Goal: Task Accomplishment & Management: Use online tool/utility

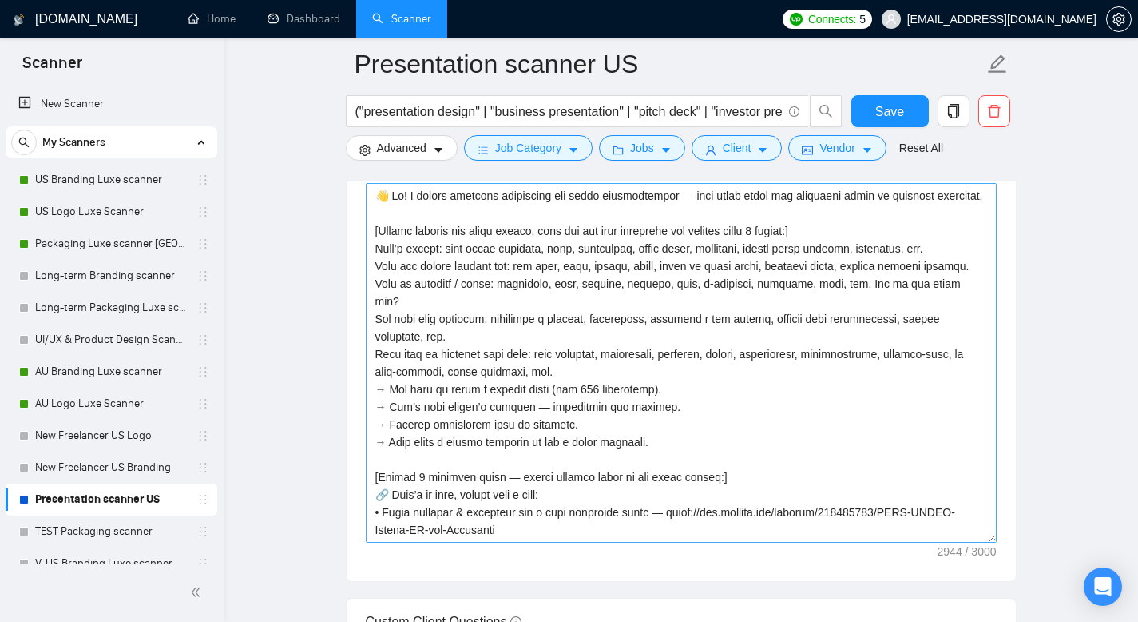
scroll to position [562, 0]
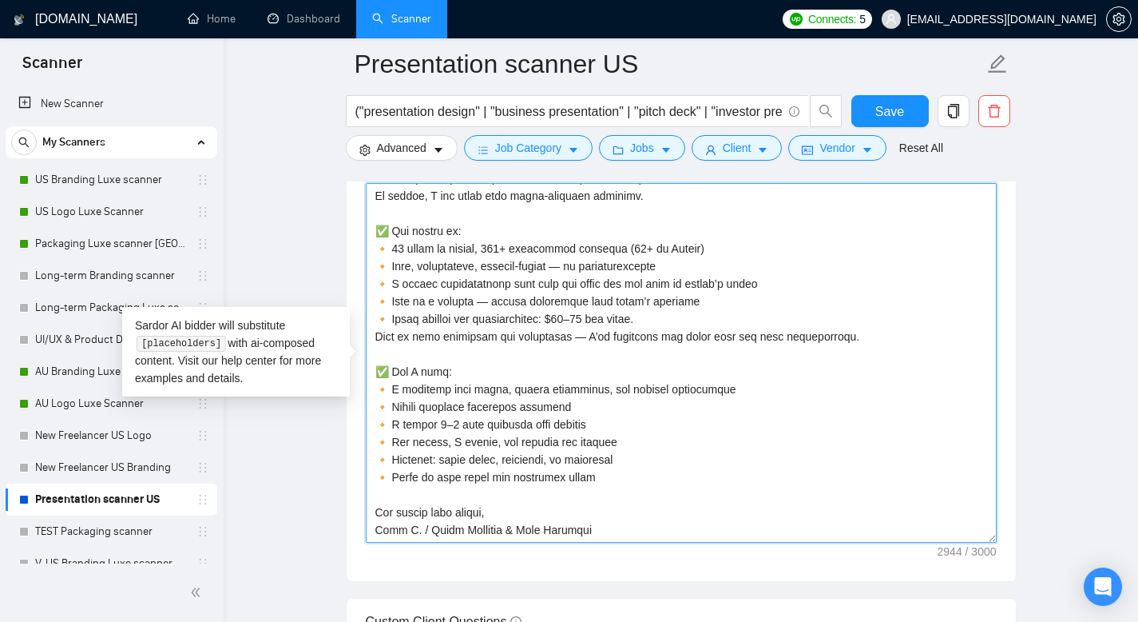
drag, startPoint x: 503, startPoint y: 247, endPoint x: 491, endPoint y: 243, distance: 12.6
click at [491, 243] on textarea "Cover letter template:" at bounding box center [681, 363] width 631 height 360
drag, startPoint x: 642, startPoint y: 245, endPoint x: 630, endPoint y: 243, distance: 11.4
click at [630, 243] on textarea "Cover letter template:" at bounding box center [681, 363] width 631 height 360
drag, startPoint x: 713, startPoint y: 248, endPoint x: 391, endPoint y: 250, distance: 321.2
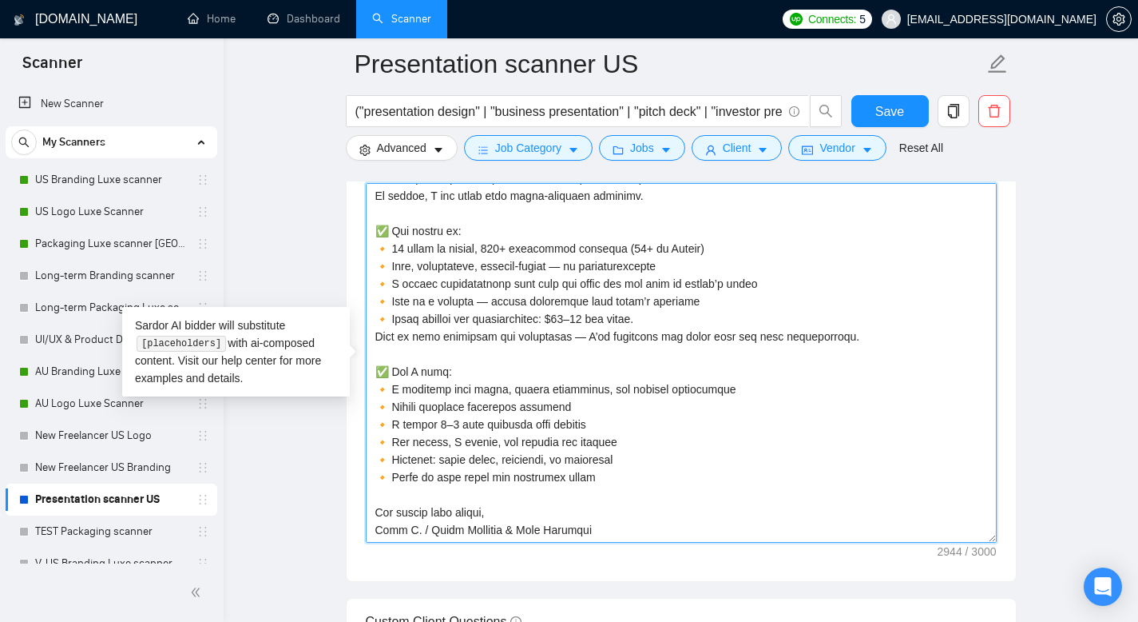
click at [391, 250] on textarea "Cover letter template:" at bounding box center [681, 363] width 631 height 360
drag, startPoint x: 592, startPoint y: 482, endPoint x: 371, endPoint y: 228, distance: 336.3
click at [371, 228] on textarea "Cover letter template:" at bounding box center [681, 363] width 631 height 360
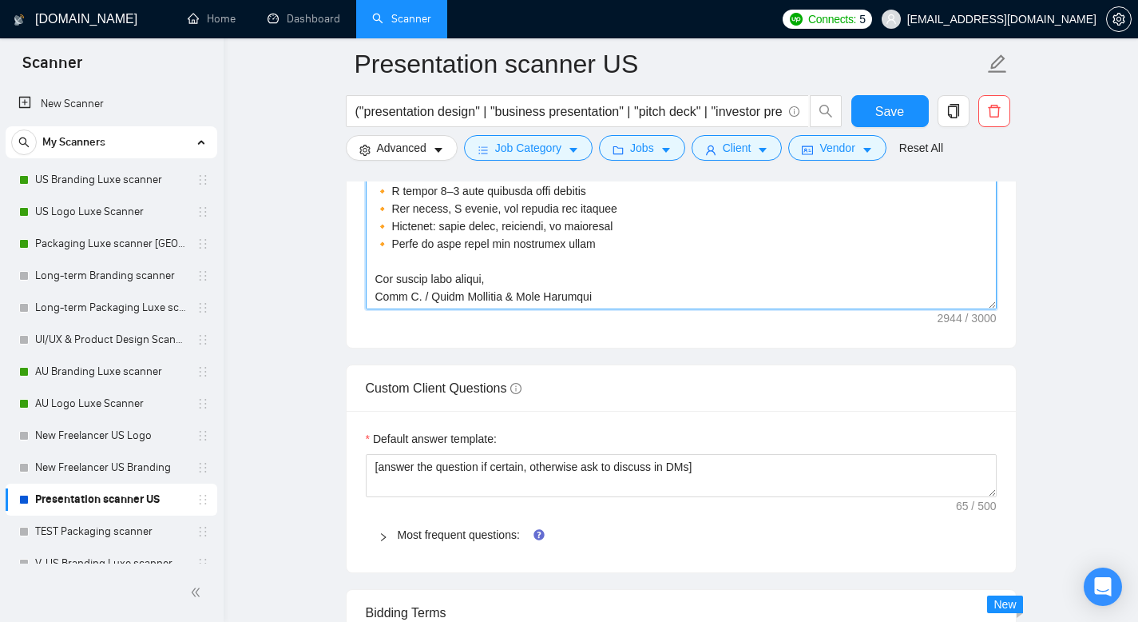
drag, startPoint x: 375, startPoint y: 208, endPoint x: 510, endPoint y: 599, distance: 414.1
click at [494, 621] on form "Auto Bidding Enabled Auto Bidding Enabled: OFF Auto Bidder Schedule Auto Biddin…" at bounding box center [681, 70] width 671 height 3877
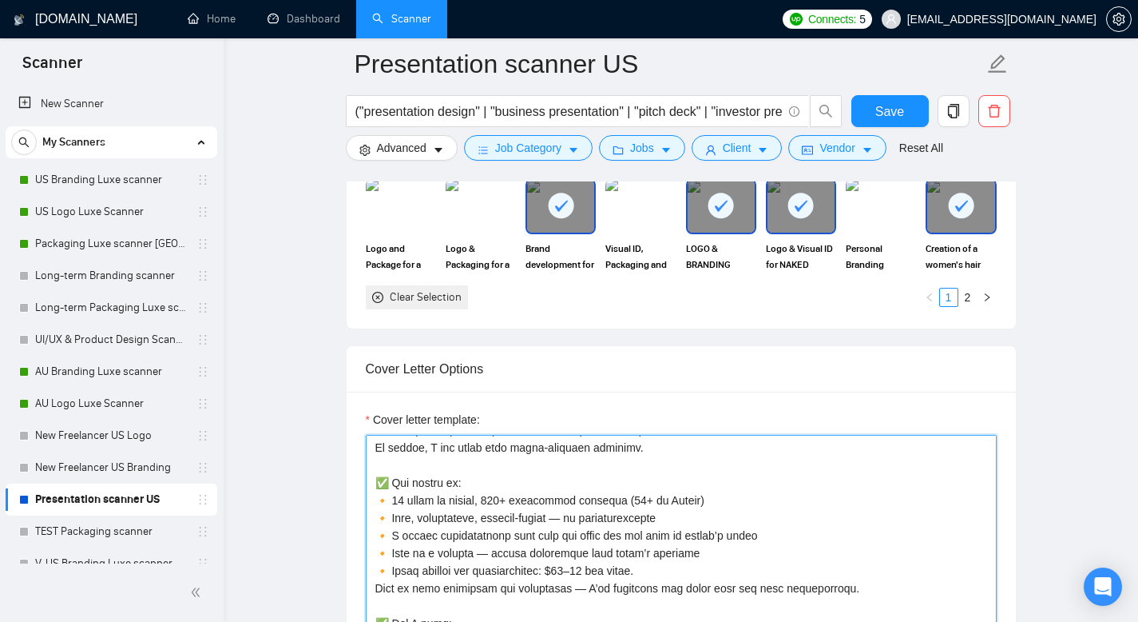
scroll to position [1534, 0]
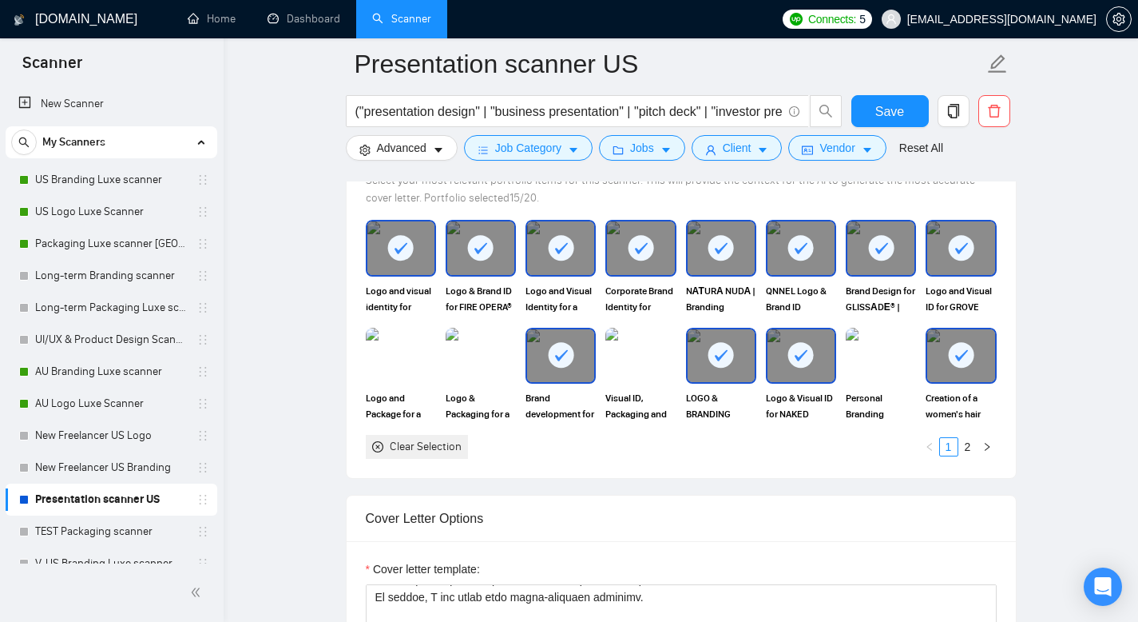
click at [405, 249] on rect at bounding box center [401, 248] width 26 height 26
click at [483, 245] on icon at bounding box center [480, 248] width 26 height 26
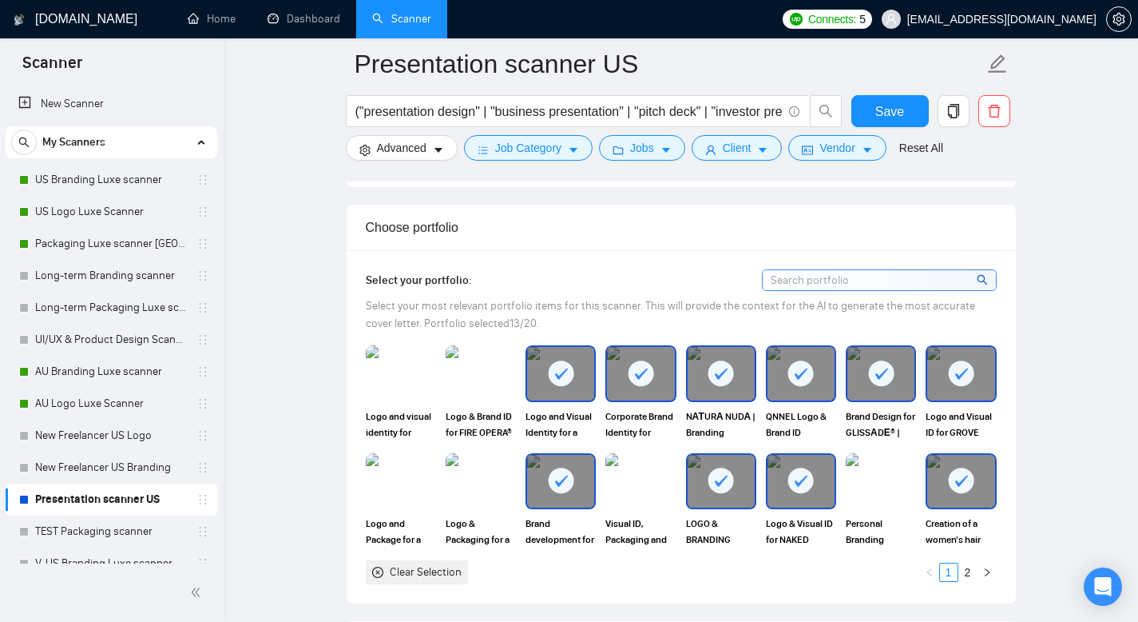
scroll to position [1406, 0]
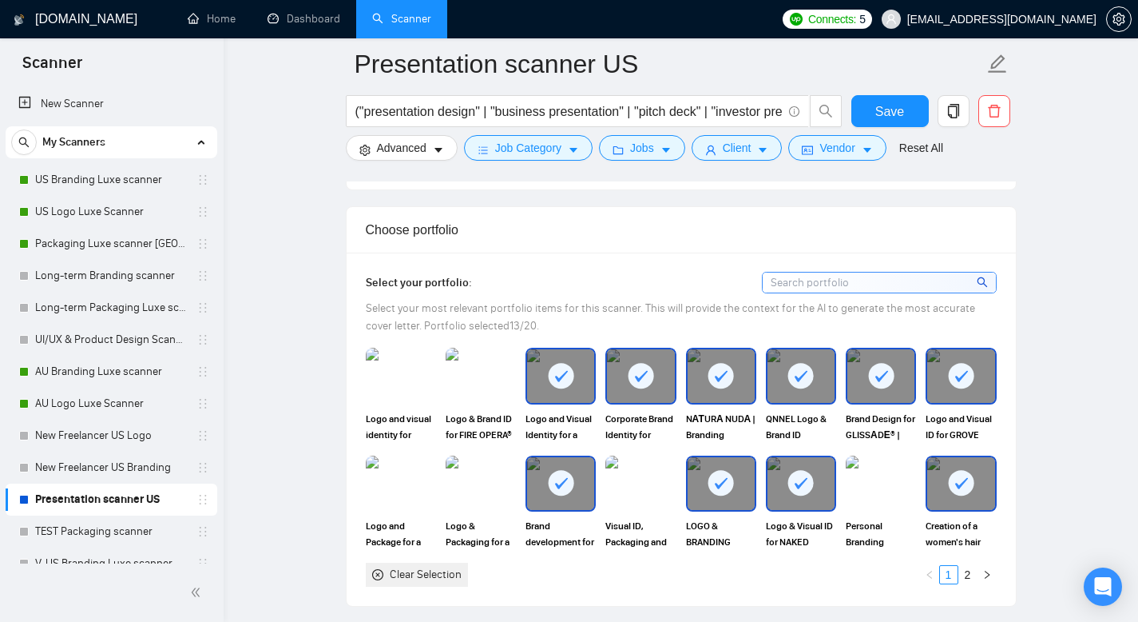
click at [560, 367] on rect at bounding box center [561, 376] width 26 height 26
click at [643, 378] on rect at bounding box center [642, 376] width 26 height 26
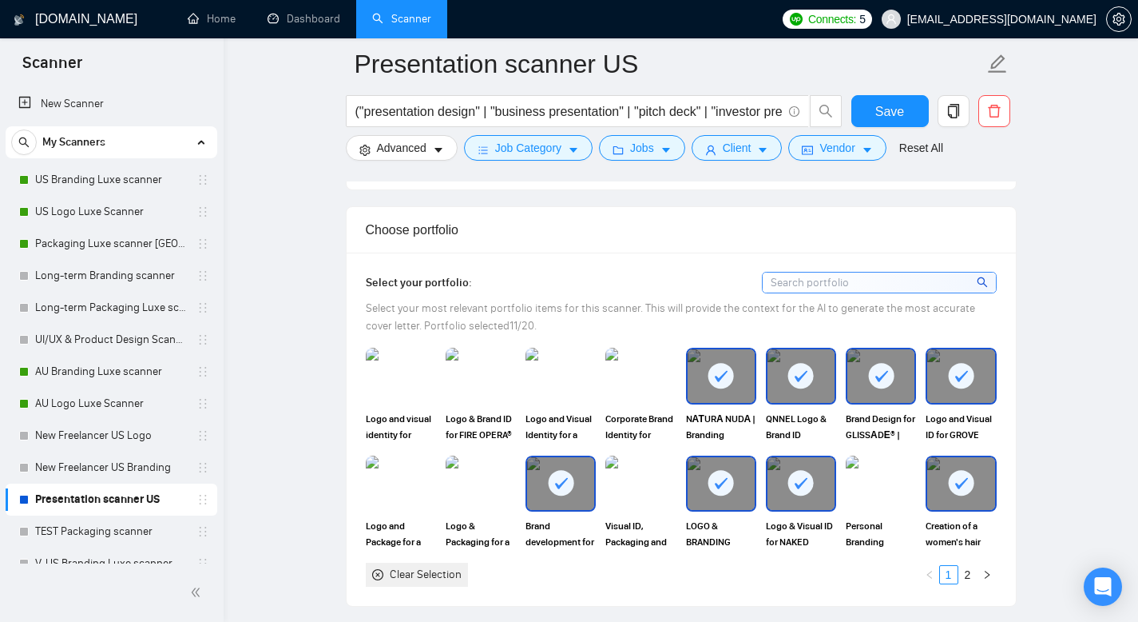
drag, startPoint x: 718, startPoint y: 379, endPoint x: 733, endPoint y: 380, distance: 15.3
click at [719, 379] on icon at bounding box center [721, 376] width 13 height 11
click at [800, 374] on rect at bounding box center [802, 376] width 26 height 26
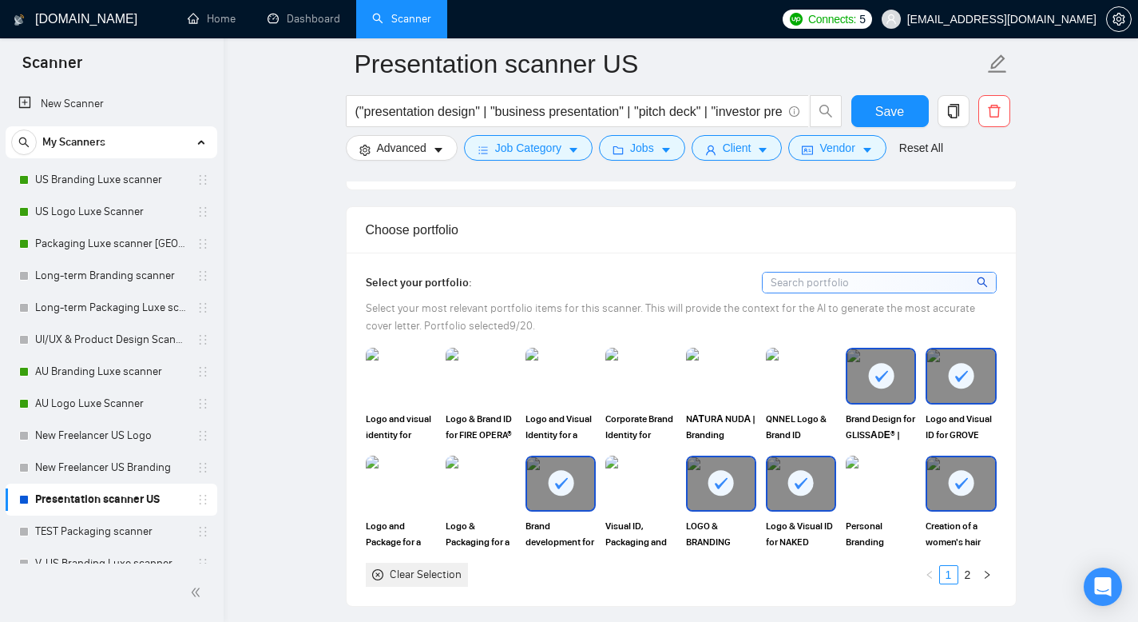
drag, startPoint x: 877, startPoint y: 376, endPoint x: 902, endPoint y: 379, distance: 25.0
click at [876, 376] on icon at bounding box center [882, 376] width 13 height 11
click at [973, 371] on rect at bounding box center [962, 376] width 26 height 26
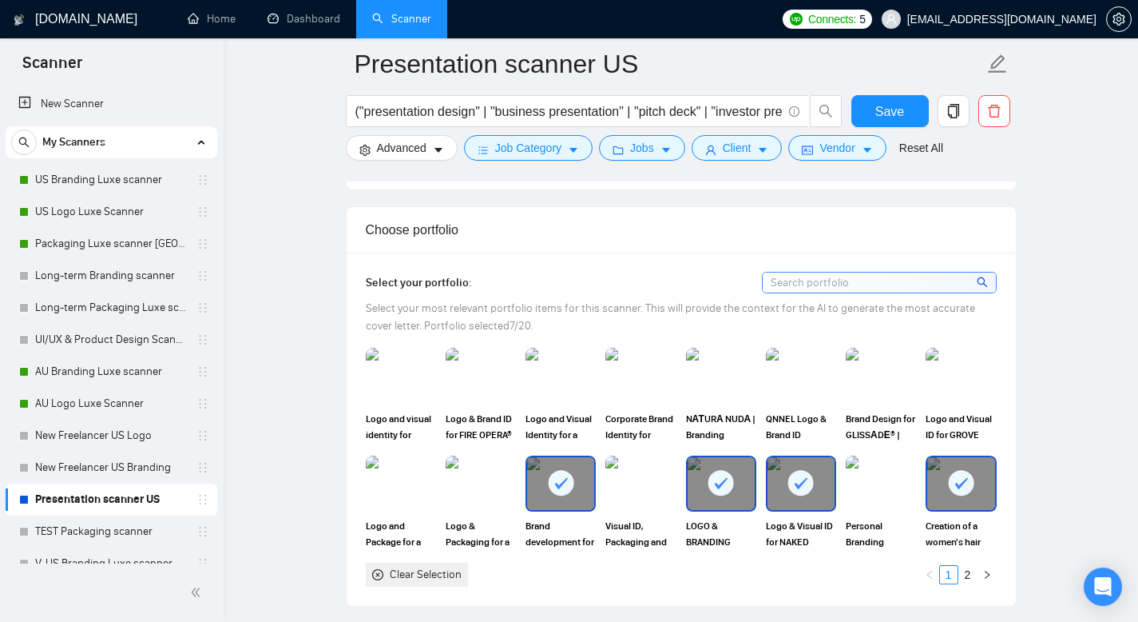
click at [959, 482] on rect at bounding box center [962, 483] width 26 height 26
click at [801, 478] on rect at bounding box center [802, 483] width 26 height 26
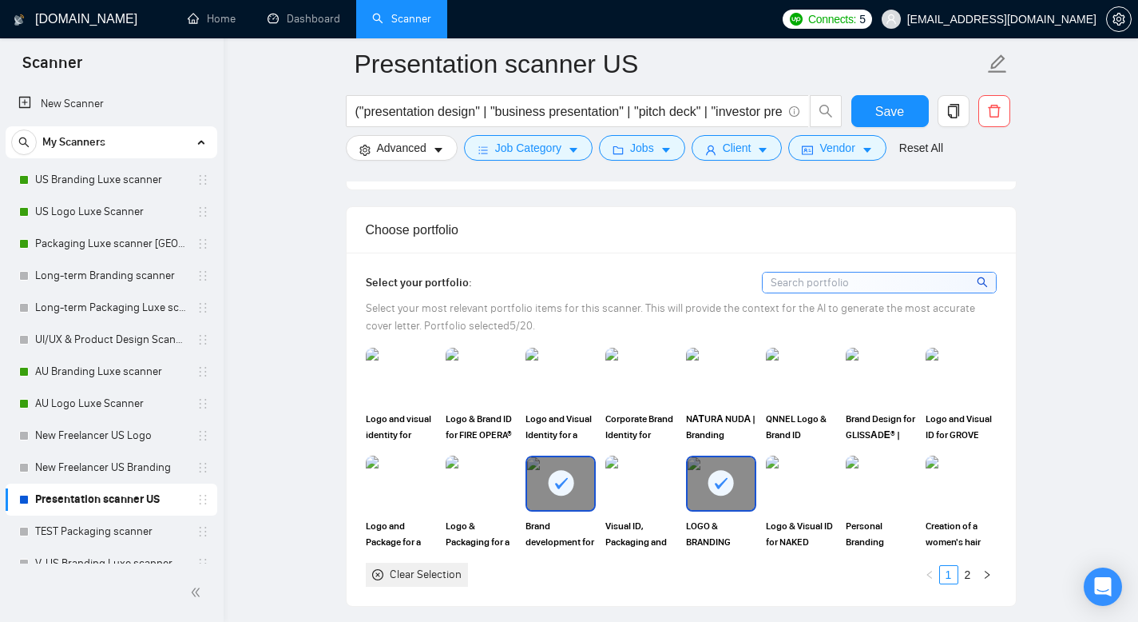
click at [720, 476] on rect at bounding box center [722, 483] width 26 height 26
click at [550, 479] on rect at bounding box center [561, 483] width 26 height 26
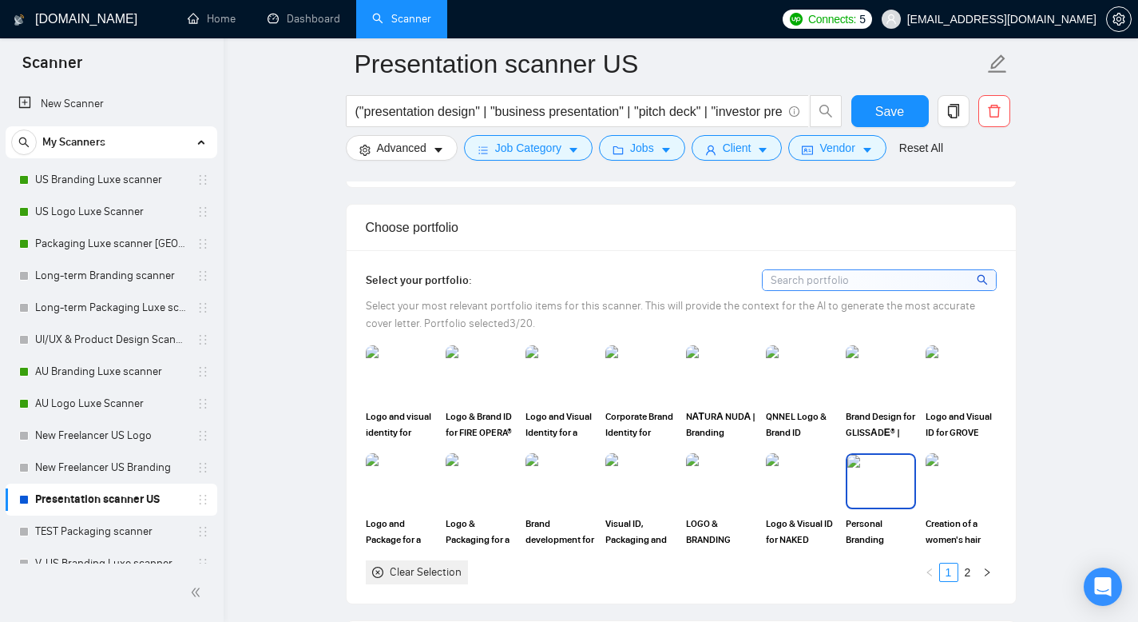
scroll to position [1409, 0]
click at [967, 571] on link "2" at bounding box center [968, 571] width 18 height 18
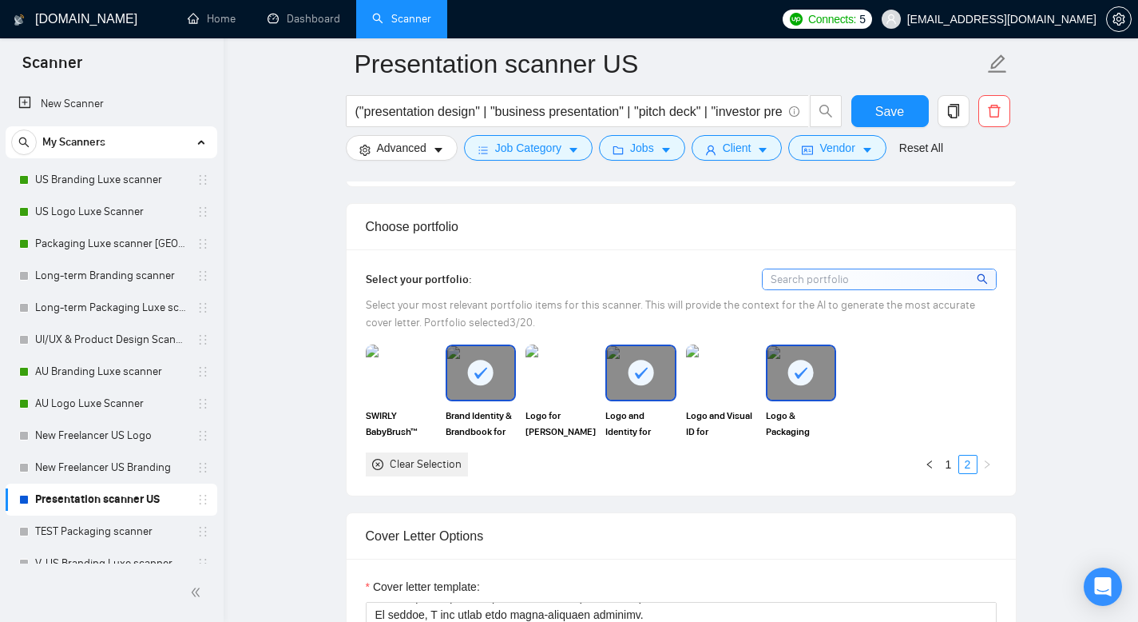
click at [483, 369] on icon at bounding box center [481, 372] width 13 height 11
click at [646, 371] on rect at bounding box center [642, 373] width 26 height 26
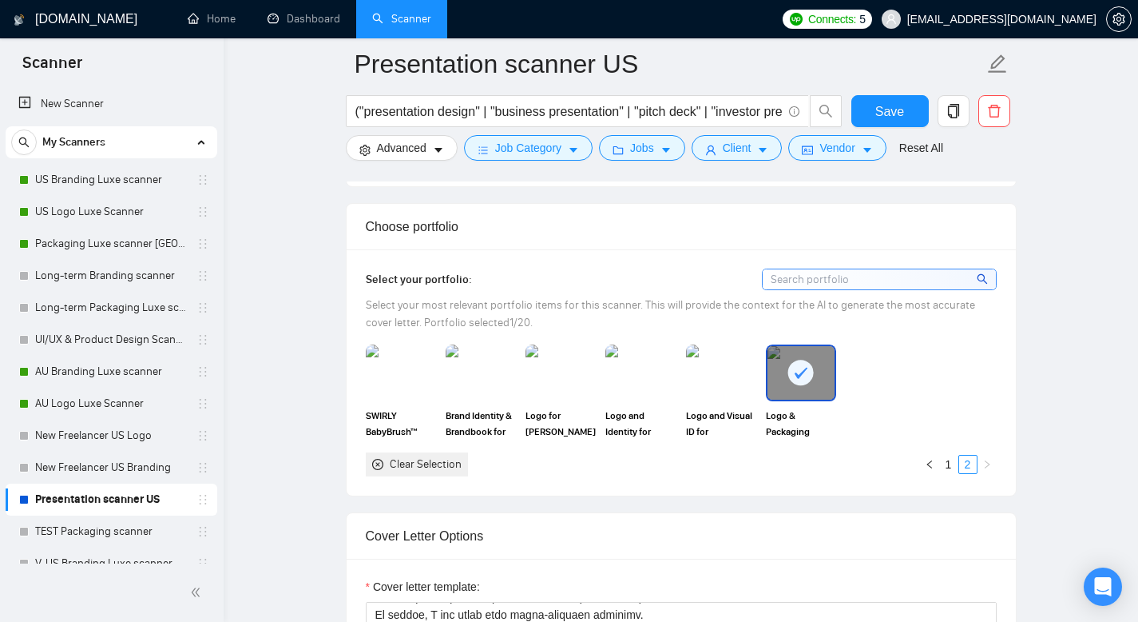
click at [796, 375] on rect at bounding box center [802, 373] width 26 height 26
click at [868, 279] on input at bounding box center [879, 279] width 233 height 20
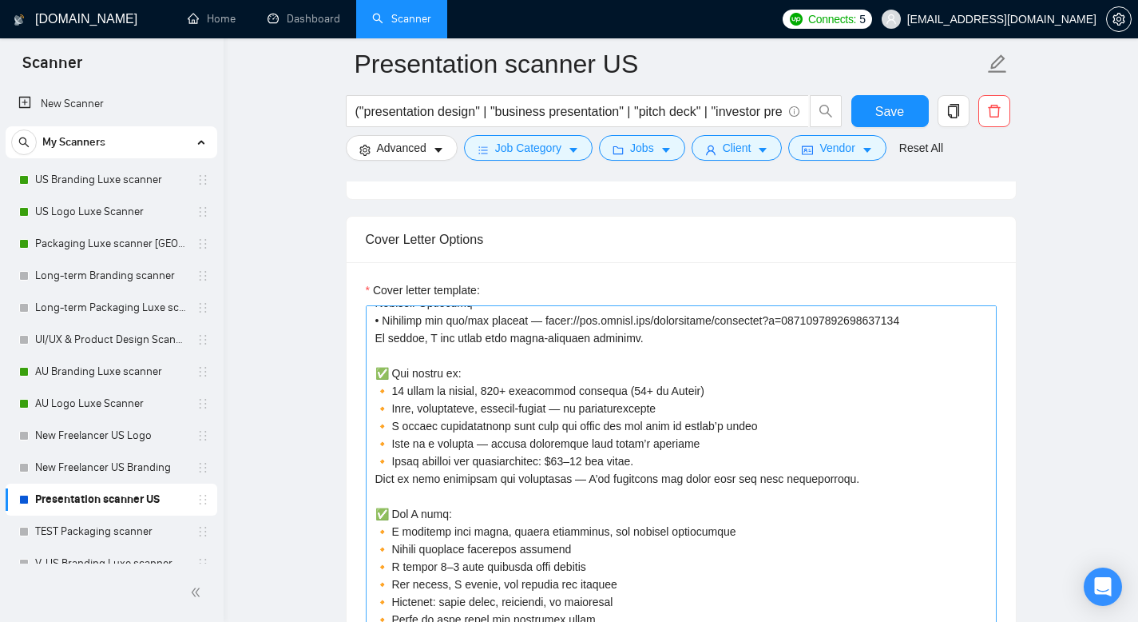
scroll to position [320, 0]
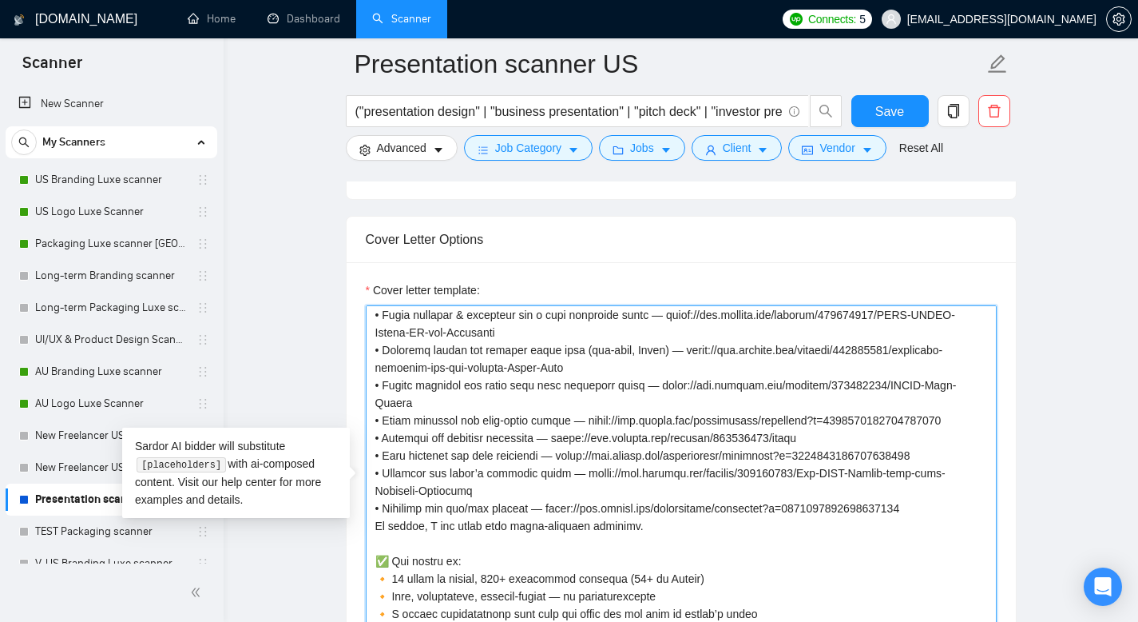
drag, startPoint x: 939, startPoint y: 542, endPoint x: 340, endPoint y: 336, distance: 632.9
click at [340, 336] on main "Presentation scanner US ("presentation design" | "business presentation" | "pit…" at bounding box center [681, 608] width 864 height 4500
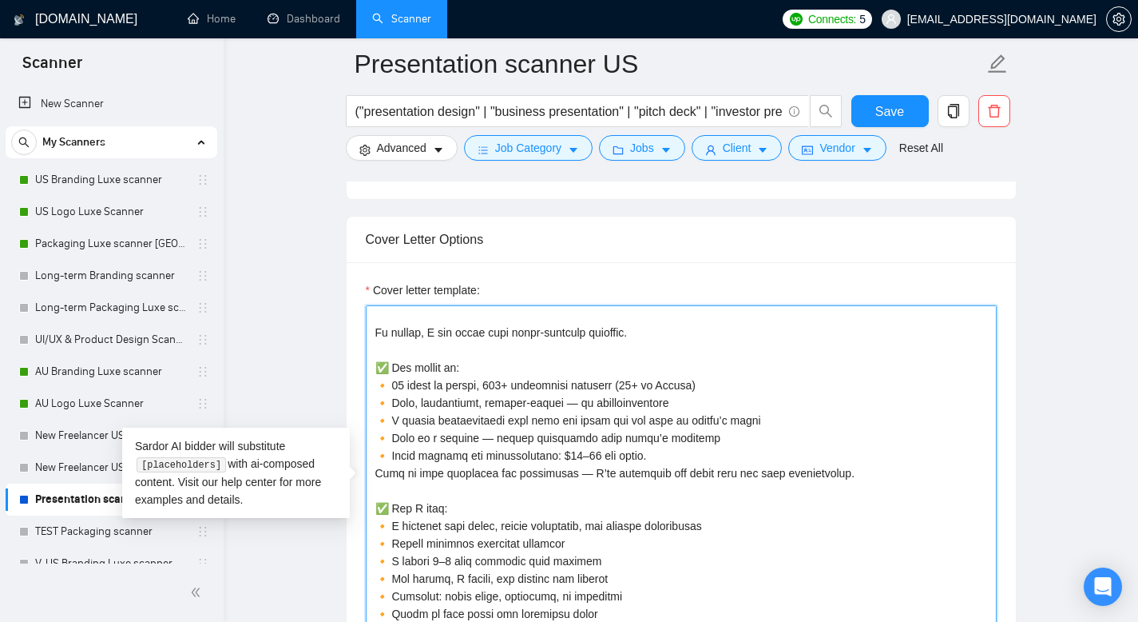
paste textarea "• Investor Pitch Deck for a Blockchain Platform — [URL][DOMAIN_NAME] • Investor…"
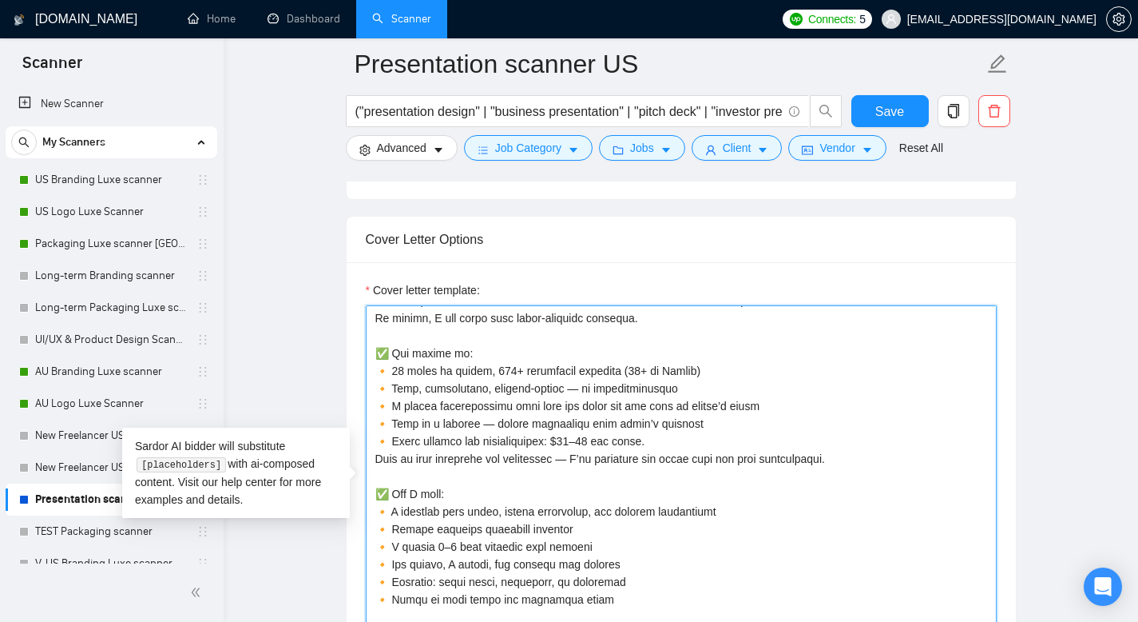
scroll to position [527, 0]
click at [574, 439] on textarea "Cover letter template:" at bounding box center [681, 485] width 631 height 360
click at [589, 439] on textarea "Cover letter template:" at bounding box center [681, 485] width 631 height 360
click at [659, 445] on textarea "Cover letter template:" at bounding box center [681, 485] width 631 height 360
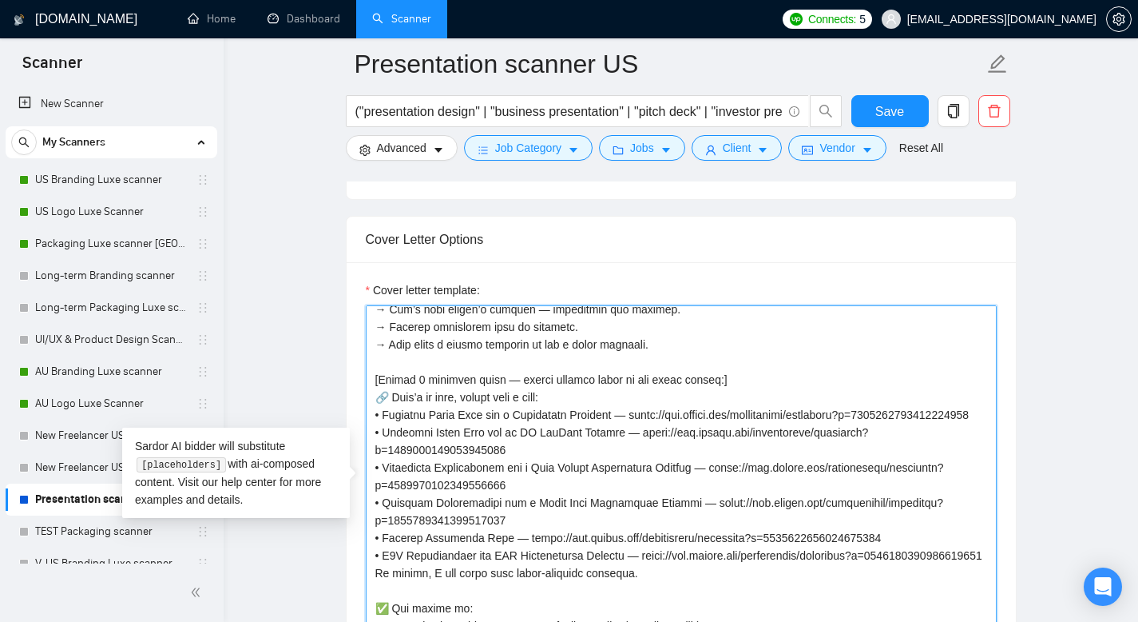
scroll to position [213, 0]
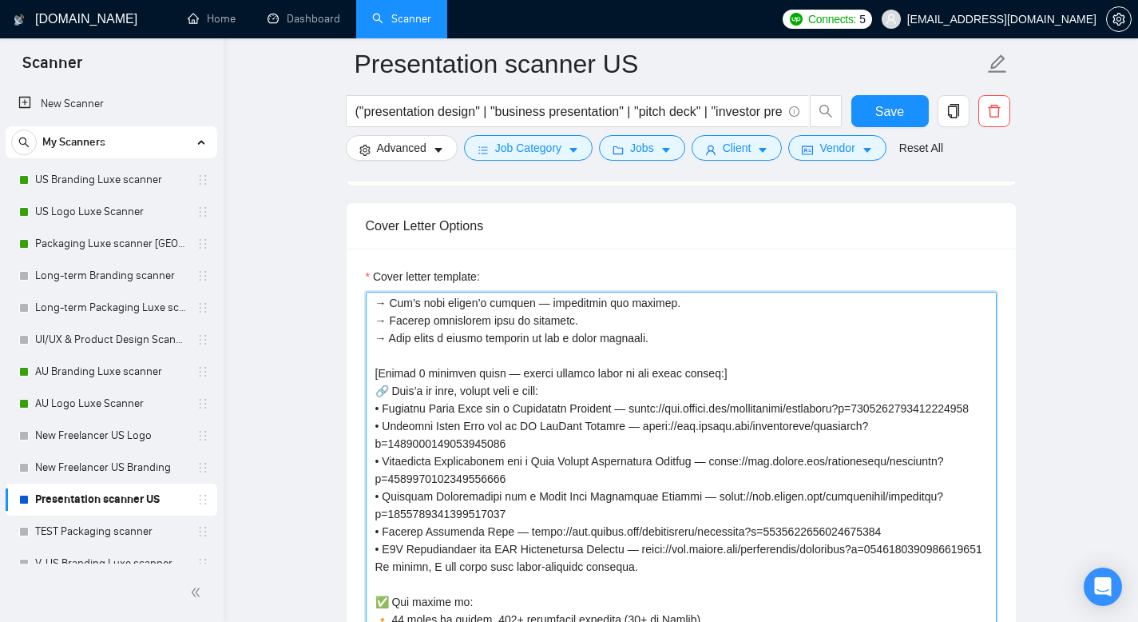
drag, startPoint x: 376, startPoint y: 421, endPoint x: 459, endPoint y: 551, distance: 154.5
click at [457, 621] on textarea "Cover letter template:" at bounding box center [681, 472] width 631 height 360
click at [449, 461] on textarea "Cover letter template:" at bounding box center [681, 471] width 631 height 360
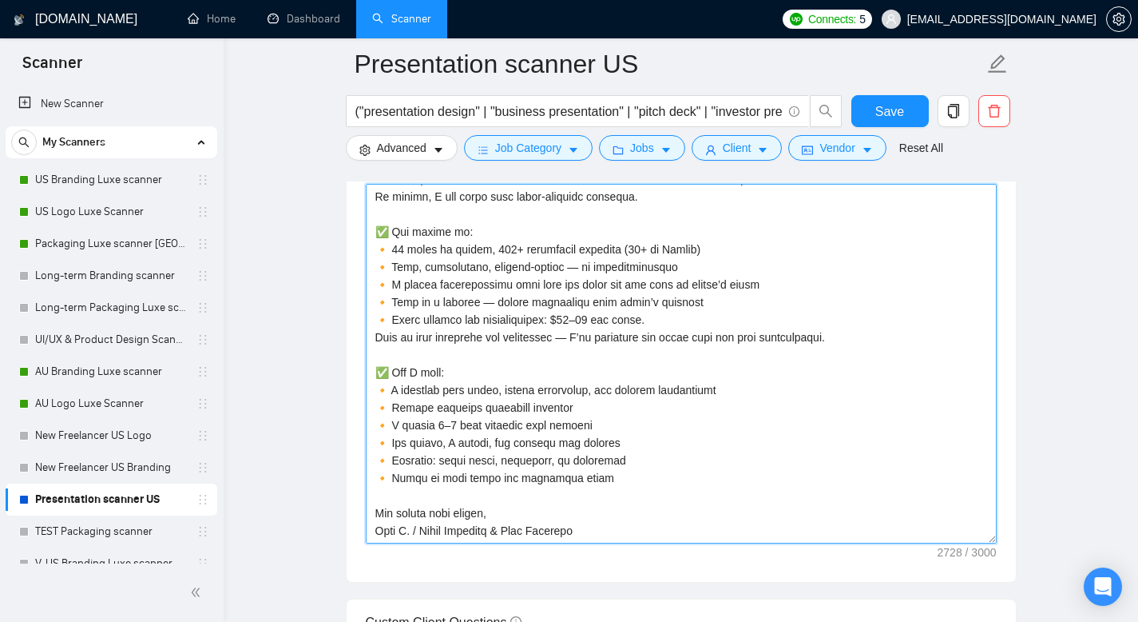
scroll to position [1828, 0]
drag, startPoint x: 374, startPoint y: 423, endPoint x: 598, endPoint y: 542, distance: 253.8
click at [598, 542] on div "Cover letter template:" at bounding box center [681, 360] width 669 height 441
paste textarea "🔗 Lore ips dolo sitametc ad el sedd: • Eiusmodt Incid Utla etd m Aliq Enimad Mi…"
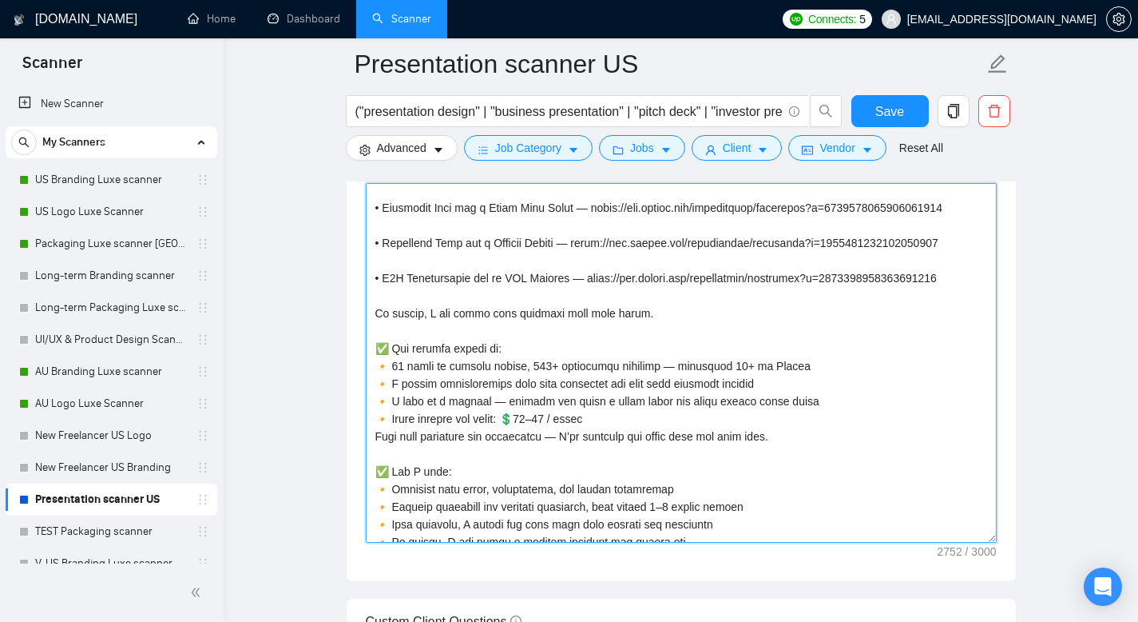
scroll to position [402, 0]
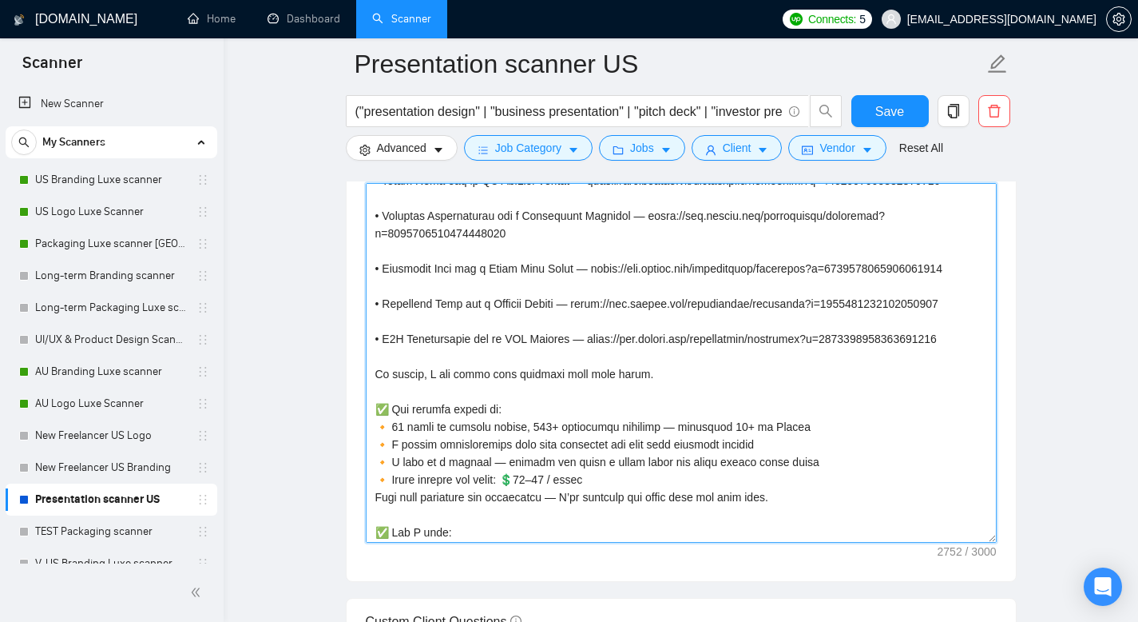
click at [483, 373] on textarea "Cover letter template:" at bounding box center [681, 363] width 631 height 360
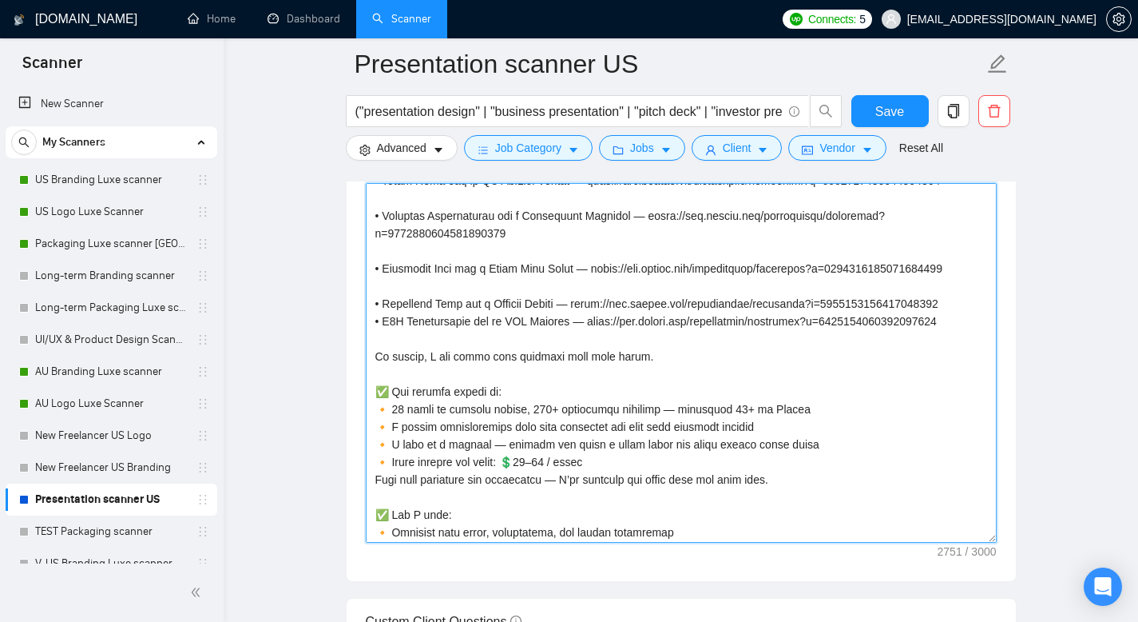
click at [511, 335] on textarea "Cover letter template:" at bounding box center [681, 363] width 631 height 360
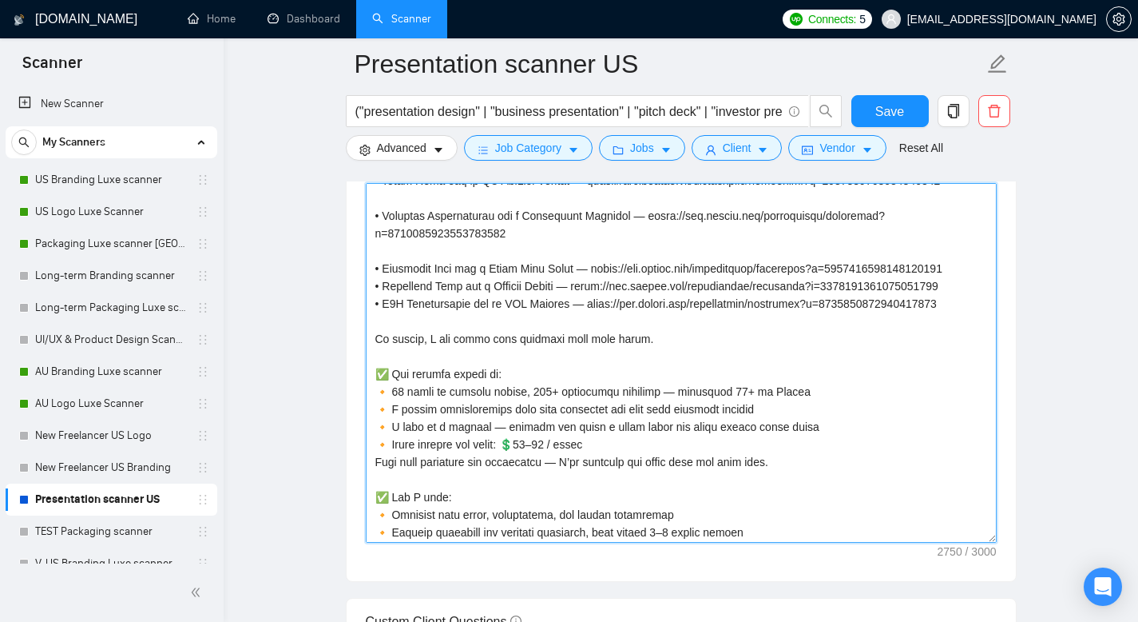
click at [487, 395] on textarea "Cover letter template:" at bounding box center [681, 363] width 631 height 360
click at [492, 287] on textarea "Cover letter template:" at bounding box center [681, 363] width 631 height 360
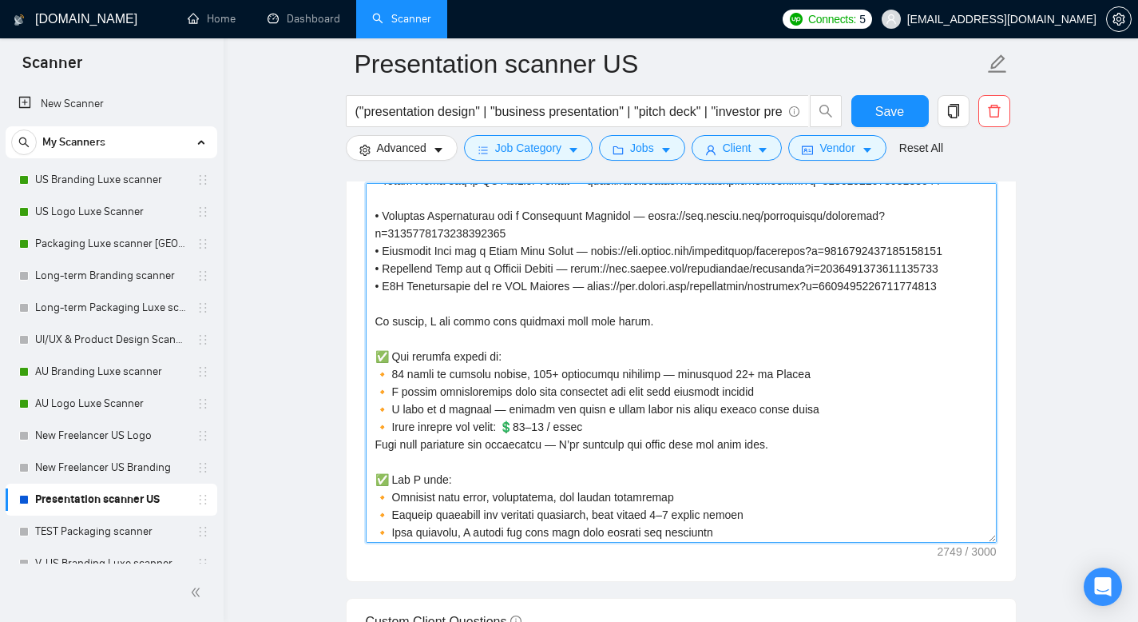
click at [493, 235] on textarea "Cover letter template:" at bounding box center [681, 363] width 631 height 360
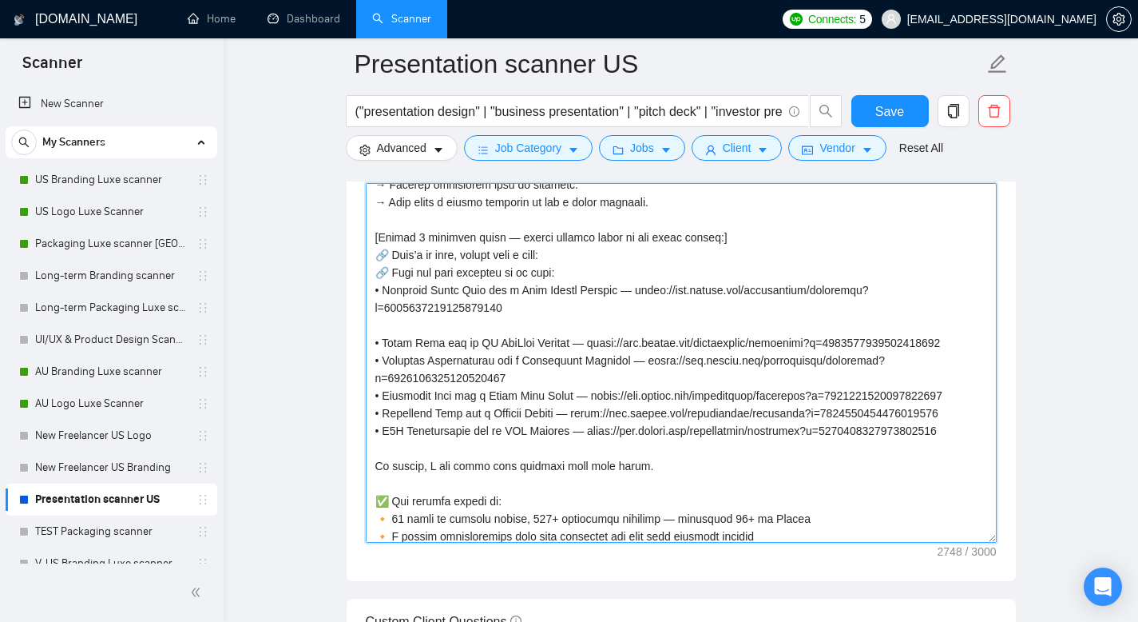
scroll to position [164, 0]
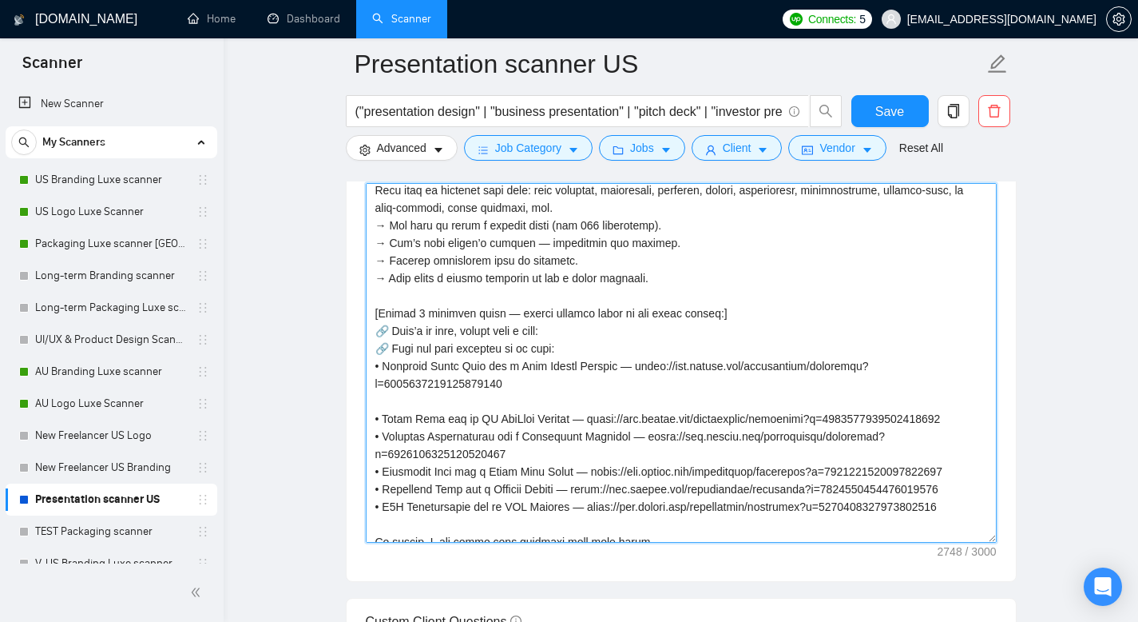
click at [478, 419] on textarea "Cover letter template:" at bounding box center [681, 363] width 631 height 360
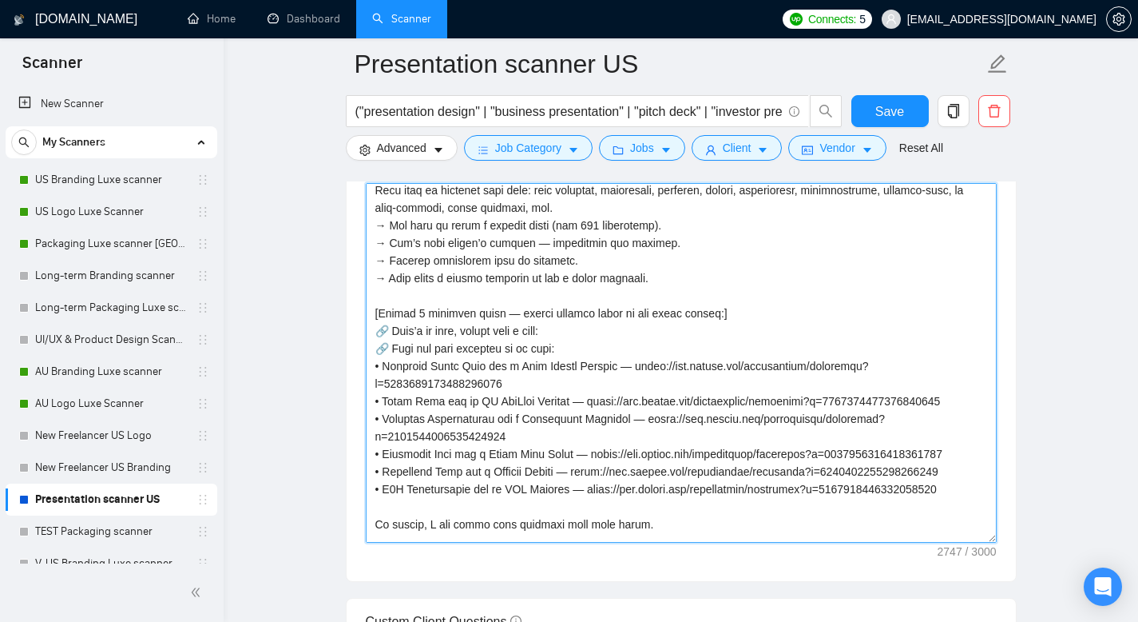
click at [586, 365] on textarea "Cover letter template:" at bounding box center [681, 363] width 631 height 360
drag, startPoint x: 586, startPoint y: 365, endPoint x: 374, endPoint y: 363, distance: 211.7
click at [374, 363] on textarea "Cover letter template:" at bounding box center [681, 363] width 631 height 360
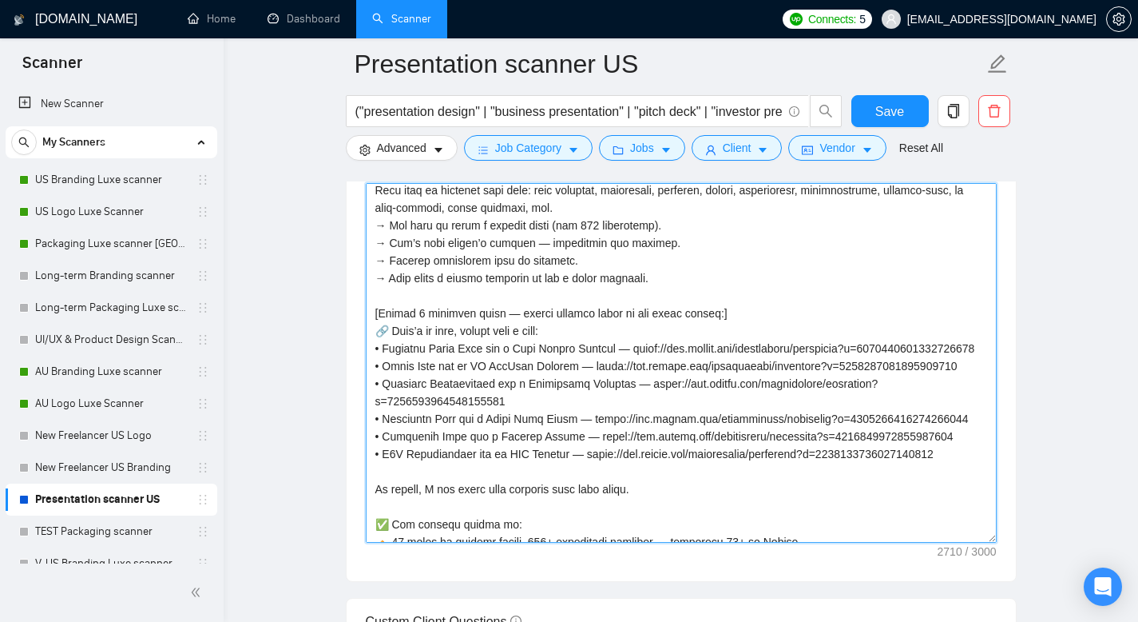
drag, startPoint x: 542, startPoint y: 383, endPoint x: 638, endPoint y: 358, distance: 99.8
click at [638, 358] on textarea "Cover letter template:" at bounding box center [681, 363] width 631 height 360
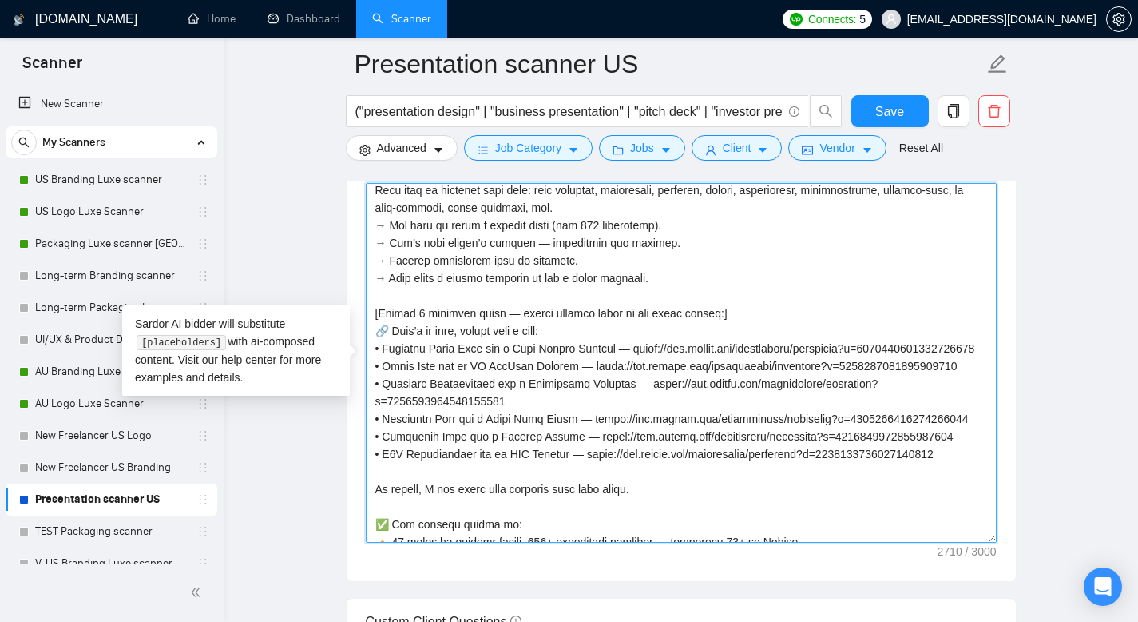
drag, startPoint x: 522, startPoint y: 418, endPoint x: 583, endPoint y: 398, distance: 63.9
click at [583, 398] on textarea "Cover letter template:" at bounding box center [681, 363] width 631 height 360
drag, startPoint x: 623, startPoint y: 433, endPoint x: 588, endPoint y: 433, distance: 35.2
click at [588, 433] on textarea "Cover letter template:" at bounding box center [681, 363] width 631 height 360
drag, startPoint x: 642, startPoint y: 434, endPoint x: 566, endPoint y: 455, distance: 78.9
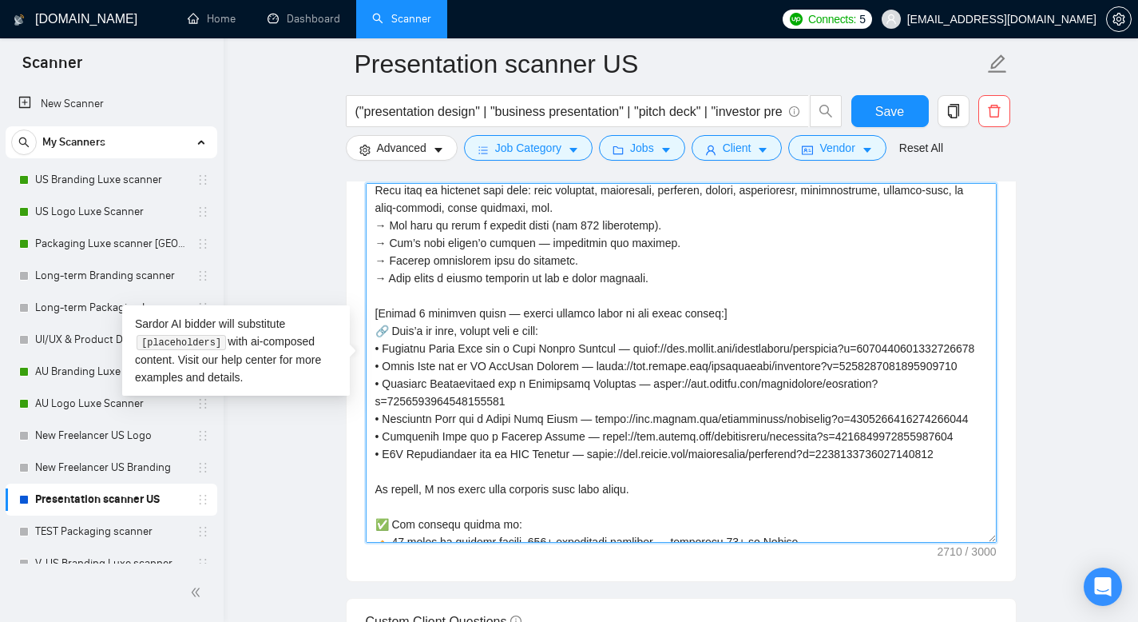
click at [566, 455] on textarea "Cover letter template:" at bounding box center [681, 363] width 631 height 360
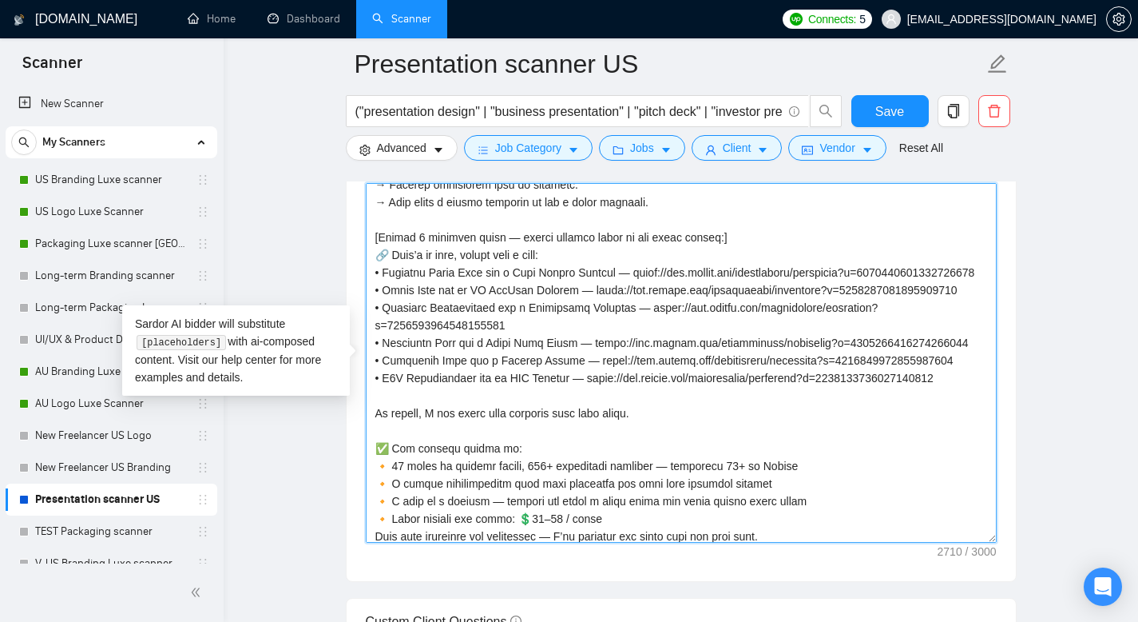
scroll to position [328, 0]
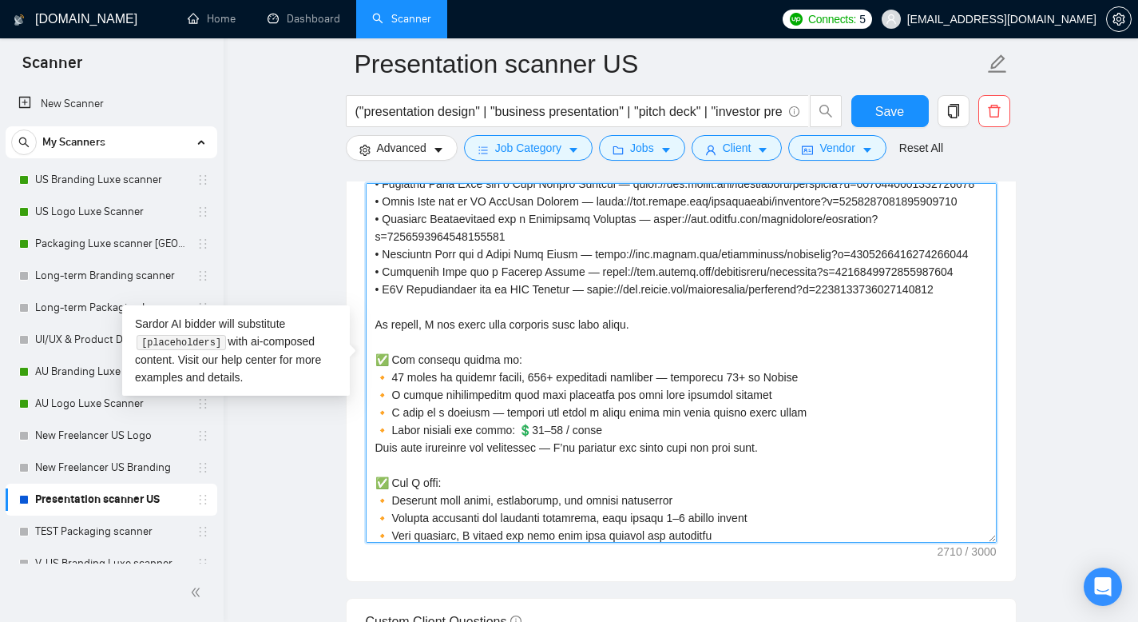
drag, startPoint x: 526, startPoint y: 324, endPoint x: 606, endPoint y: 300, distance: 83.2
click at [606, 300] on textarea "Cover letter template:" at bounding box center [681, 363] width 631 height 360
drag, startPoint x: 463, startPoint y: 304, endPoint x: 383, endPoint y: 311, distance: 80.1
click at [383, 311] on textarea "Cover letter template:" at bounding box center [681, 363] width 631 height 360
paste textarea "Business Presentation"
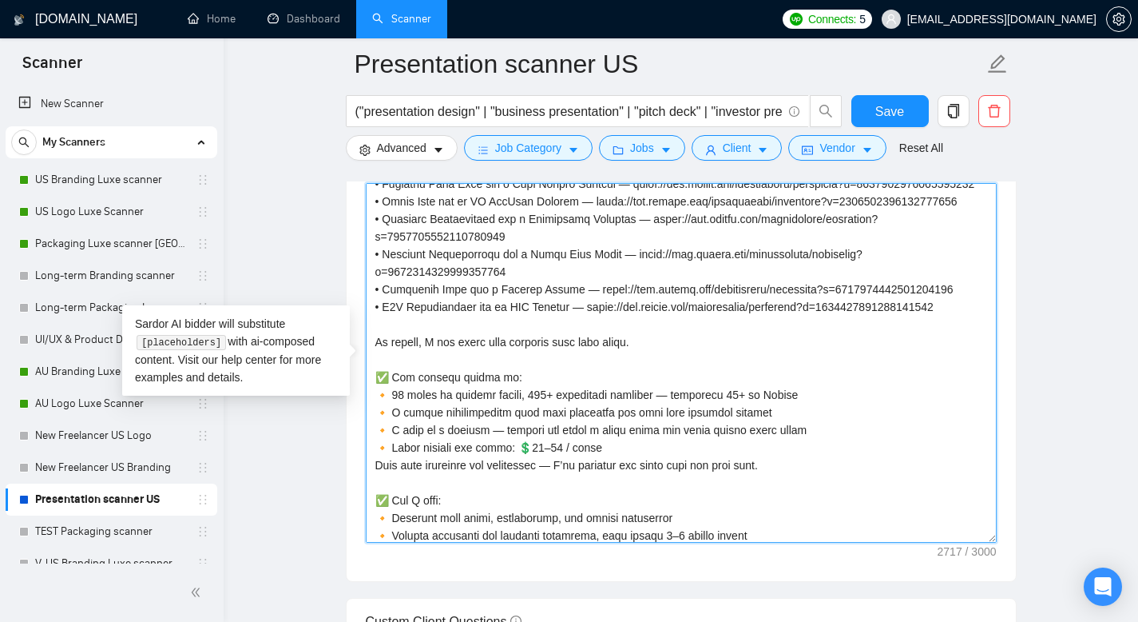
drag, startPoint x: 622, startPoint y: 304, endPoint x: 387, endPoint y: 307, distance: 235.7
click at [387, 307] on textarea "Cover letter template:" at bounding box center [681, 363] width 631 height 360
paste textarea "Automation Company"
drag, startPoint x: 583, startPoint y: 340, endPoint x: 975, endPoint y: 336, distance: 392.3
click at [975, 336] on textarea "Cover letter template:" at bounding box center [681, 363] width 631 height 360
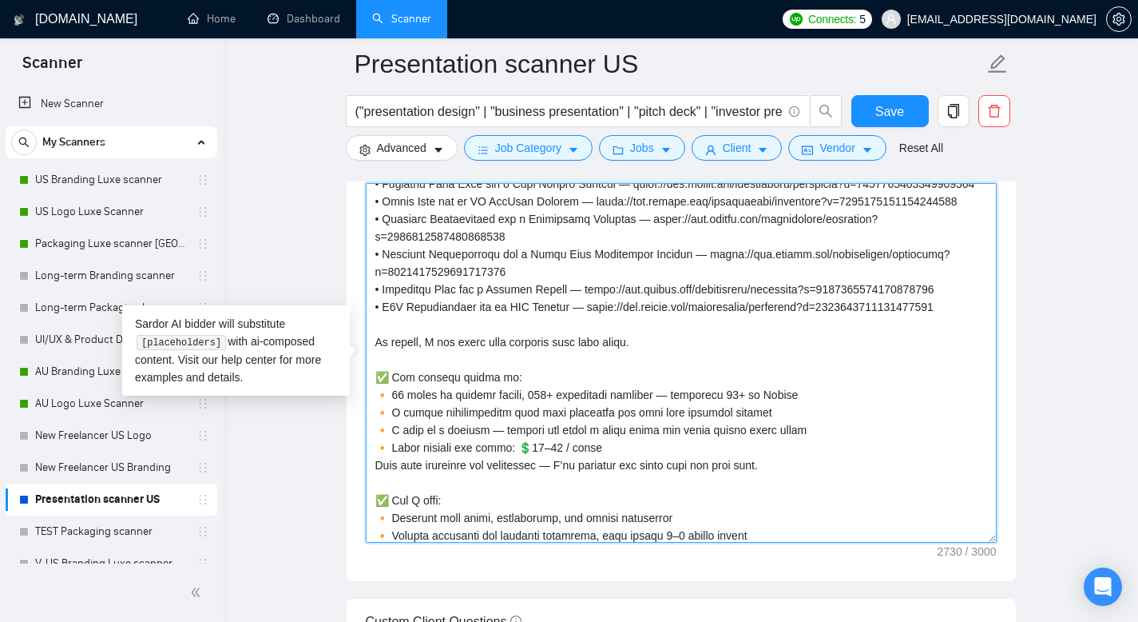
drag, startPoint x: 598, startPoint y: 358, endPoint x: 596, endPoint y: 371, distance: 13.8
click at [596, 371] on textarea "Cover letter template:" at bounding box center [681, 363] width 631 height 360
drag, startPoint x: 583, startPoint y: 359, endPoint x: 475, endPoint y: 360, distance: 107.9
click at [475, 360] on textarea "Cover letter template:" at bounding box center [681, 363] width 631 height 360
click at [523, 378] on textarea "Cover letter template:" at bounding box center [681, 363] width 631 height 360
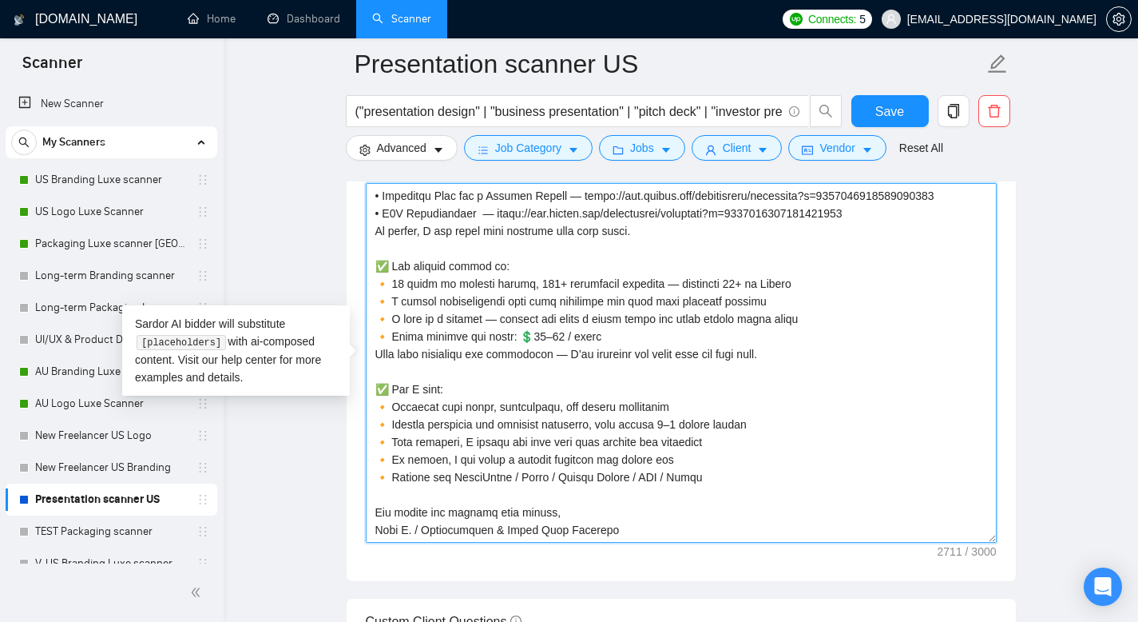
scroll to position [475, 0]
type textarea "👋 Lo! I dolors ametcons adipiscing eli seddo eiusmodtempor — inci utlab etdol m…"
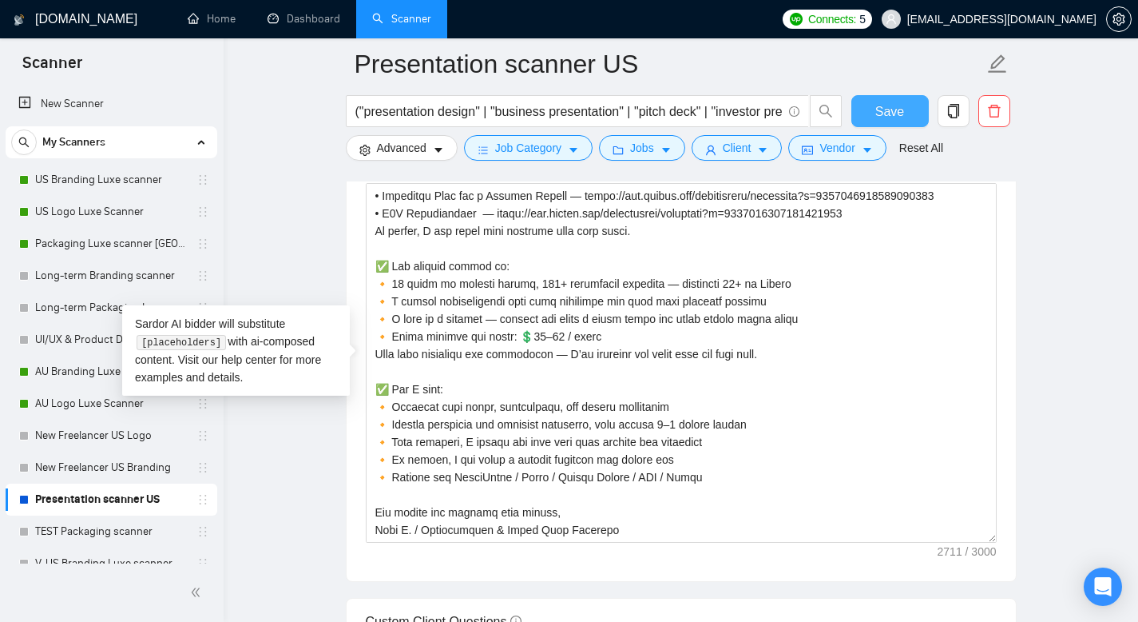
click at [871, 124] on button "Save" at bounding box center [890, 111] width 77 height 32
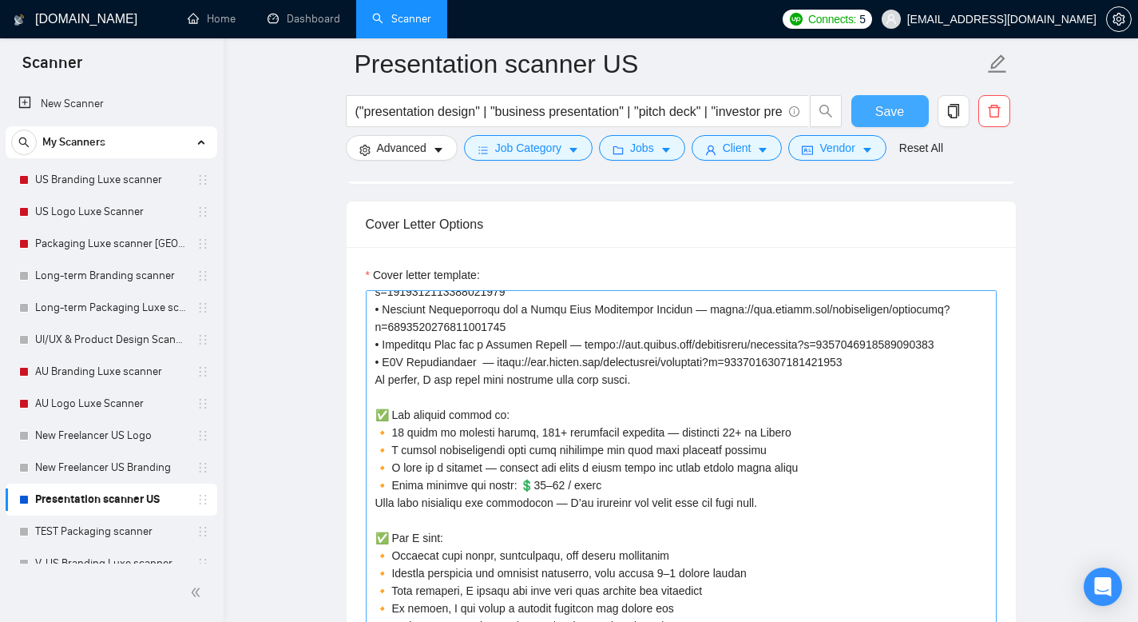
scroll to position [399, 0]
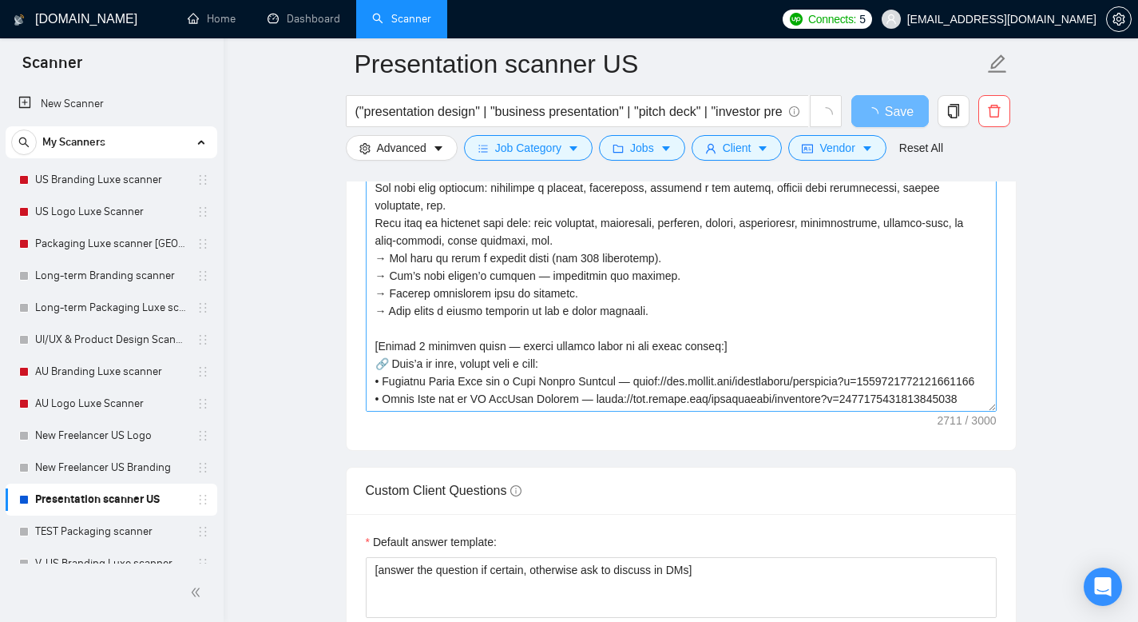
scroll to position [1828, 0]
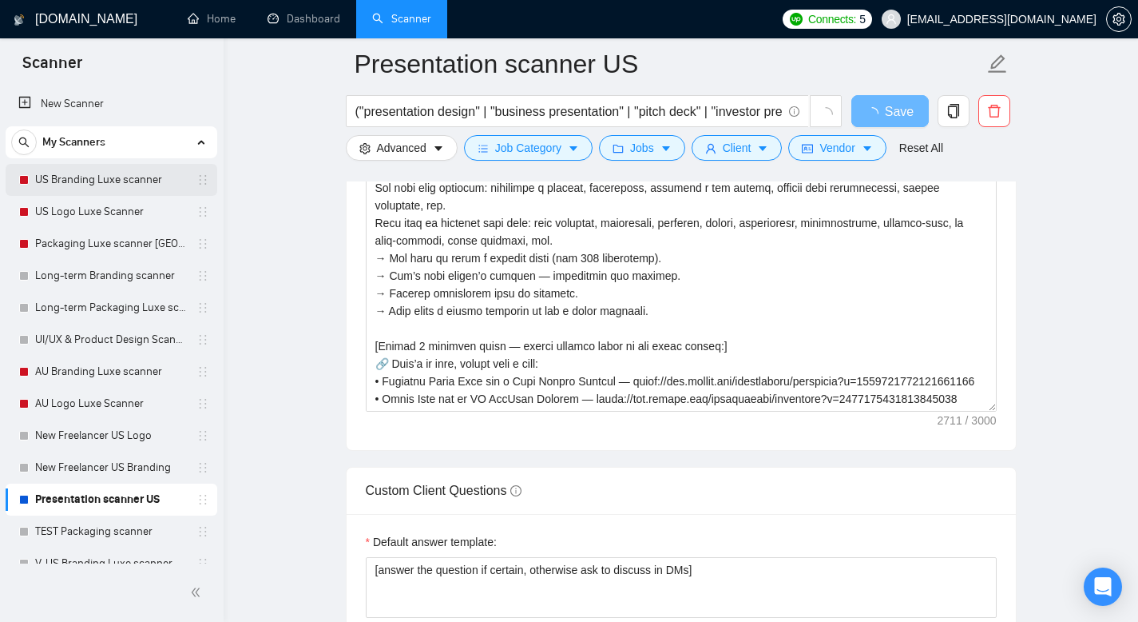
click at [62, 177] on link "US Branding Luxe scanner" at bounding box center [111, 180] width 152 height 32
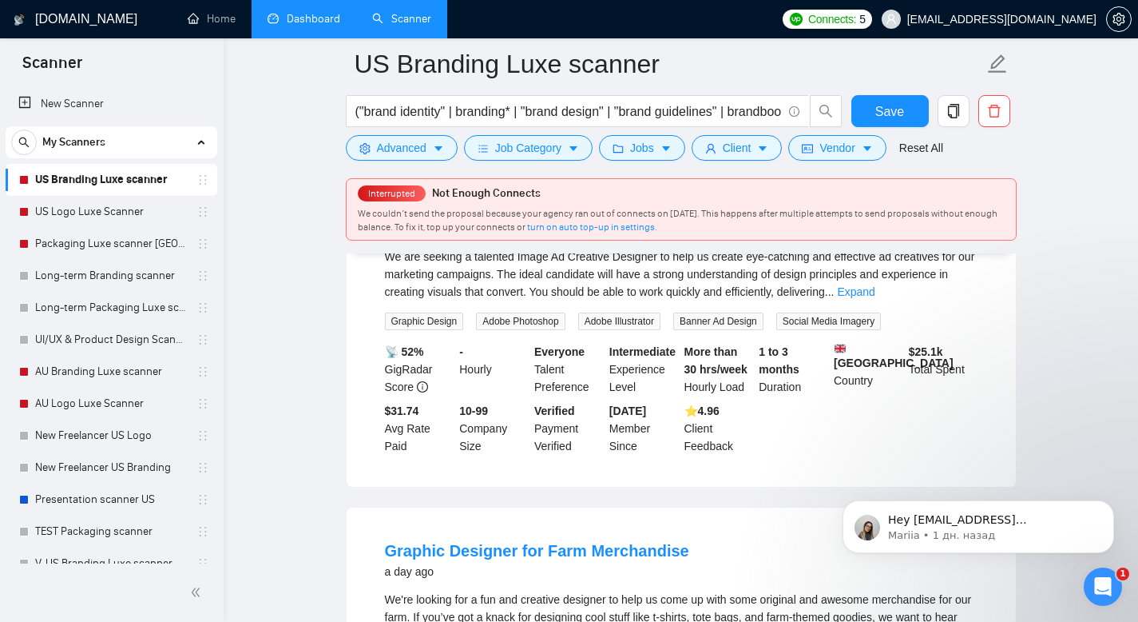
click at [307, 23] on link "Dashboard" at bounding box center [304, 19] width 73 height 14
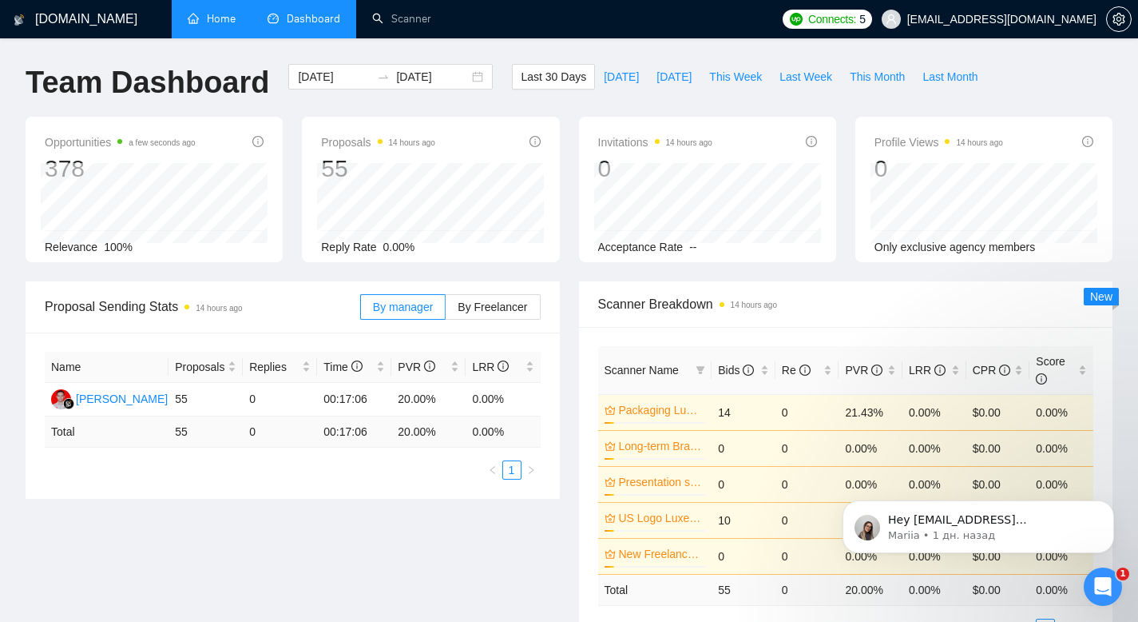
click at [232, 25] on link "Home" at bounding box center [212, 19] width 48 height 14
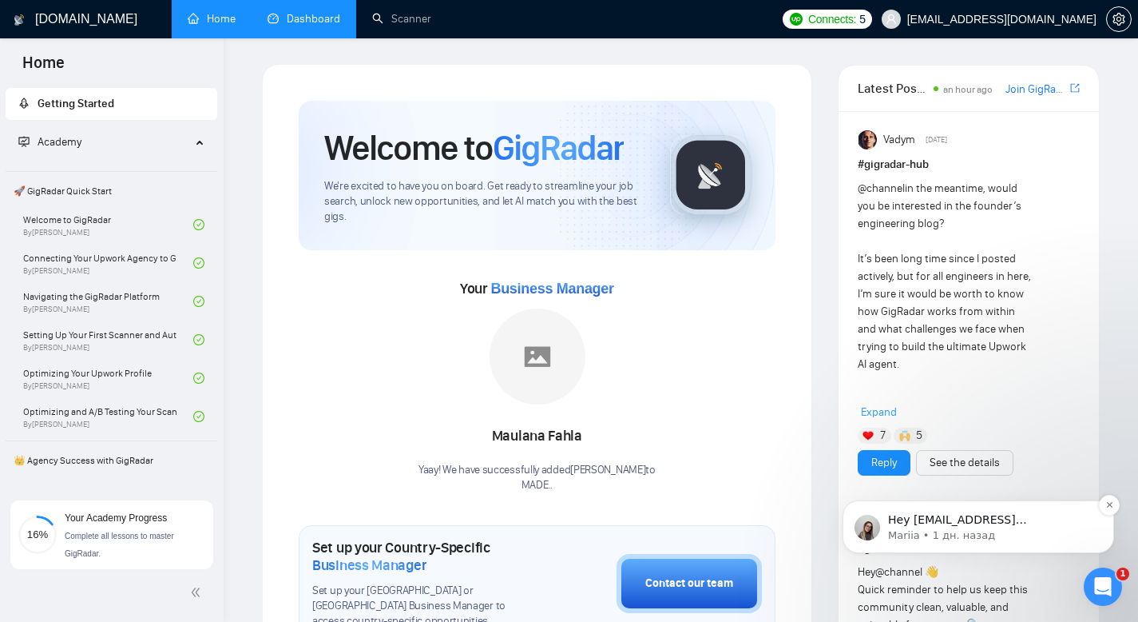
click at [956, 514] on span "Hey 5156716@gmail.com, Looks like your Upwork agency MADE. Brand Development St…" at bounding box center [988, 630] width 201 height 235
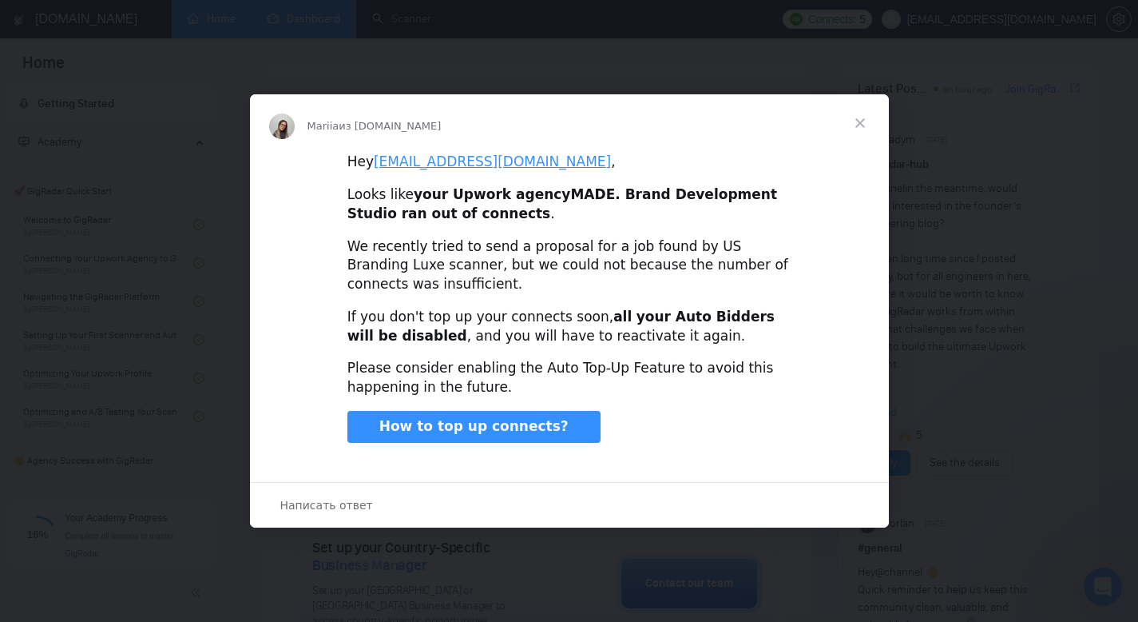
click at [860, 125] on span "Закрыть" at bounding box center [861, 123] width 58 height 58
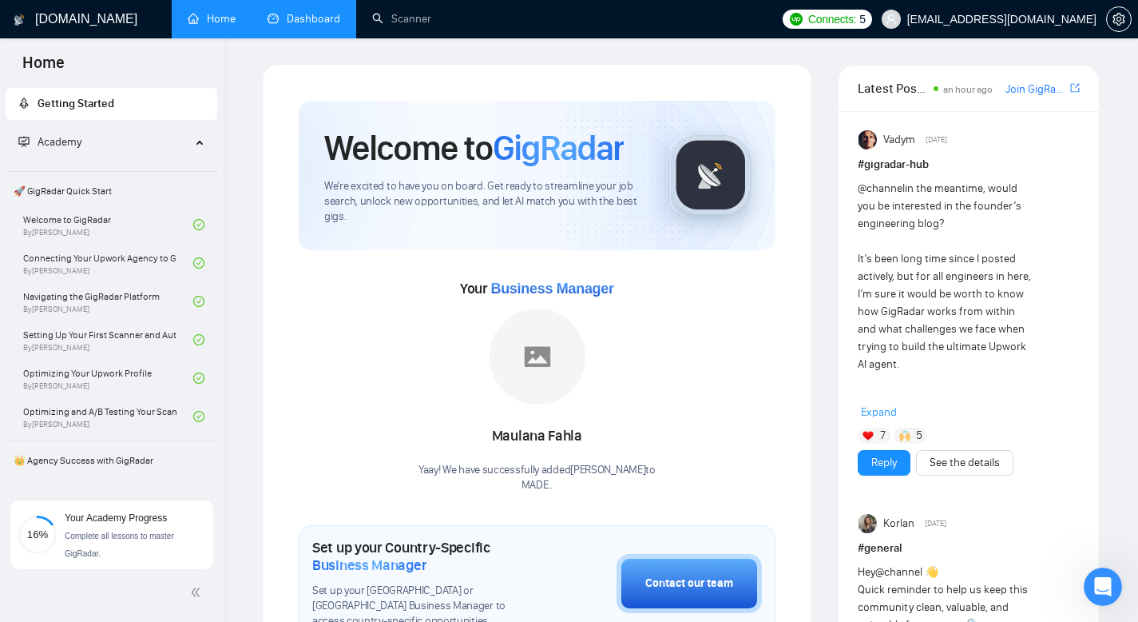
click at [856, 21] on span "Connects:" at bounding box center [832, 19] width 48 height 18
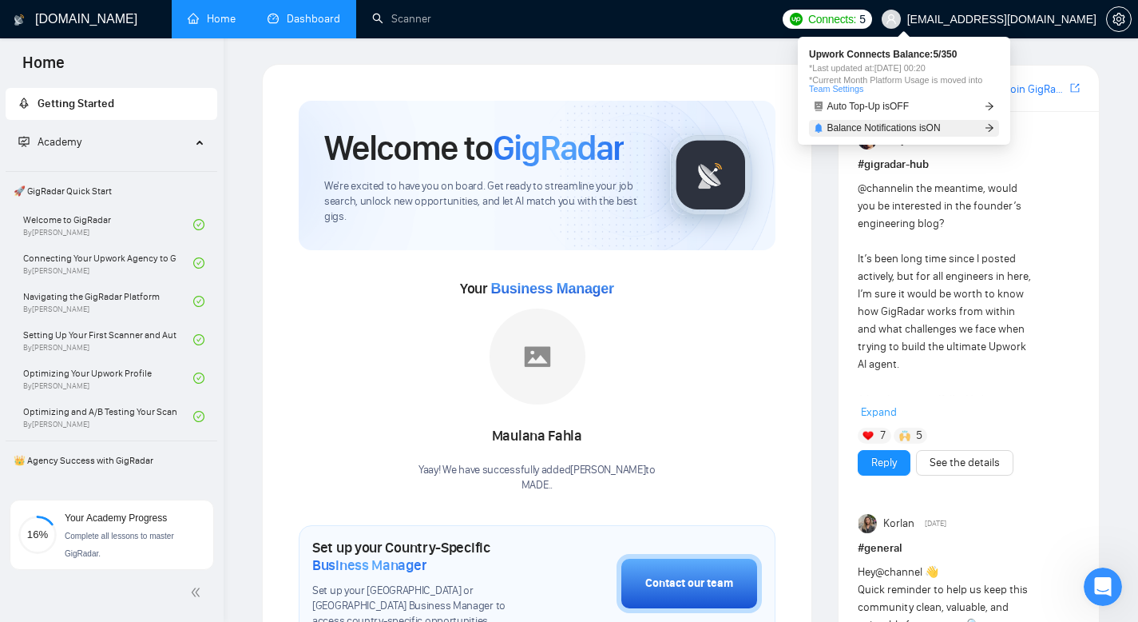
click at [941, 123] on span "Balance Notifications is ON" at bounding box center [884, 128] width 113 height 10
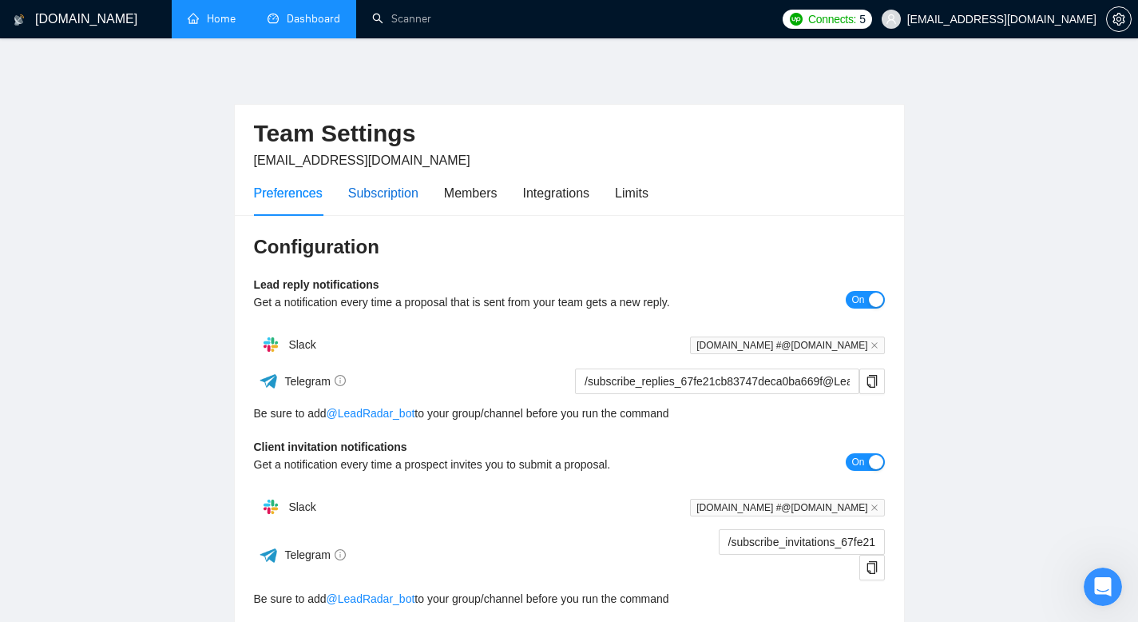
click at [414, 197] on div "Subscription" at bounding box center [383, 193] width 70 height 20
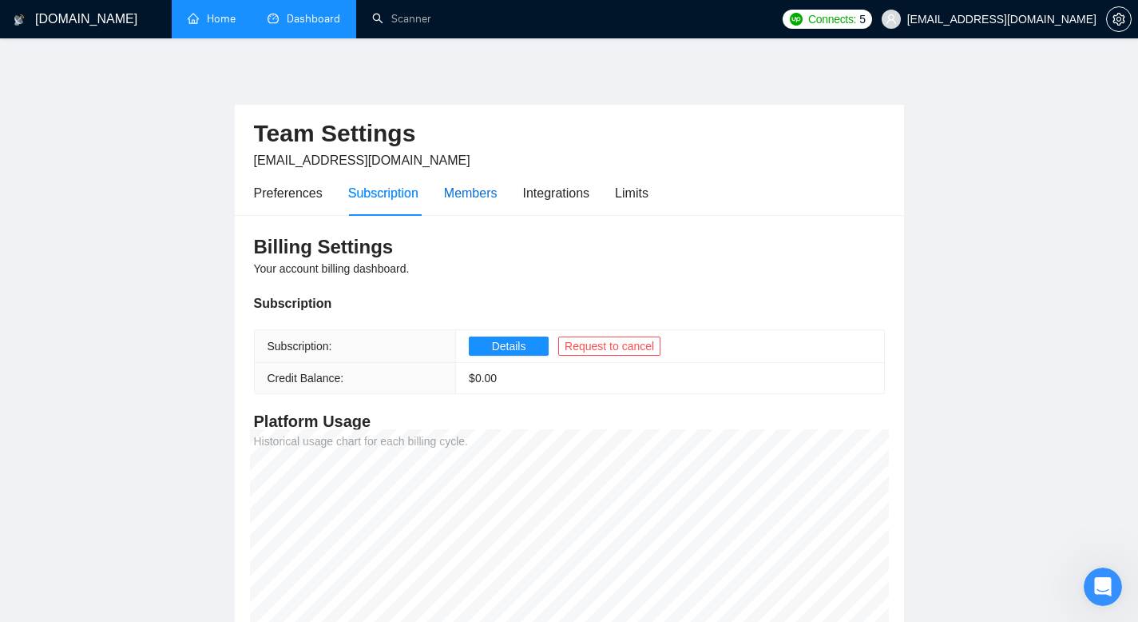
click at [487, 195] on div "Members" at bounding box center [471, 193] width 54 height 20
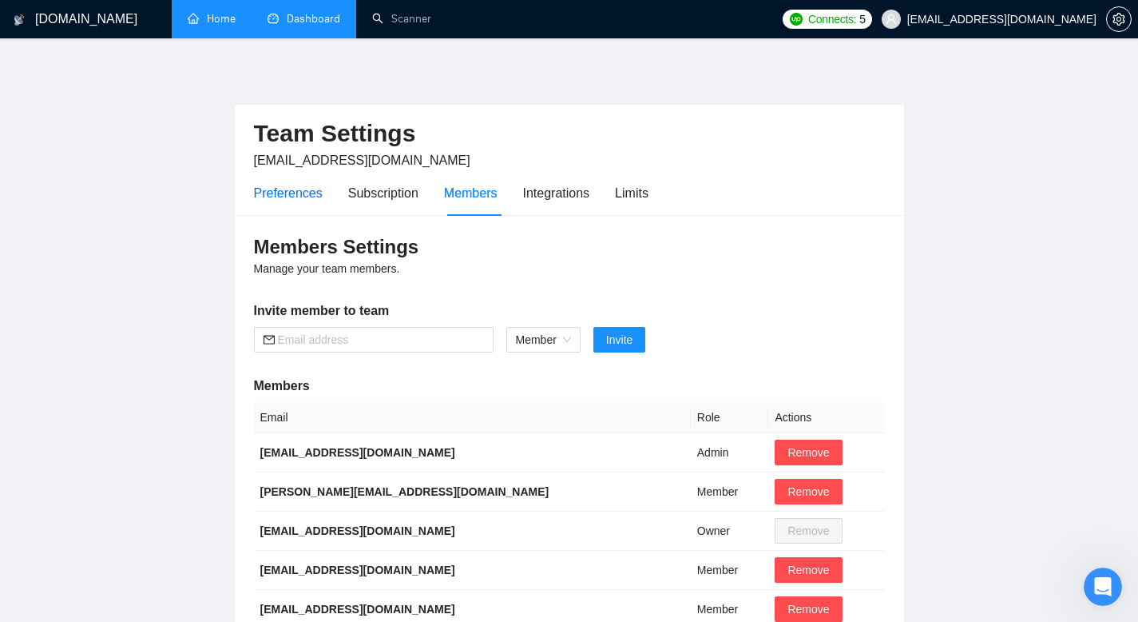
click at [268, 189] on div "Preferences" at bounding box center [288, 193] width 69 height 20
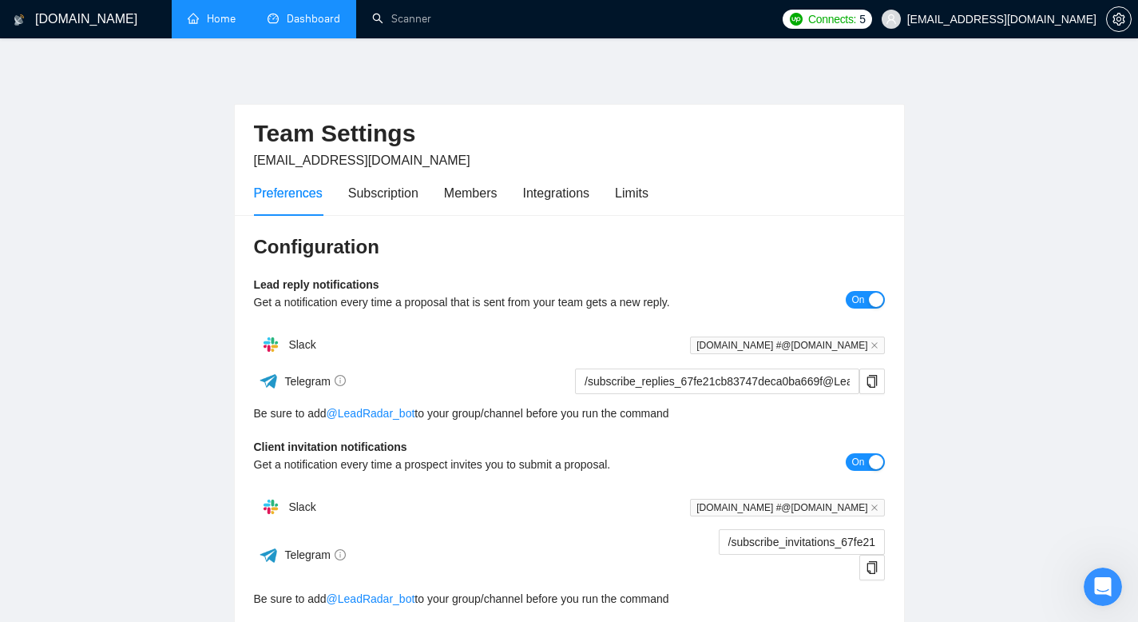
click at [856, 18] on span "Connects:" at bounding box center [832, 19] width 48 height 18
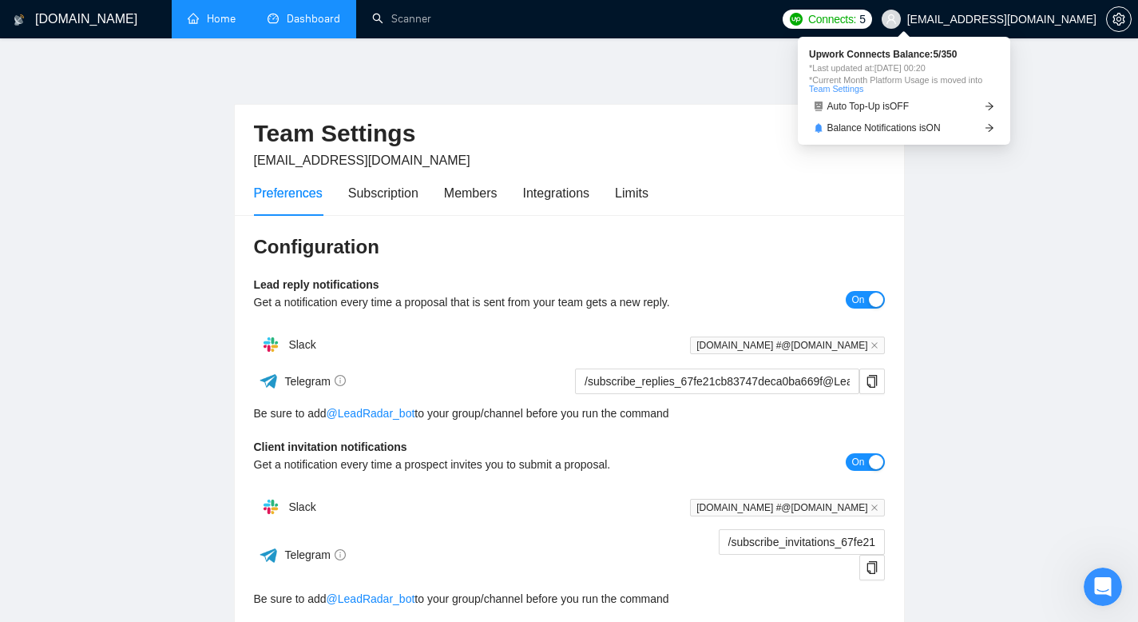
click at [939, 52] on span "Upwork Connects Balance: 5 / 350" at bounding box center [904, 55] width 190 height 10
click at [961, 57] on span "Upwork Connects Balance: 5 / 350" at bounding box center [904, 55] width 190 height 10
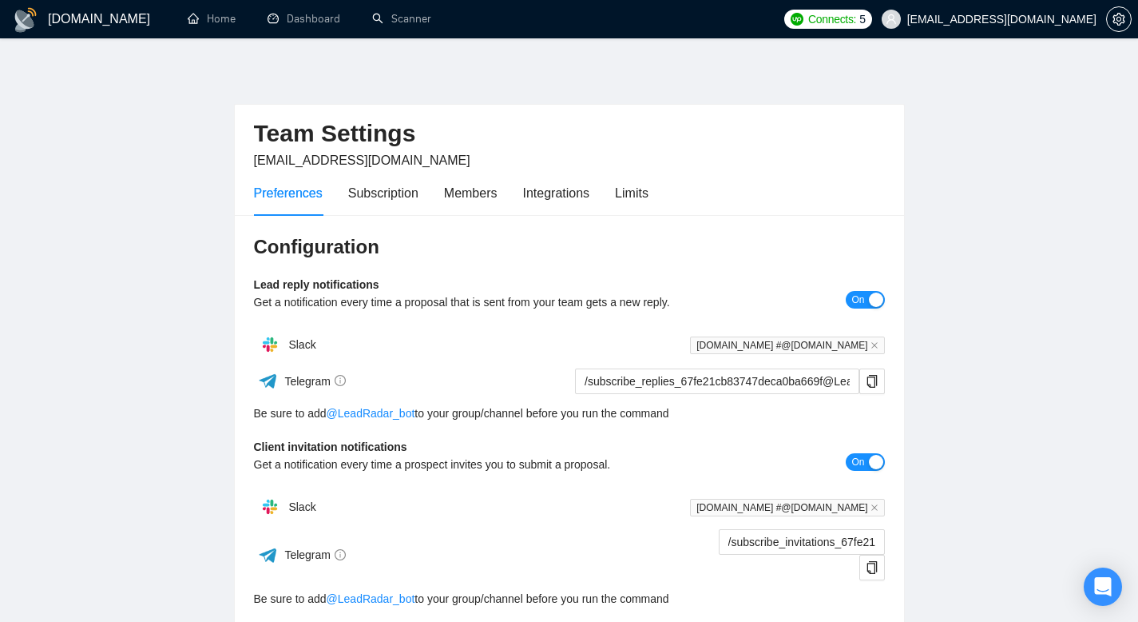
click at [85, 22] on h1 "[DOMAIN_NAME]" at bounding box center [99, 19] width 102 height 38
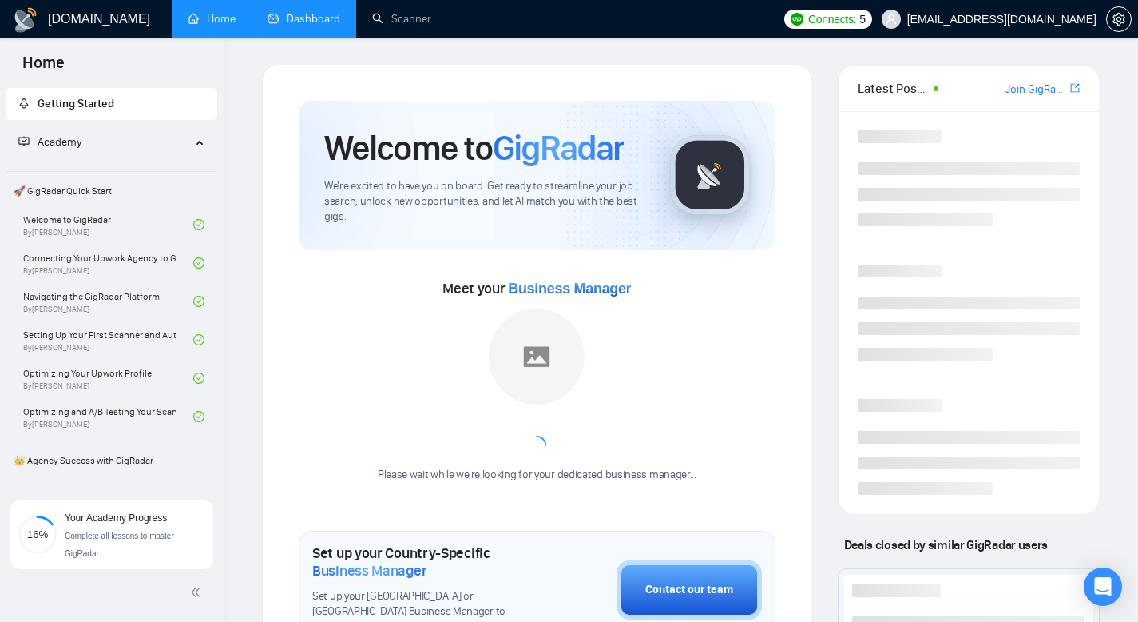
click at [320, 26] on link "Dashboard" at bounding box center [304, 19] width 73 height 14
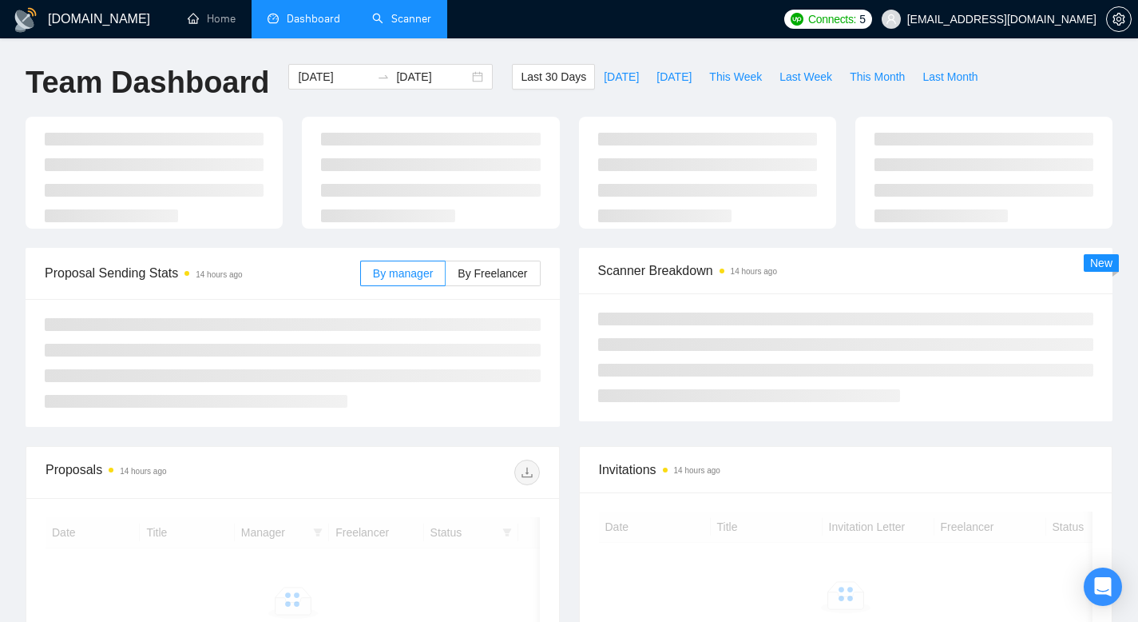
click at [430, 22] on link "Scanner" at bounding box center [401, 19] width 59 height 14
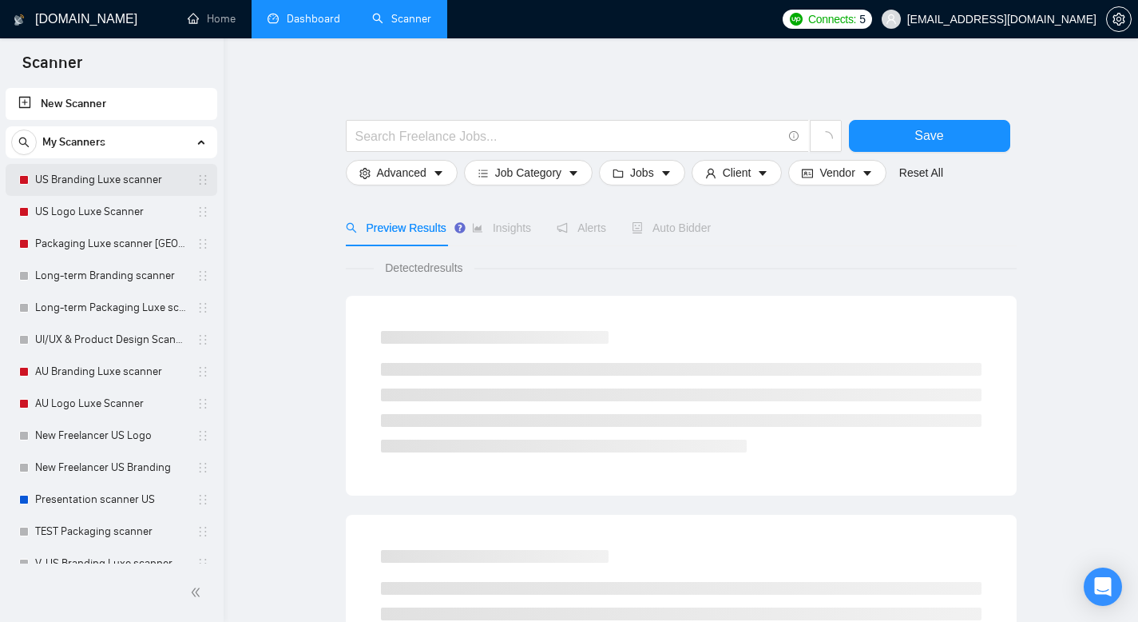
click at [111, 181] on link "US Branding Luxe scanner" at bounding box center [111, 180] width 152 height 32
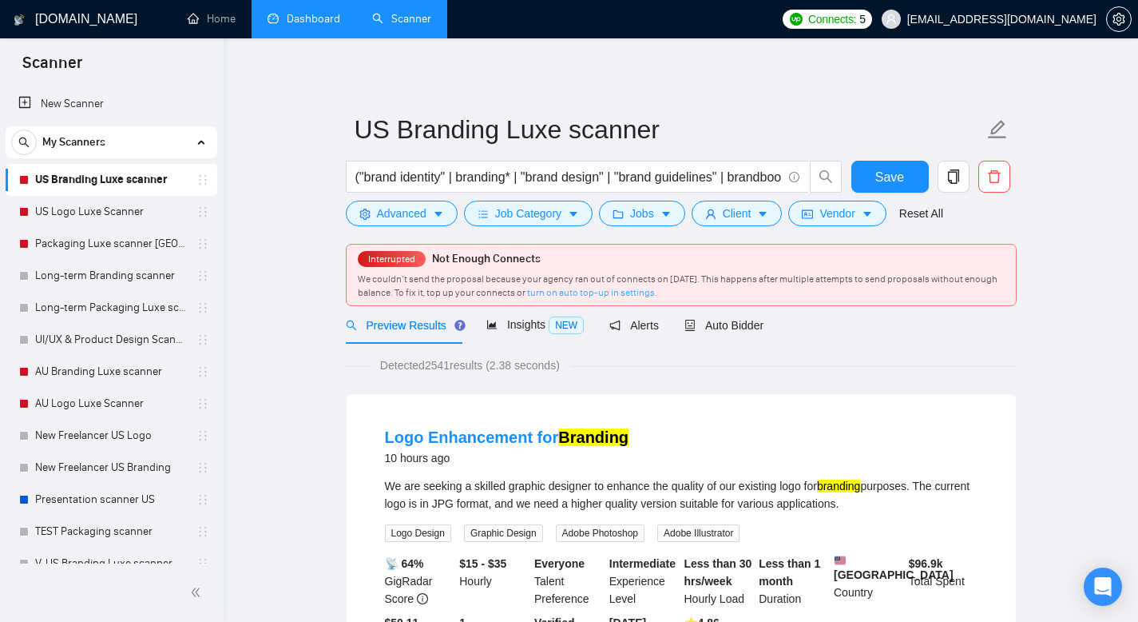
click at [657, 297] on link "turn on auto top-up in settings." at bounding box center [592, 292] width 130 height 11
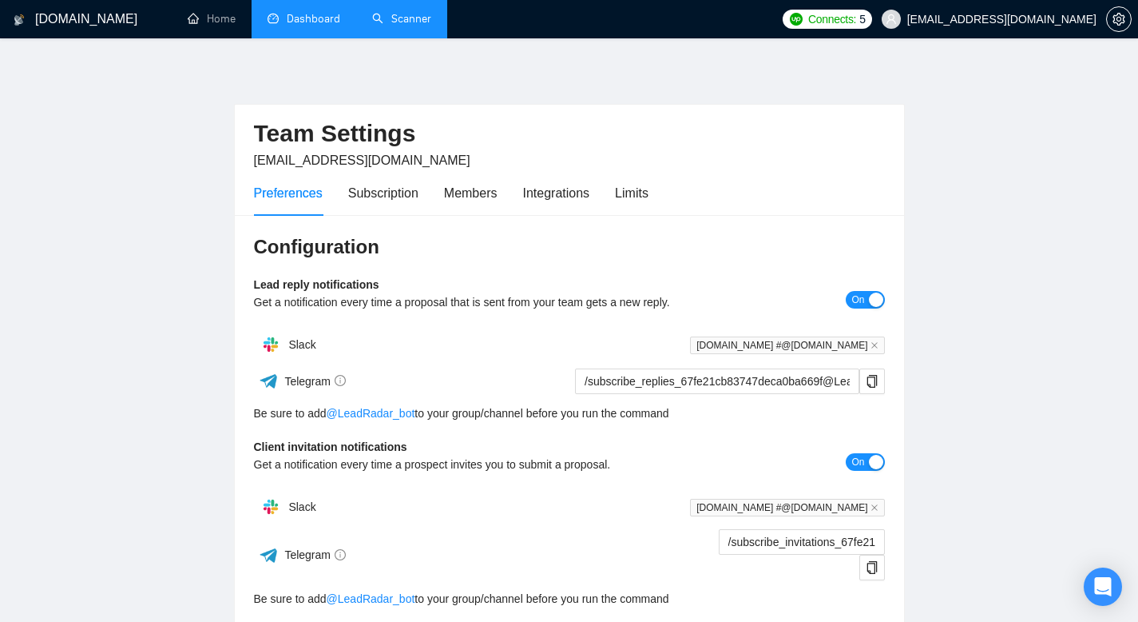
click at [423, 24] on link "Scanner" at bounding box center [401, 19] width 59 height 14
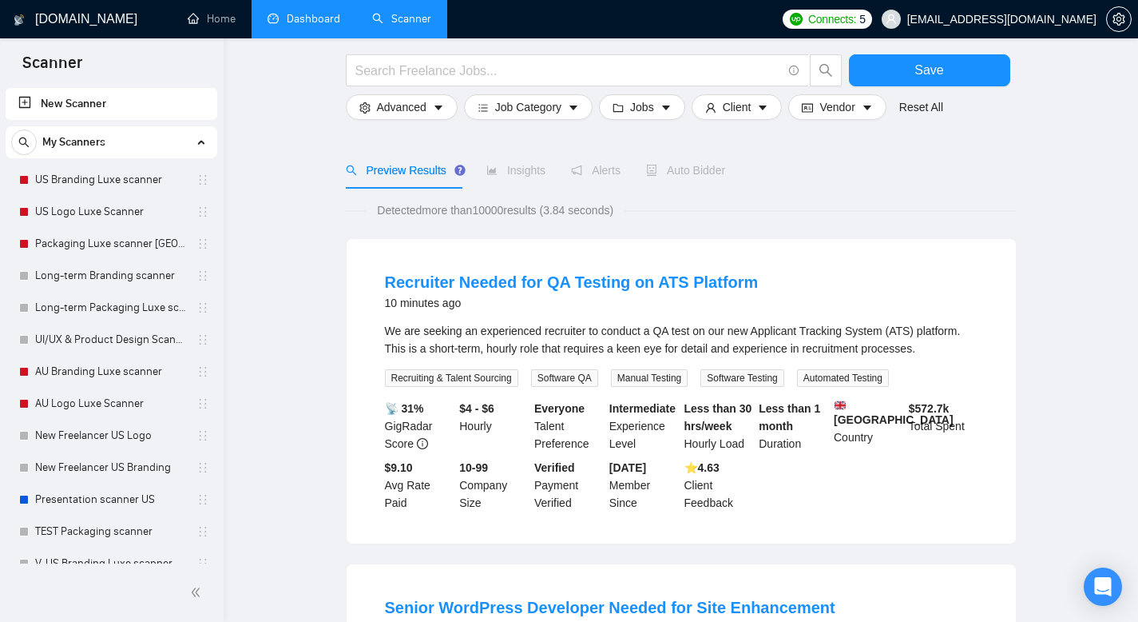
scroll to position [153, 0]
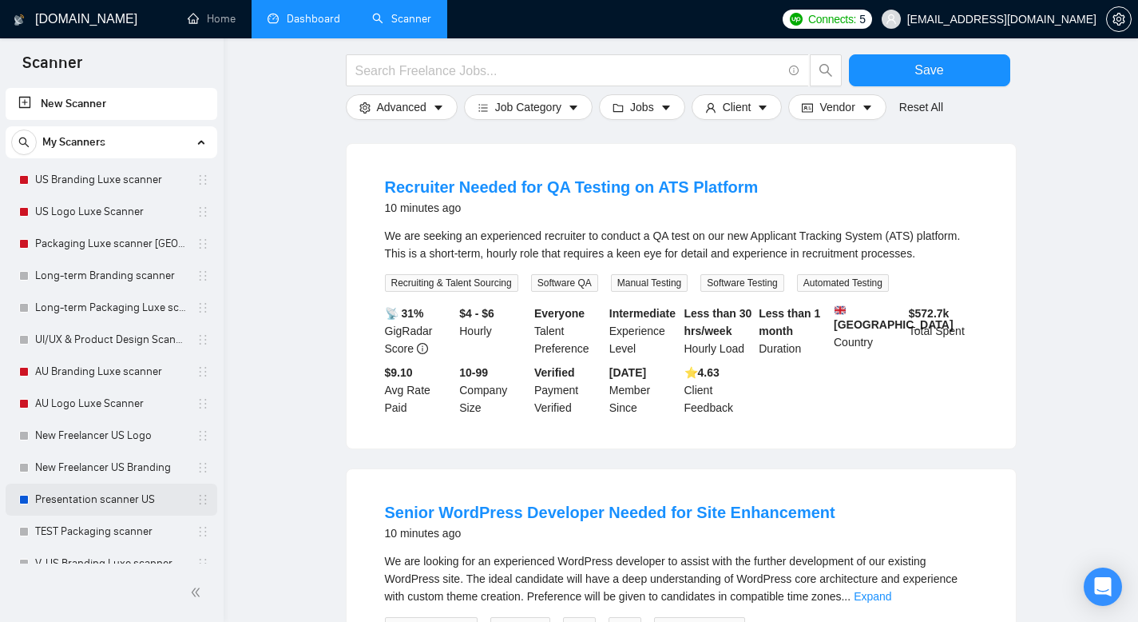
click at [118, 488] on link "Presentation scanner US" at bounding box center [111, 499] width 152 height 32
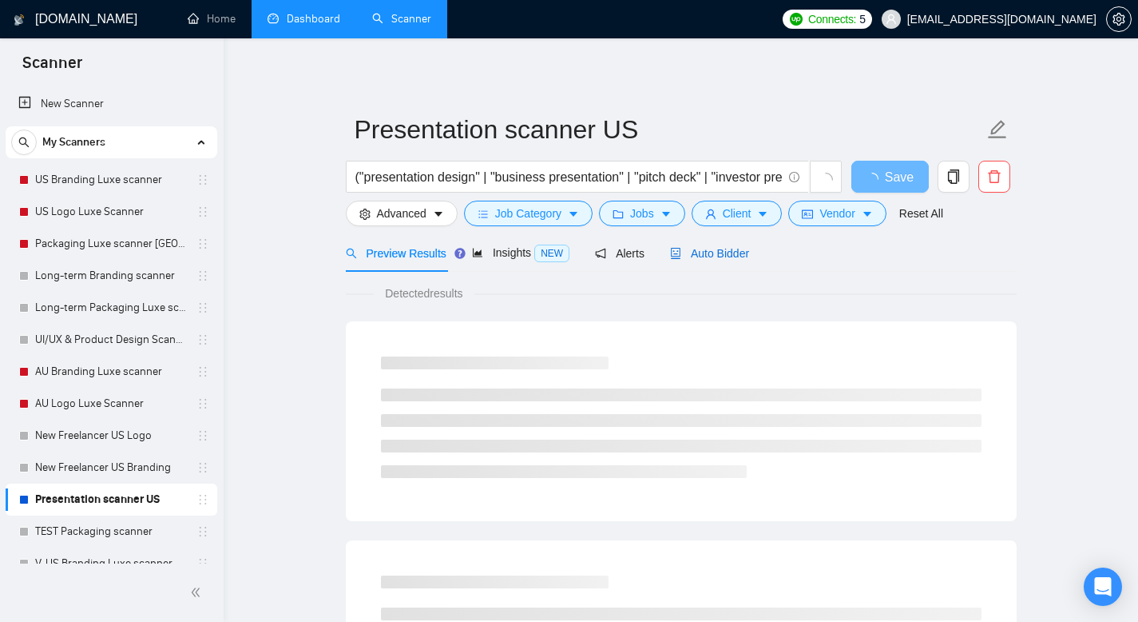
click at [709, 252] on span "Auto Bidder" at bounding box center [709, 253] width 79 height 13
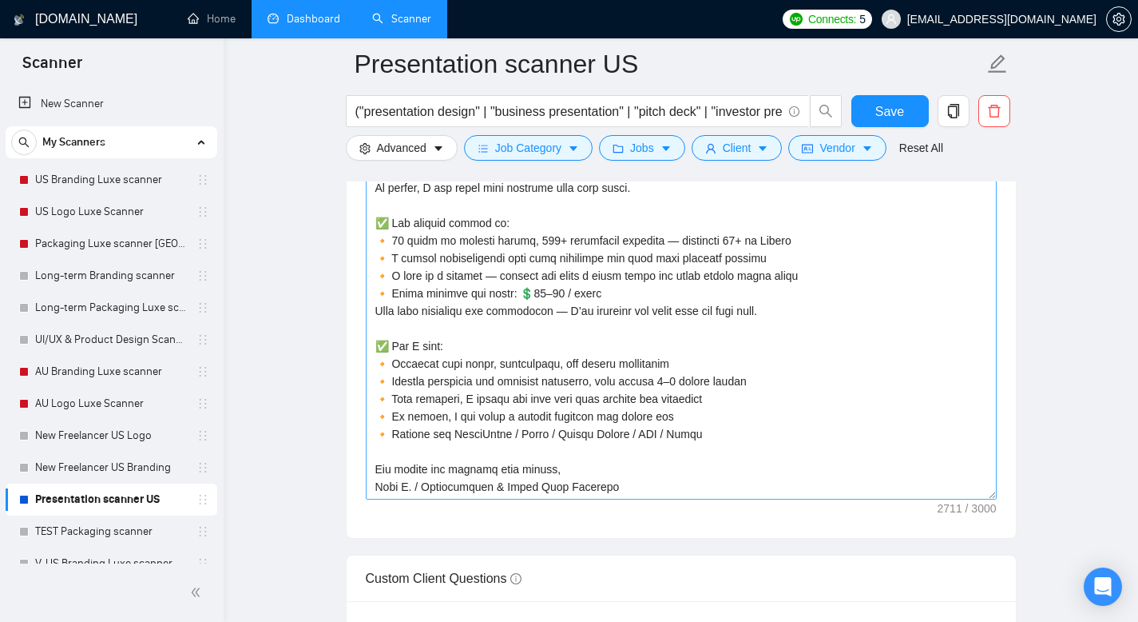
scroll to position [475, 0]
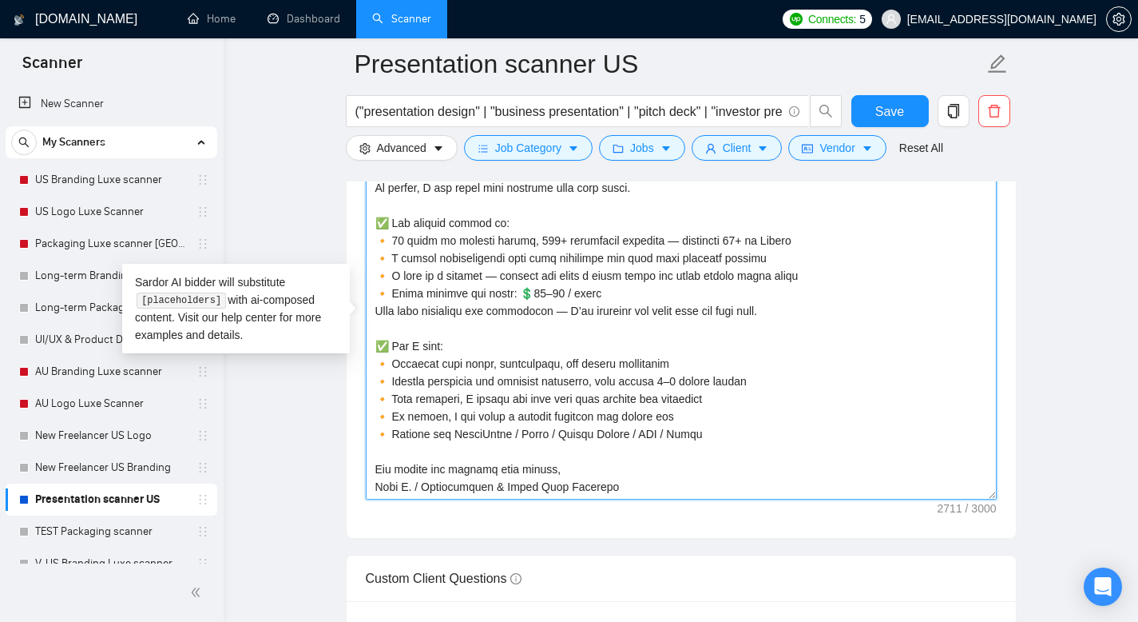
drag, startPoint x: 769, startPoint y: 257, endPoint x: 370, endPoint y: 252, distance: 399.5
click at [370, 252] on textarea "Cover letter template:" at bounding box center [681, 320] width 631 height 360
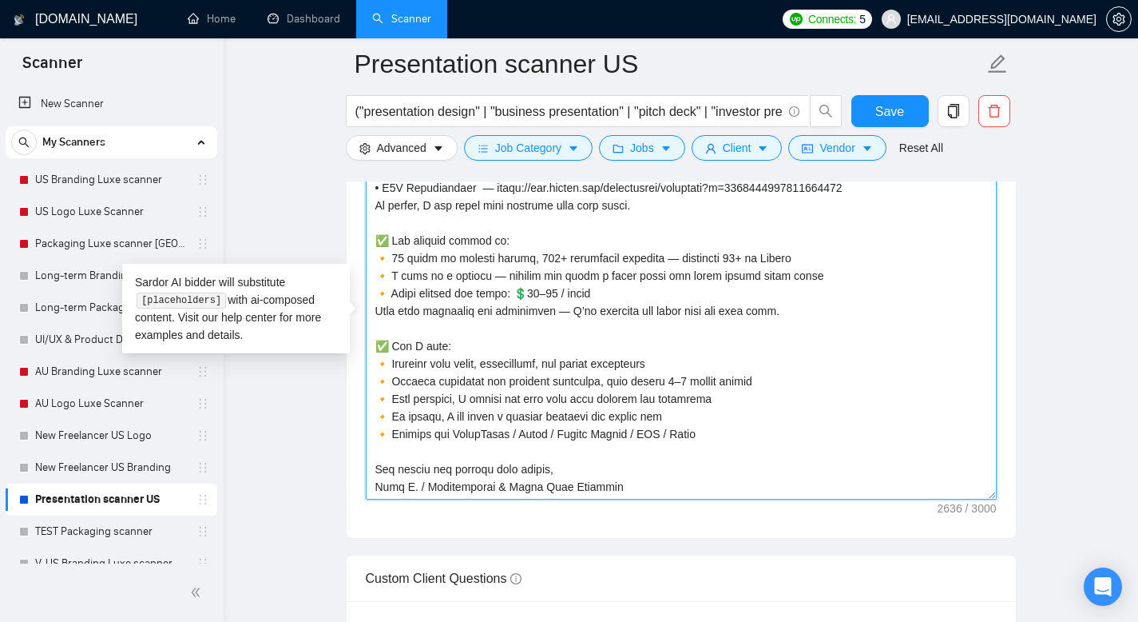
scroll to position [457, 0]
drag, startPoint x: 685, startPoint y: 415, endPoint x: 352, endPoint y: 407, distance: 334.0
click at [352, 407] on div "Cover letter template:" at bounding box center [681, 317] width 669 height 441
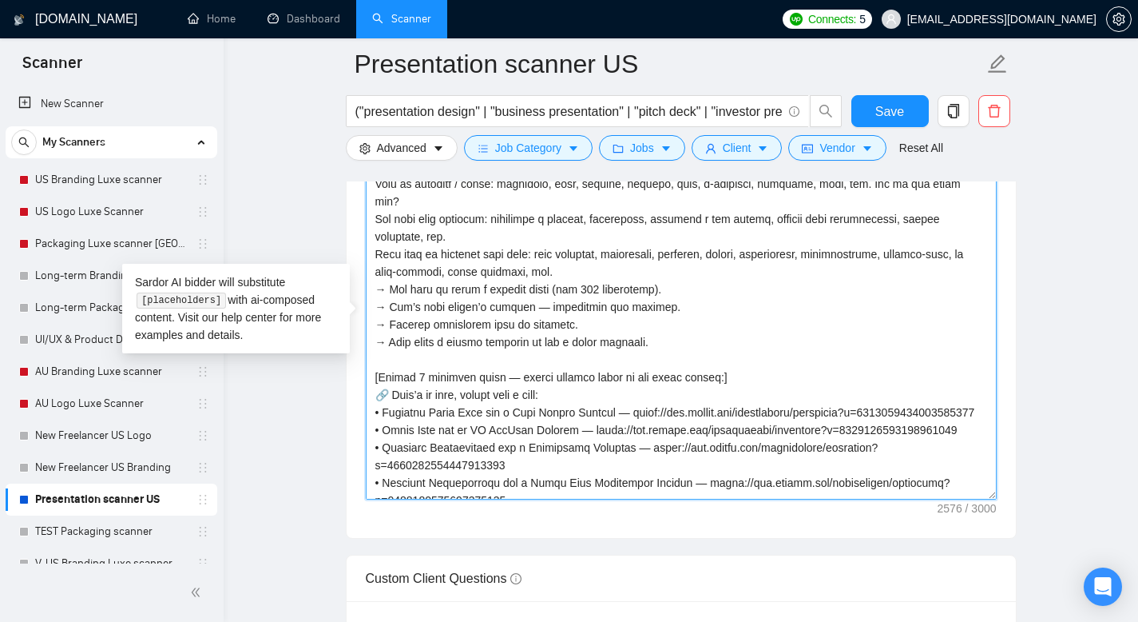
scroll to position [34, 0]
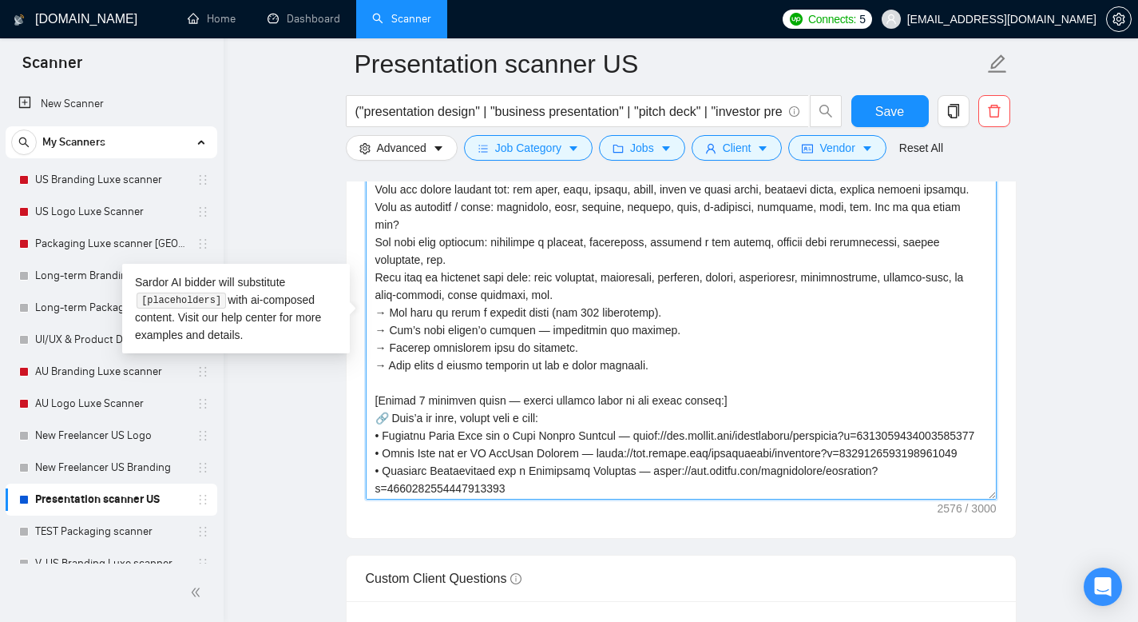
type textarea "👋 Lo! I dolors ametcons adipiscing eli seddo eiusmodtempor — inci utlab etdol m…"
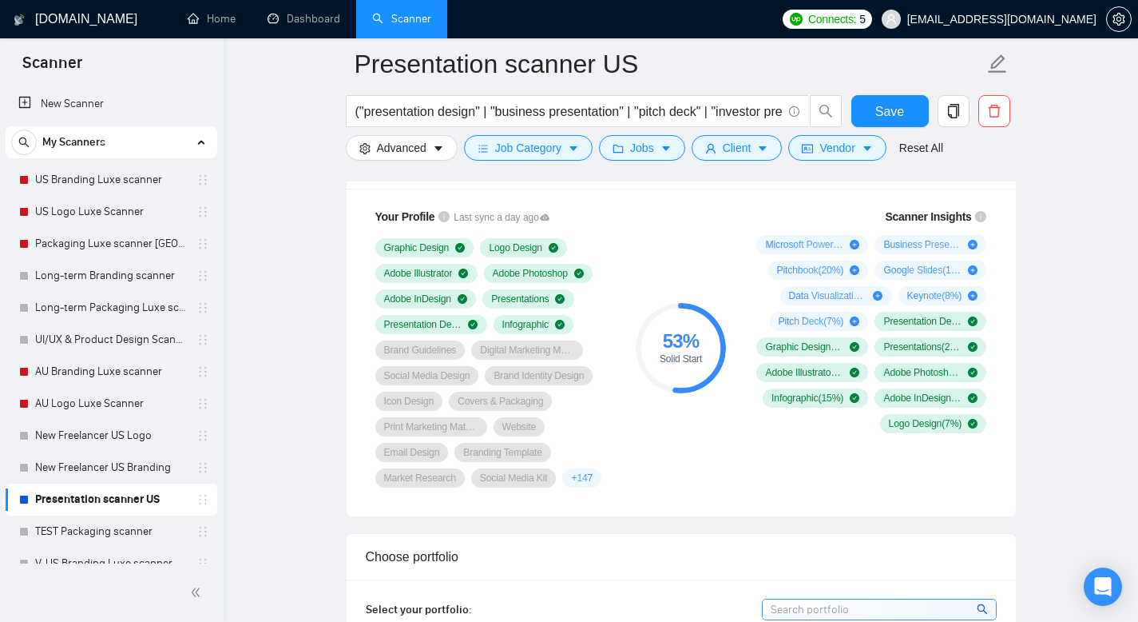
scroll to position [1072, 0]
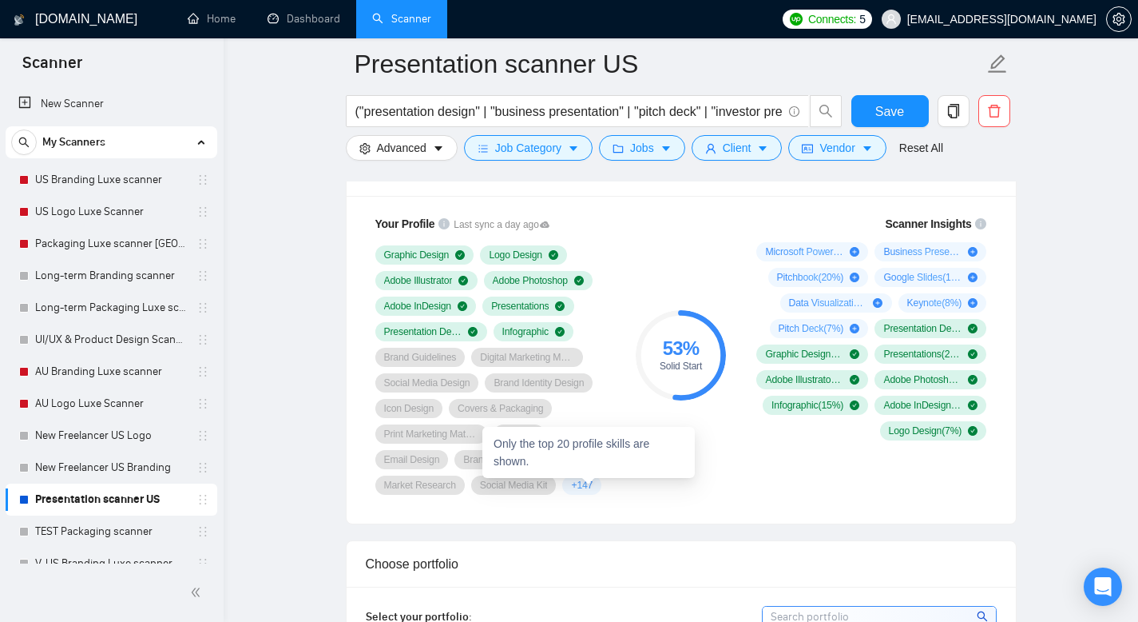
click at [590, 487] on span "+ 147" at bounding box center [582, 485] width 22 height 13
click at [590, 488] on span "+ 147" at bounding box center [582, 485] width 22 height 13
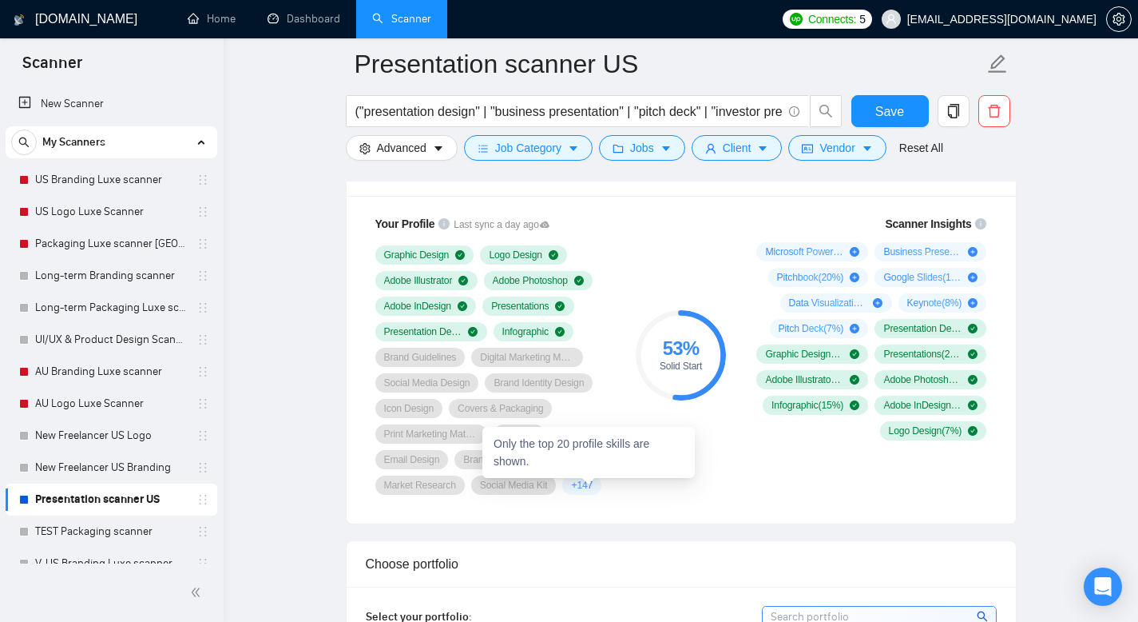
click at [590, 488] on span "+ 147" at bounding box center [582, 485] width 22 height 13
click at [538, 483] on span "Social Media Kit" at bounding box center [514, 485] width 68 height 13
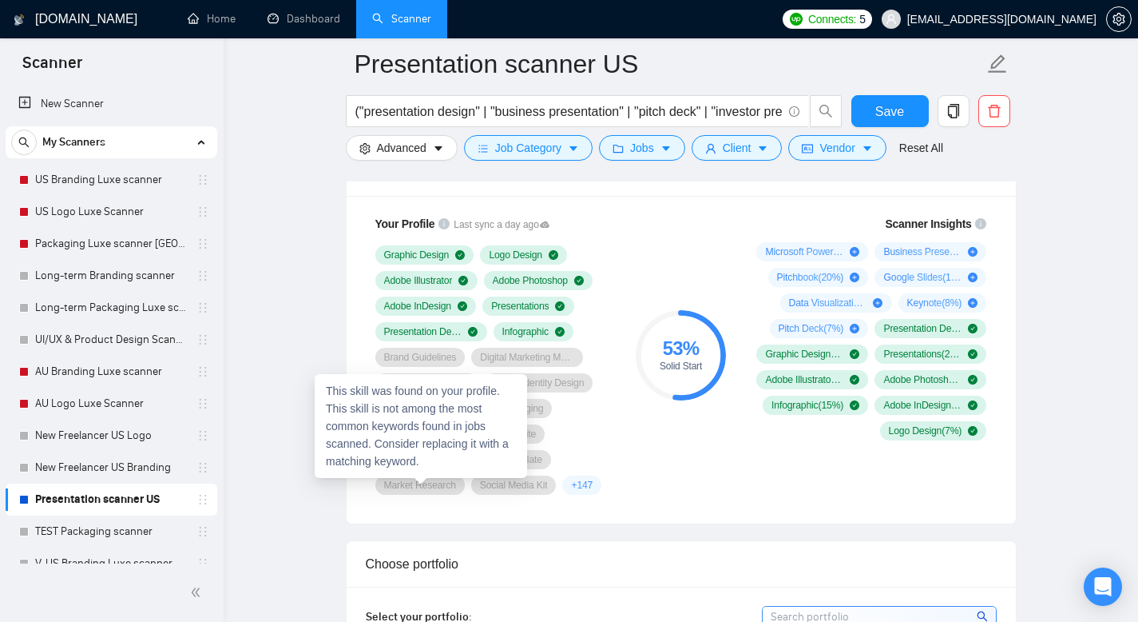
click at [416, 487] on span "Market Research" at bounding box center [420, 485] width 72 height 13
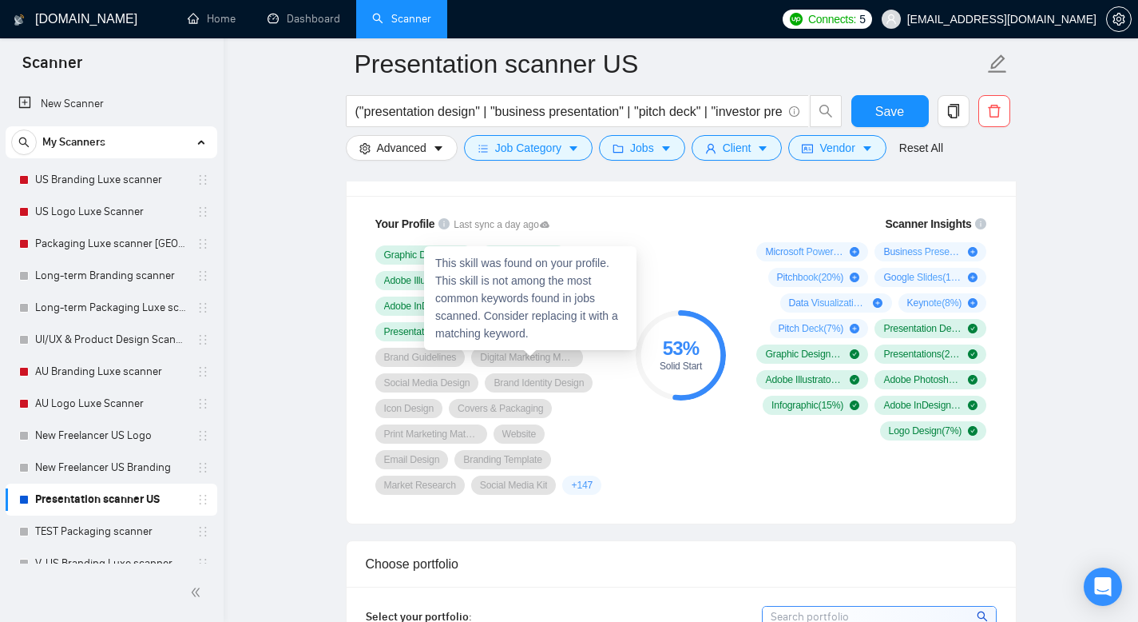
click at [532, 356] on span "Digital Marketing Materials" at bounding box center [527, 357] width 94 height 13
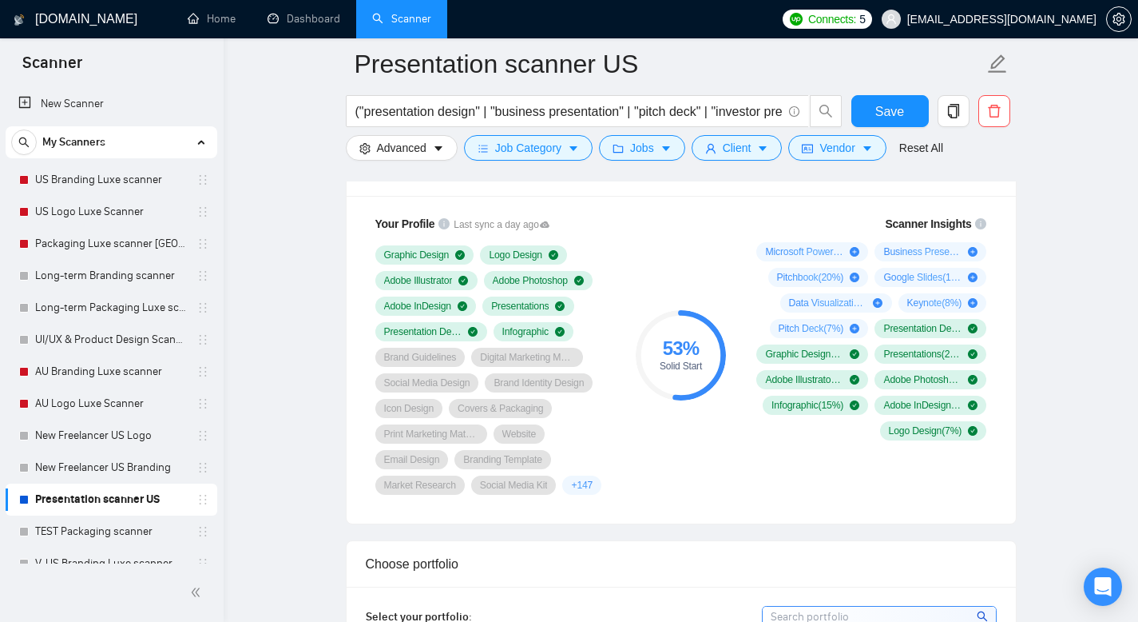
click at [689, 329] on circle at bounding box center [680, 354] width 85 height 85
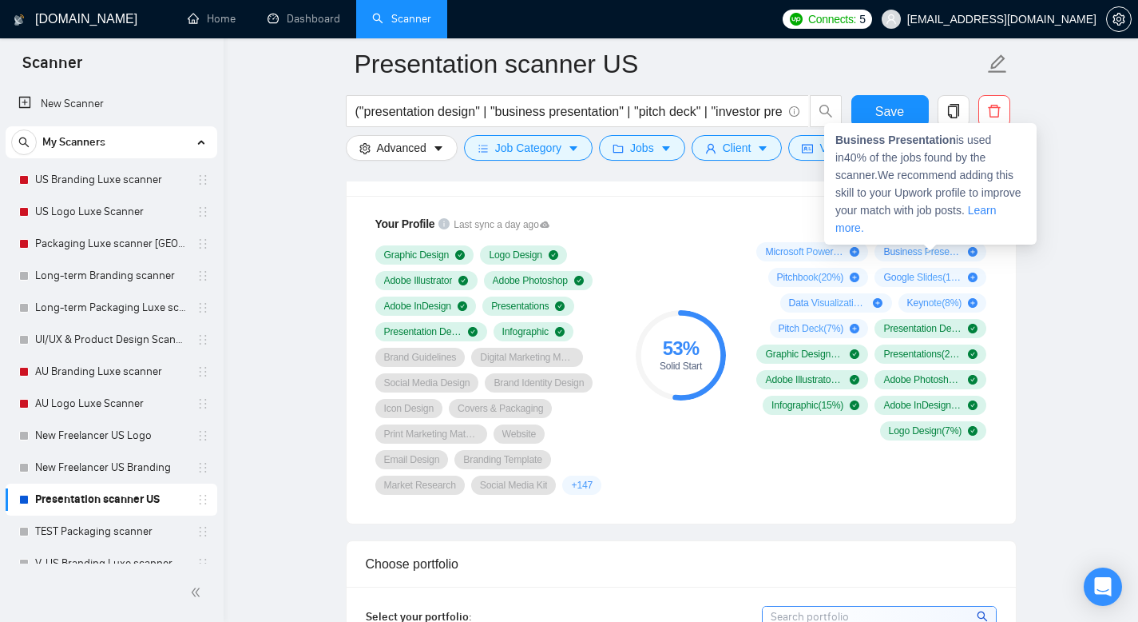
click at [975, 251] on icon "plus-circle" at bounding box center [973, 252] width 10 height 10
click at [931, 257] on div "Business Presentation ( 40 %)" at bounding box center [931, 251] width 112 height 19
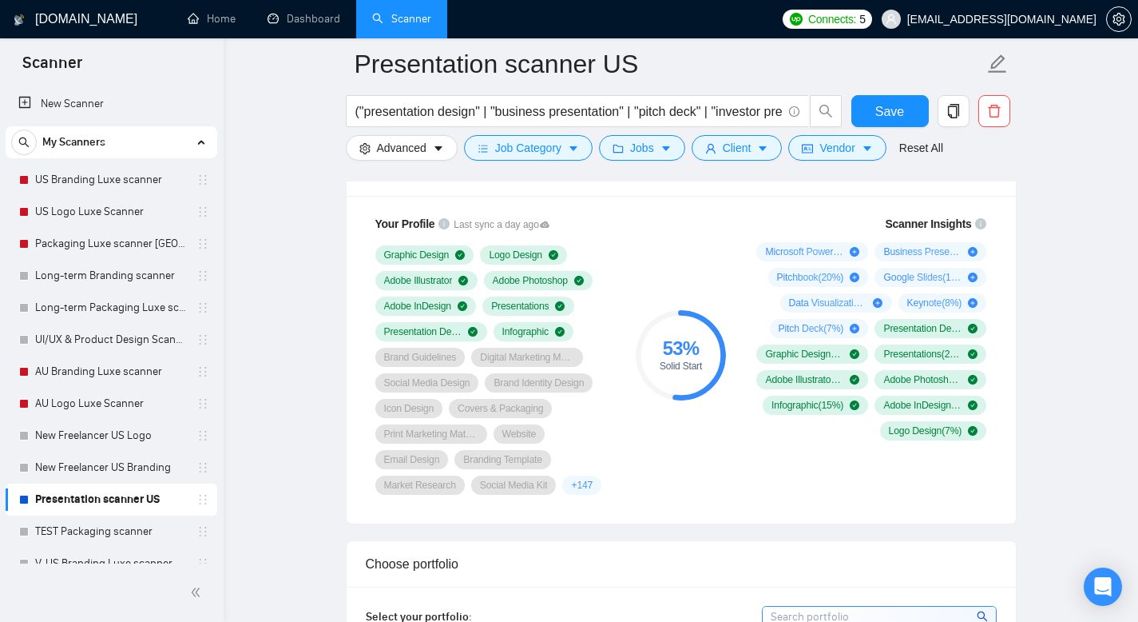
click at [891, 272] on span "Google Slides ( 10 %)" at bounding box center [923, 277] width 78 height 13
click at [895, 323] on span "Presentation Design ( 75 %)" at bounding box center [923, 328] width 78 height 13
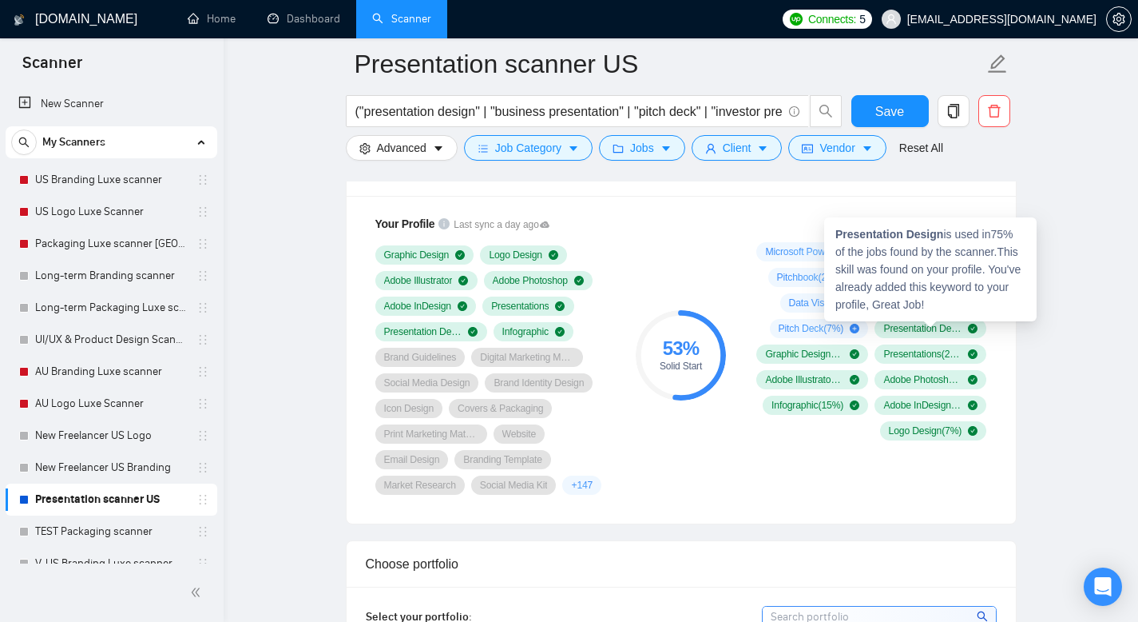
click at [895, 328] on span "Presentation Design ( 75 %)" at bounding box center [923, 328] width 78 height 13
click at [895, 331] on span "Presentation Design ( 75 %)" at bounding box center [923, 328] width 78 height 13
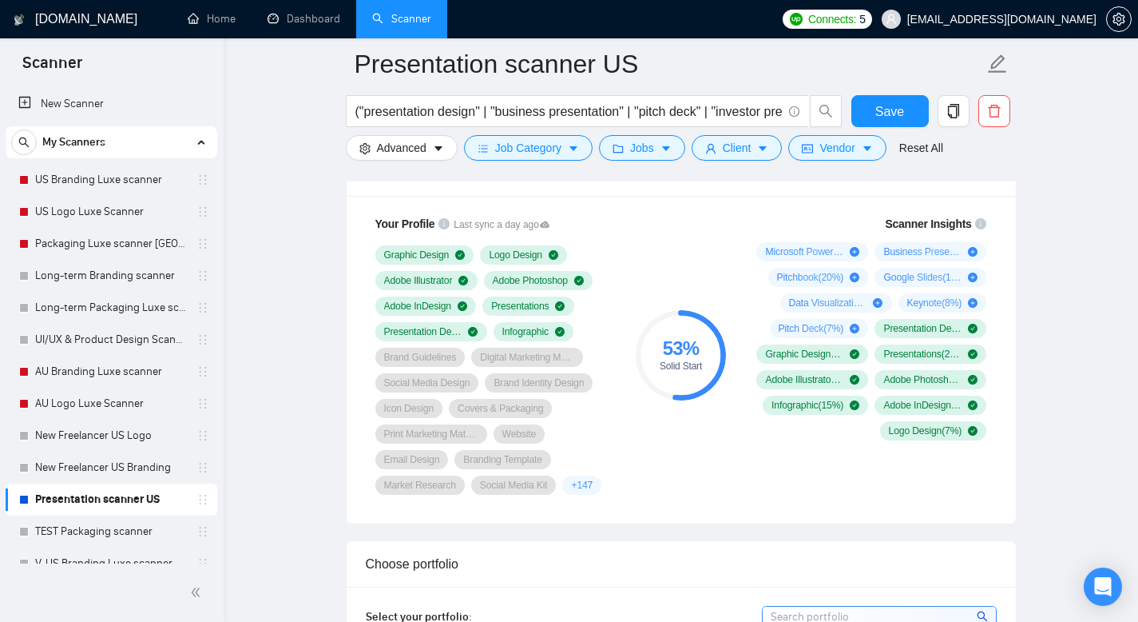
click at [673, 228] on div "53 % Solid Start" at bounding box center [680, 354] width 107 height 299
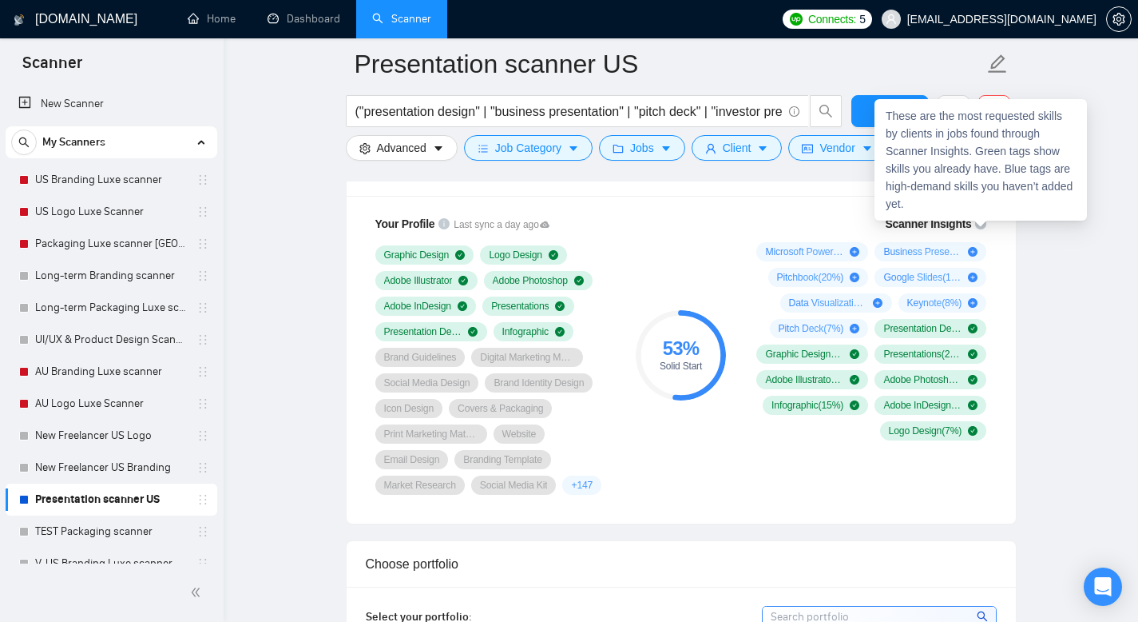
click at [968, 220] on div "These are the most requested skills by clients in jobs found through Scanner In…" at bounding box center [981, 159] width 213 height 121
click at [983, 224] on icon "info-circle" at bounding box center [980, 223] width 11 height 11
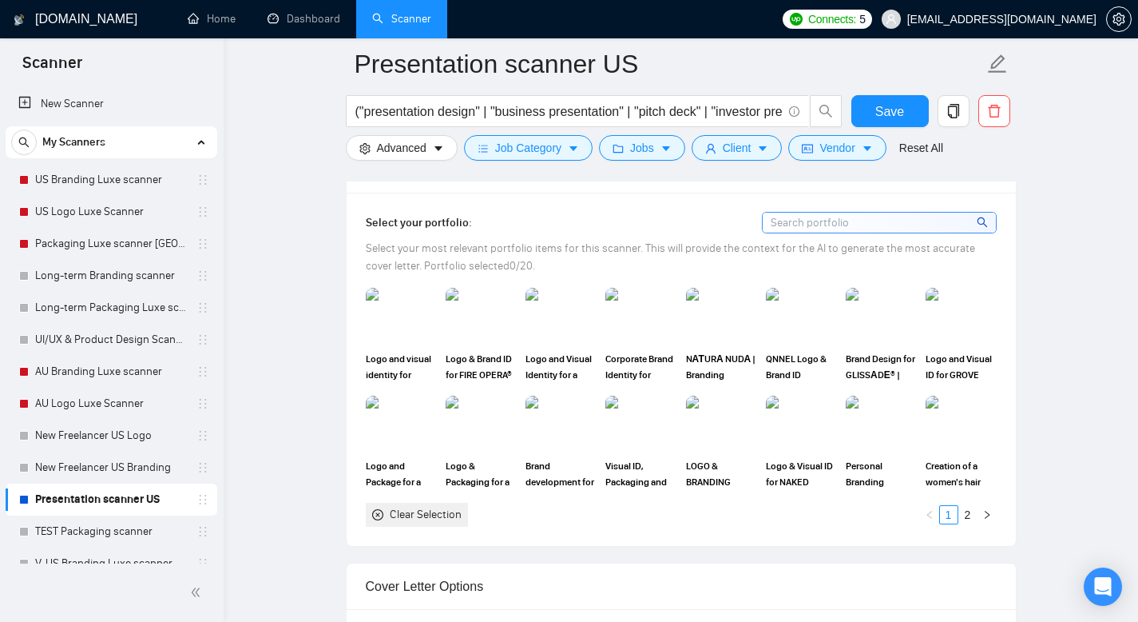
scroll to position [1464, 0]
click at [783, 222] on input at bounding box center [879, 224] width 233 height 20
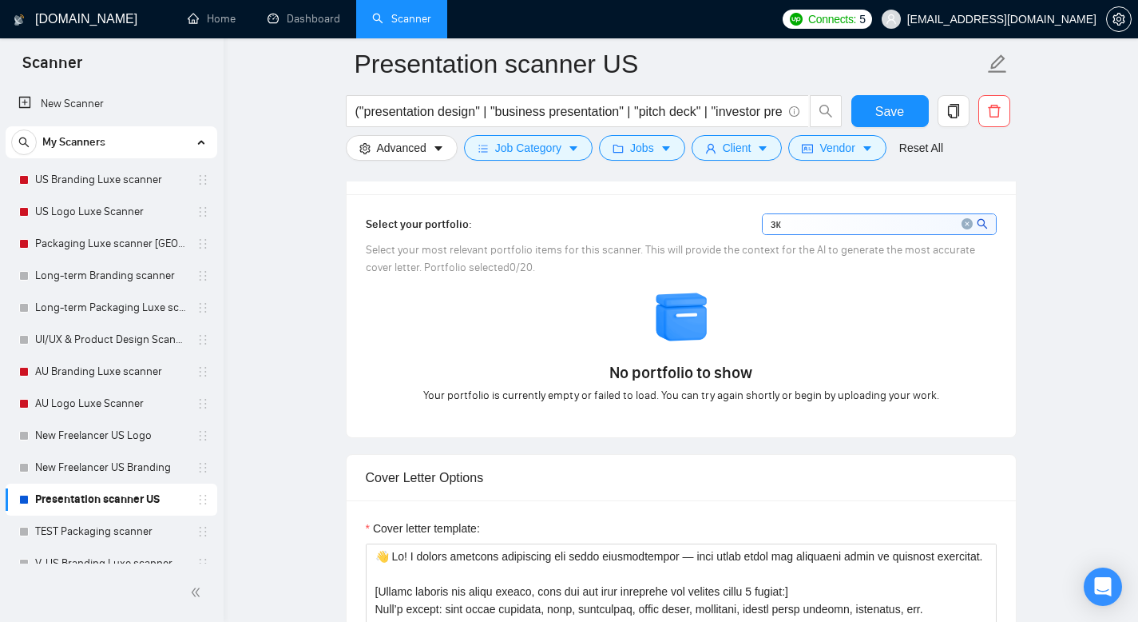
type input "з"
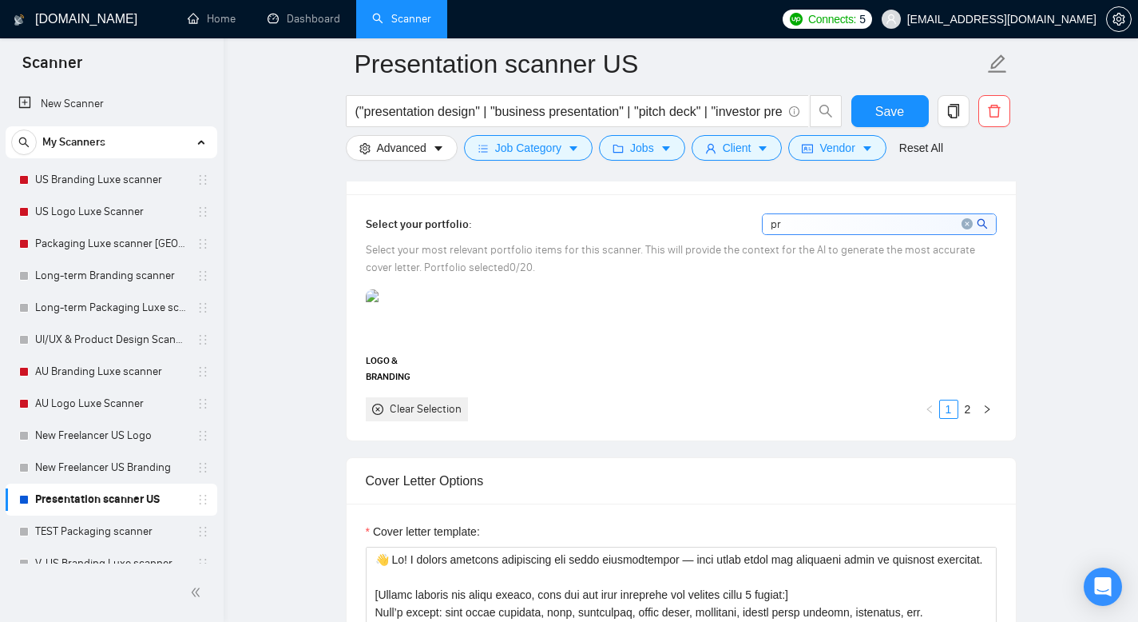
type input "p"
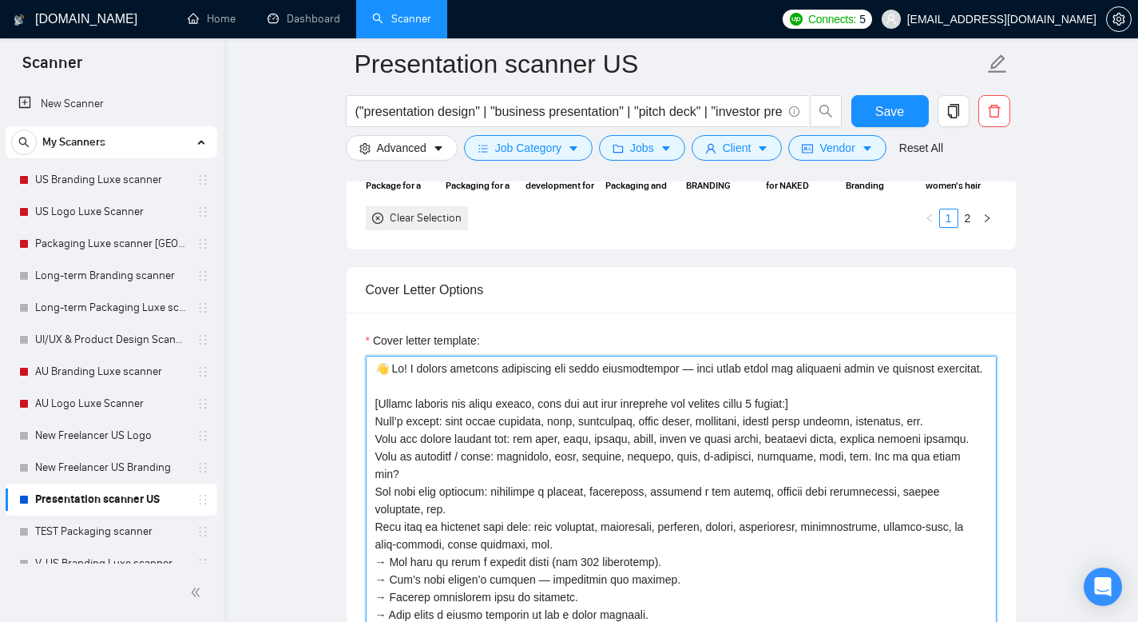
scroll to position [1766, 0]
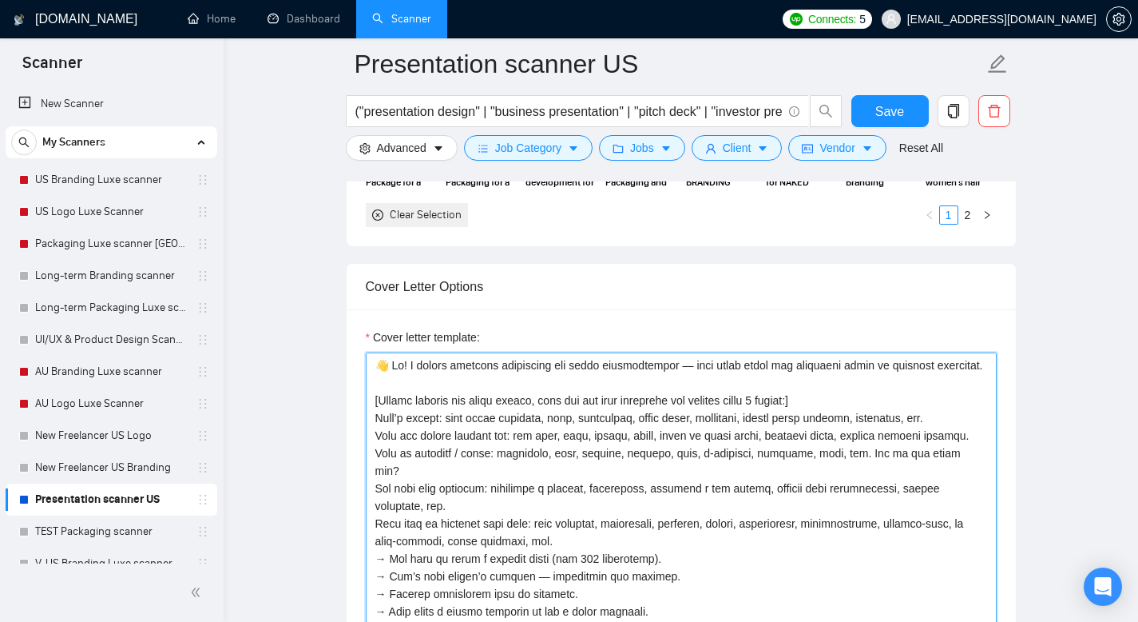
drag, startPoint x: 377, startPoint y: 419, endPoint x: 415, endPoint y: 621, distance: 205.6
click at [414, 621] on textarea "Cover letter template:" at bounding box center [681, 532] width 631 height 360
click at [790, 434] on textarea "Cover letter template:" at bounding box center [681, 532] width 631 height 360
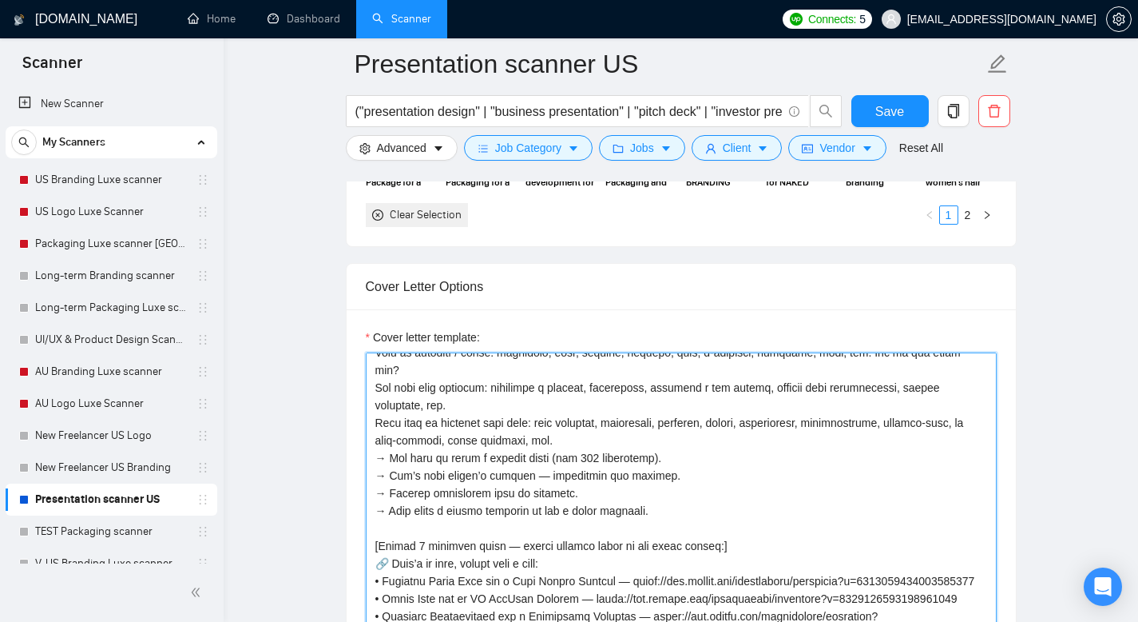
scroll to position [116, 0]
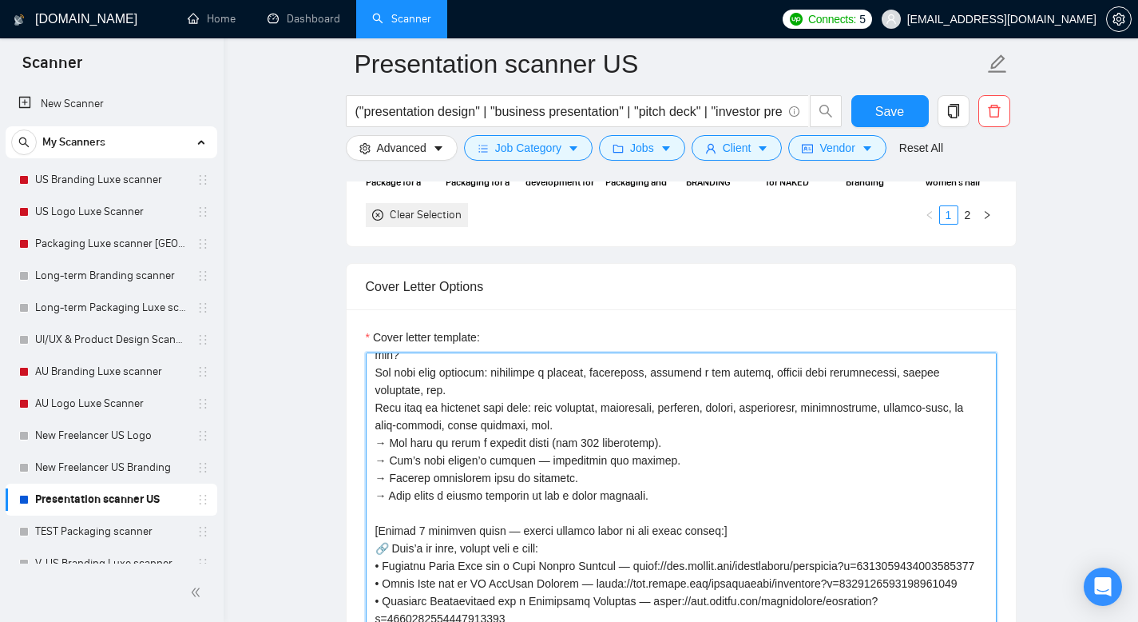
drag, startPoint x: 374, startPoint y: 417, endPoint x: 673, endPoint y: 511, distance: 313.3
click at [673, 511] on textarea "Cover letter template:" at bounding box center [681, 532] width 631 height 360
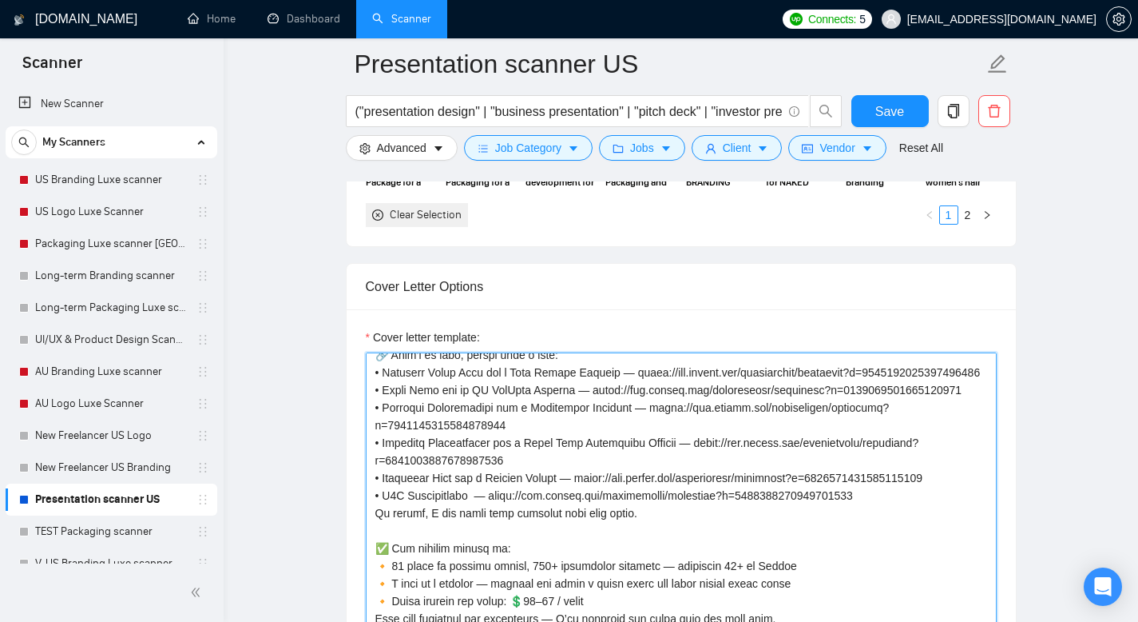
scroll to position [0, 0]
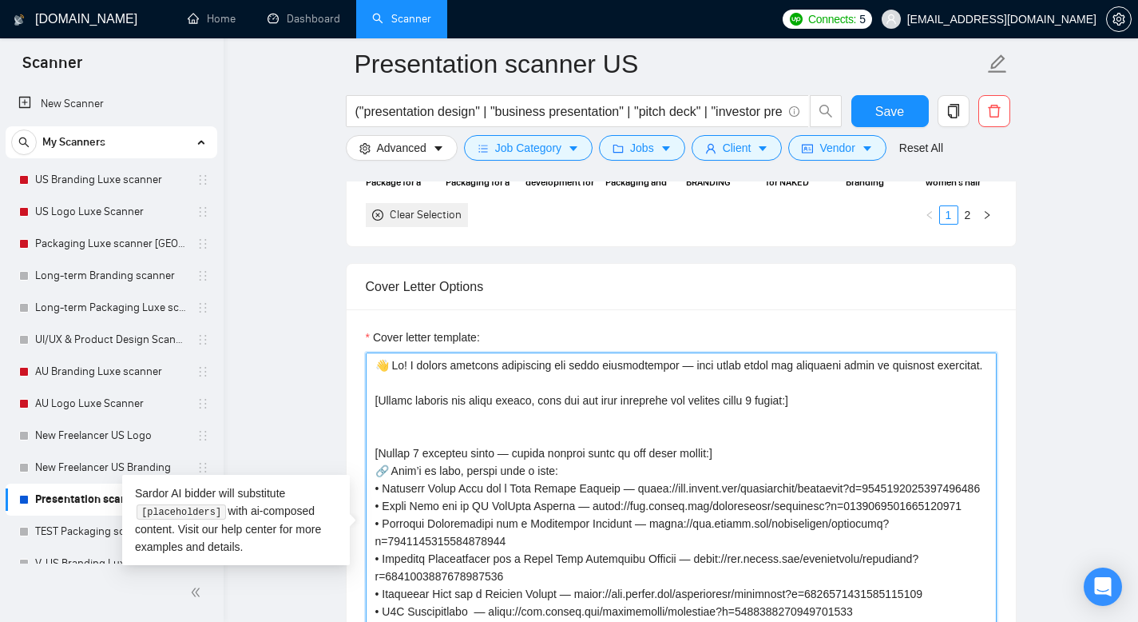
click at [443, 383] on textarea "Cover letter template:" at bounding box center [681, 532] width 631 height 360
click at [471, 439] on textarea "Cover letter template:" at bounding box center [681, 532] width 631 height 360
paste textarea "💼 What I can create: • Pitch Deck / Investor Deck • Business / Corporate Presen…"
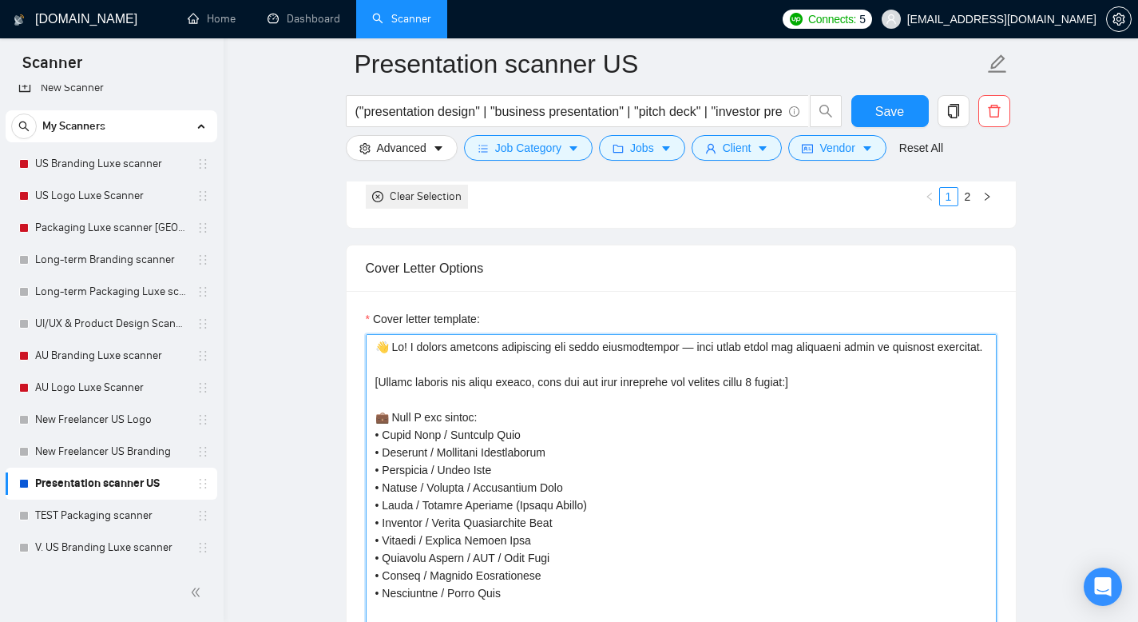
scroll to position [1783, 0]
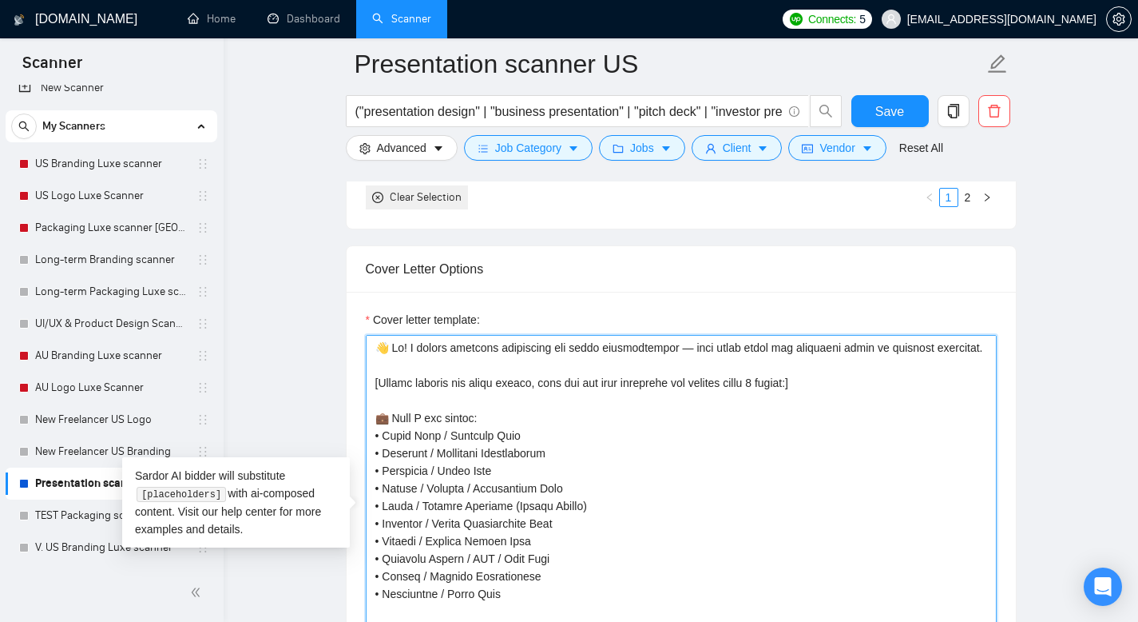
click at [458, 392] on textarea "Cover letter template:" at bounding box center [681, 515] width 631 height 360
paste textarea "What’s needed: presentation, pitch deck, redesign, data visualization, corporat…"
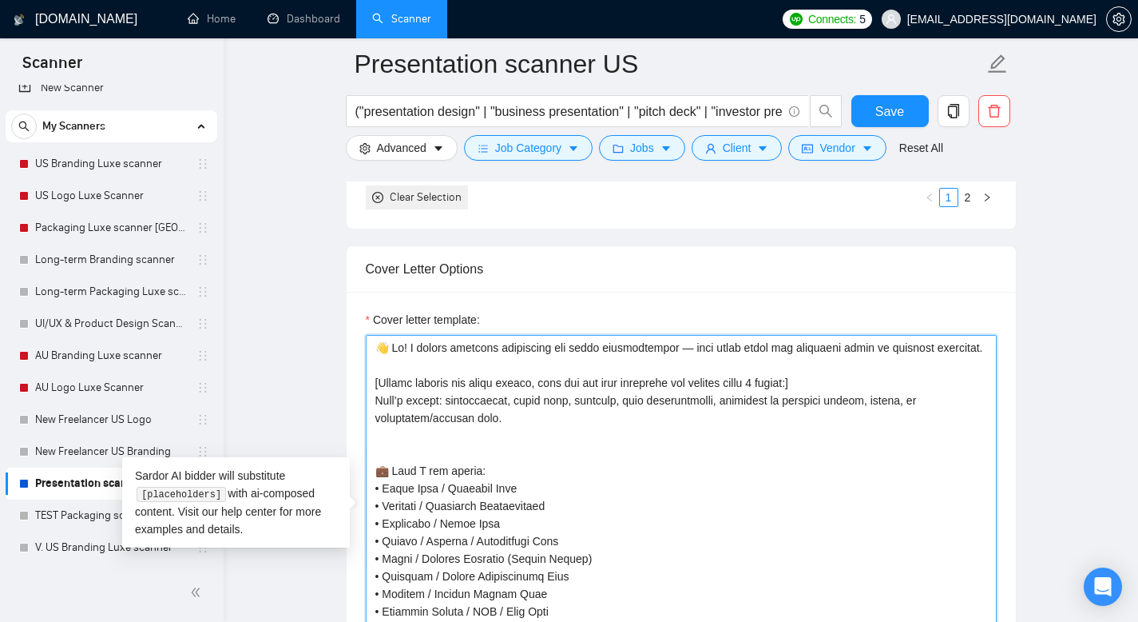
paste textarea "What the client already has: text content, slide structure, old PowerPoint, bra…"
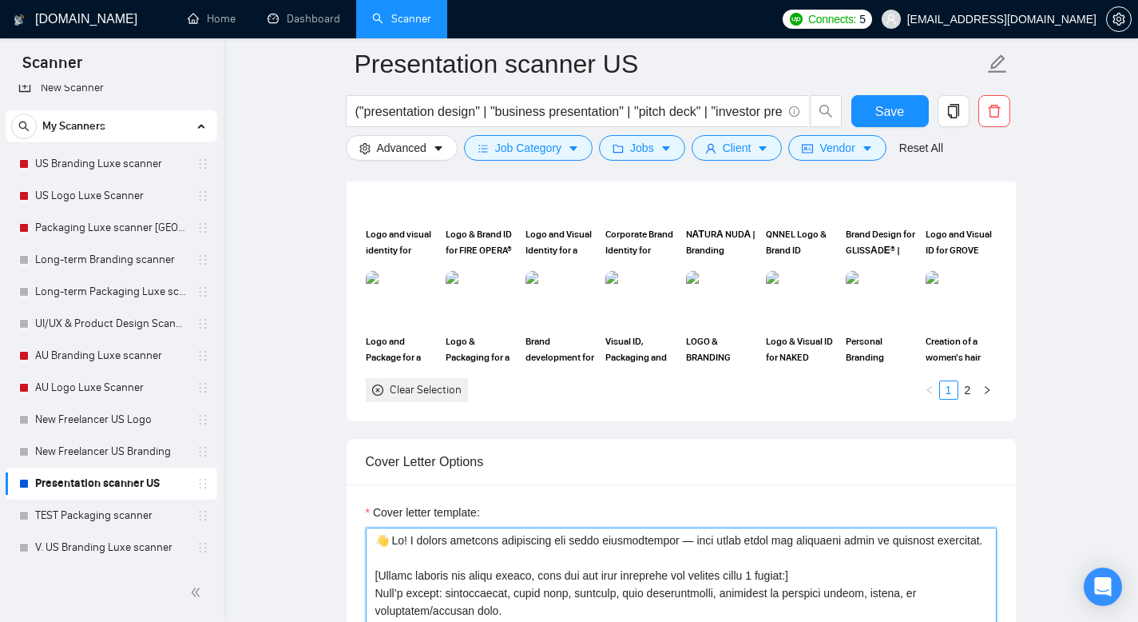
scroll to position [1773, 0]
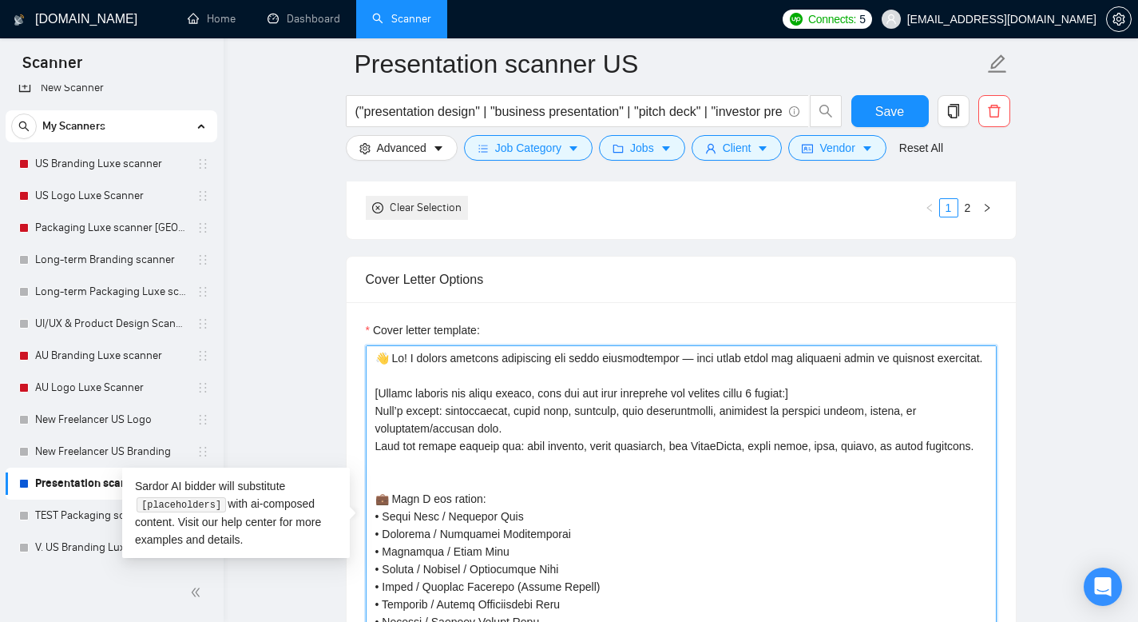
paste textarea "Type of business / niche: startup, tech, fintech, real estate, blockchain, educ…"
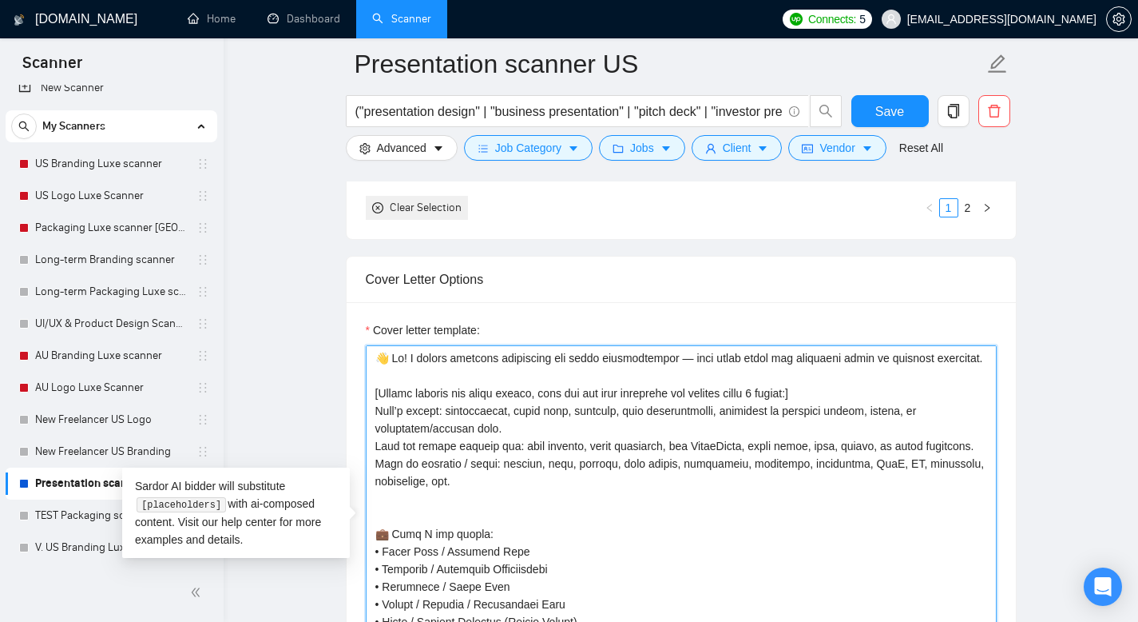
paste textarea "Why they need the presentation: to attract investors, launch a product, present…"
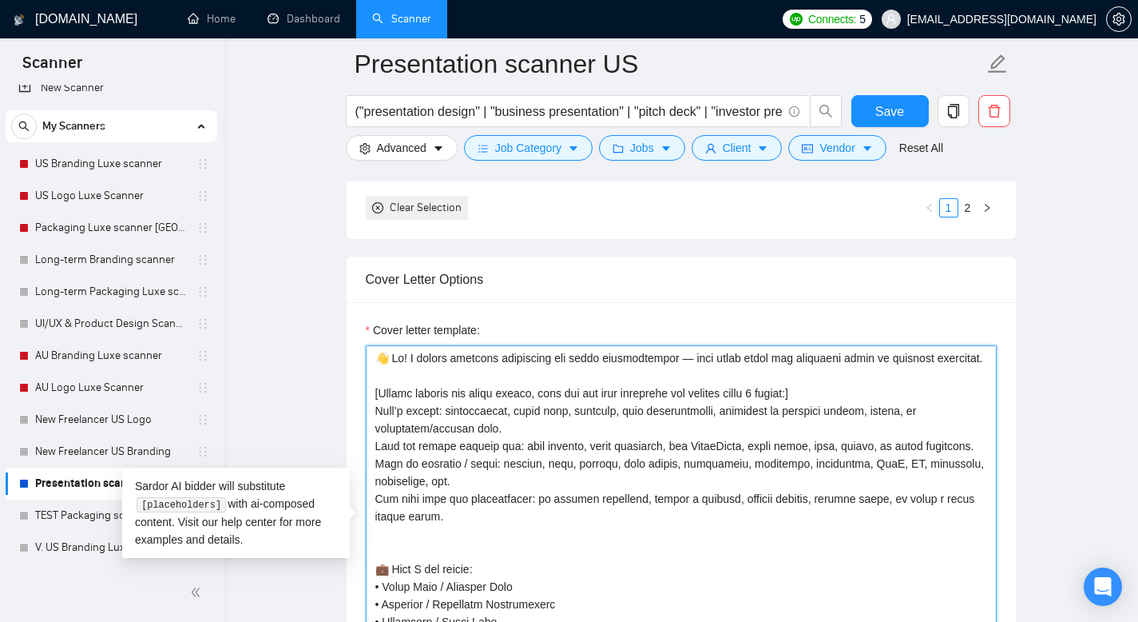
paste textarea "What kind of designer they want: understands structure, simplifies complex info…"
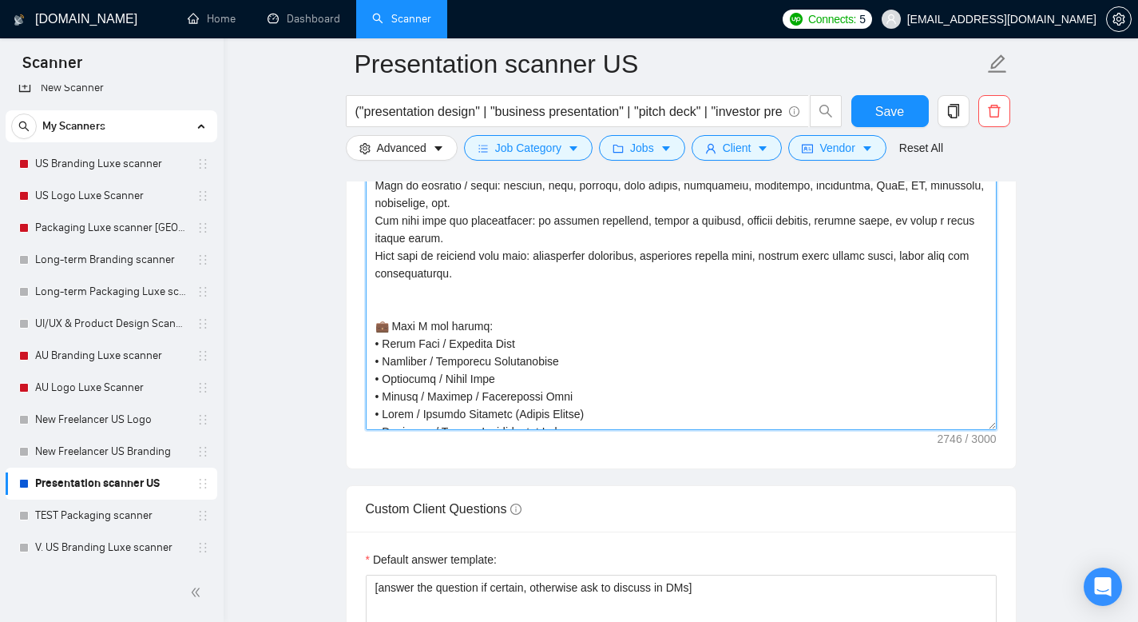
scroll to position [1947, 0]
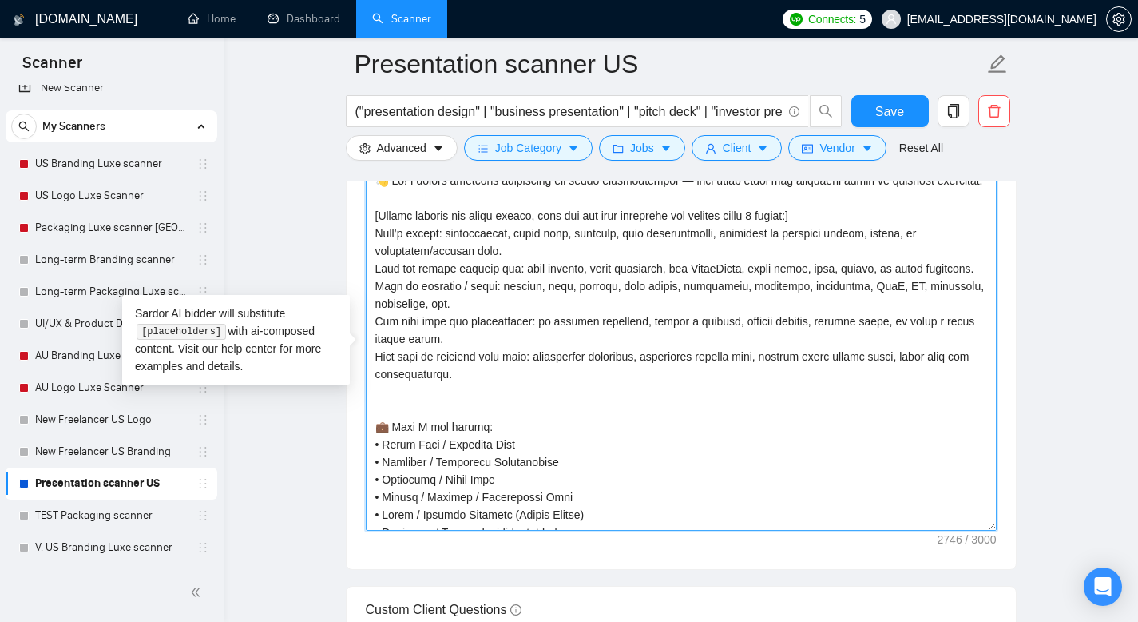
paste textarea "→ Use this to write a natural intro (max 270 characters). → Don’t copy the clie…"
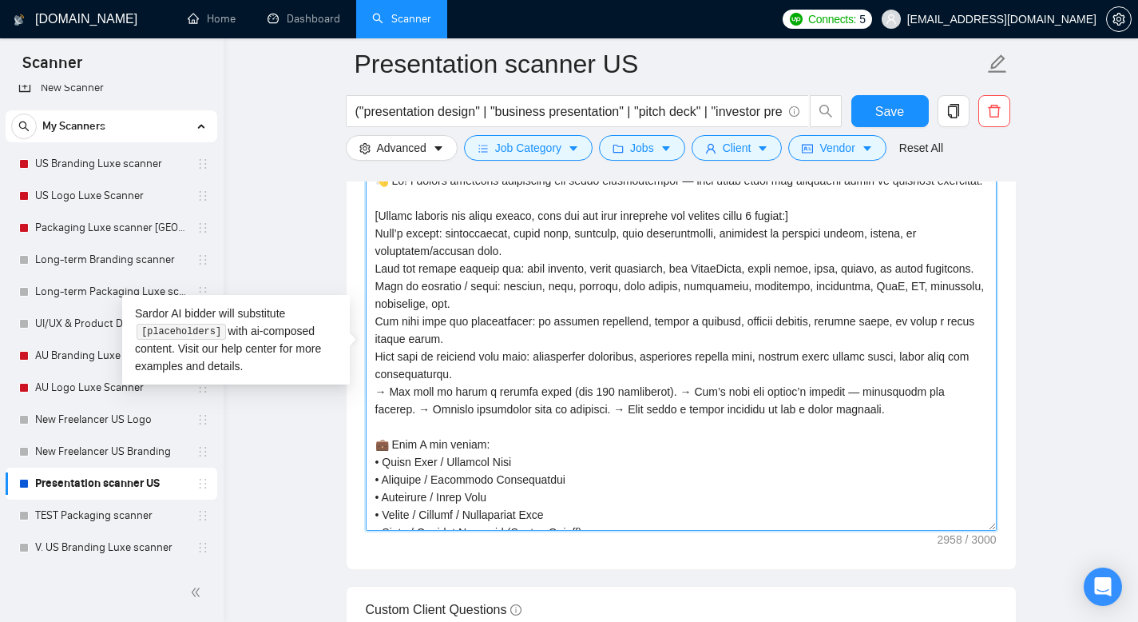
click at [665, 404] on textarea "Cover letter template:" at bounding box center [681, 351] width 631 height 360
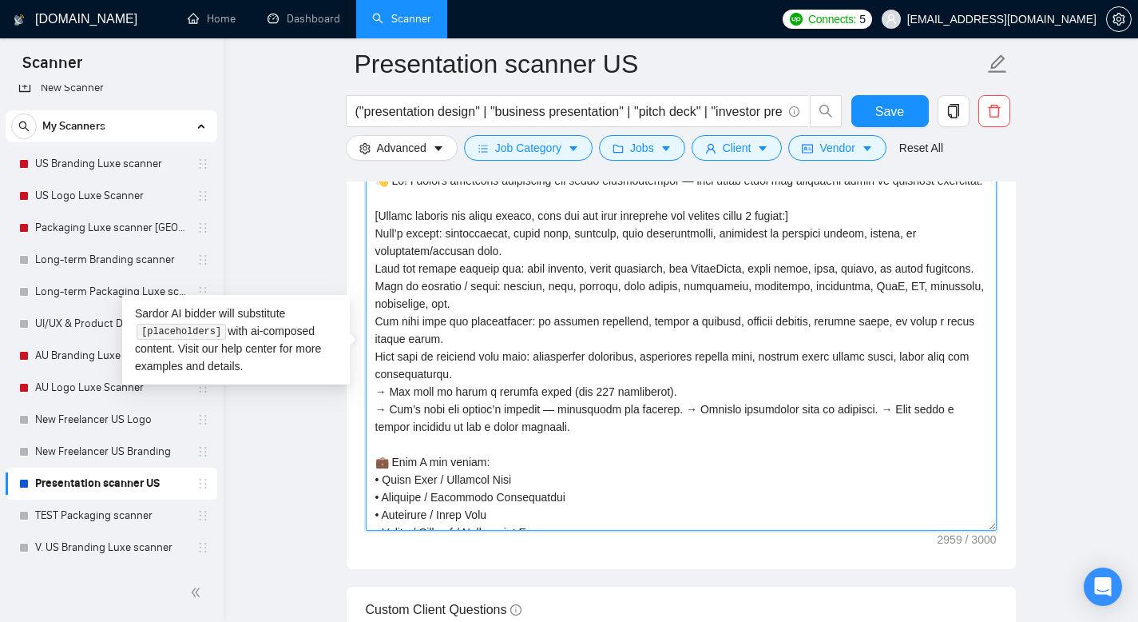
drag, startPoint x: 600, startPoint y: 406, endPoint x: 579, endPoint y: 402, distance: 21.2
click at [579, 402] on textarea "Cover letter template:" at bounding box center [681, 351] width 631 height 360
click at [697, 422] on textarea "Cover letter template:" at bounding box center [681, 351] width 631 height 360
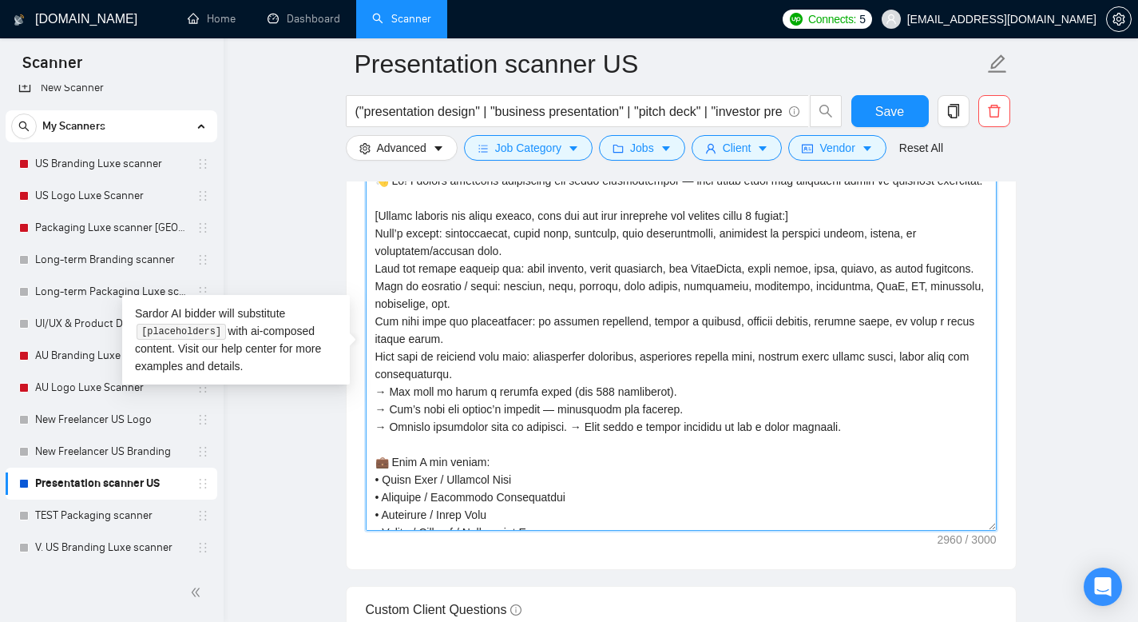
drag, startPoint x: 576, startPoint y: 441, endPoint x: 586, endPoint y: 468, distance: 28.8
click at [578, 441] on textarea "Cover letter template:" at bounding box center [681, 351] width 631 height 360
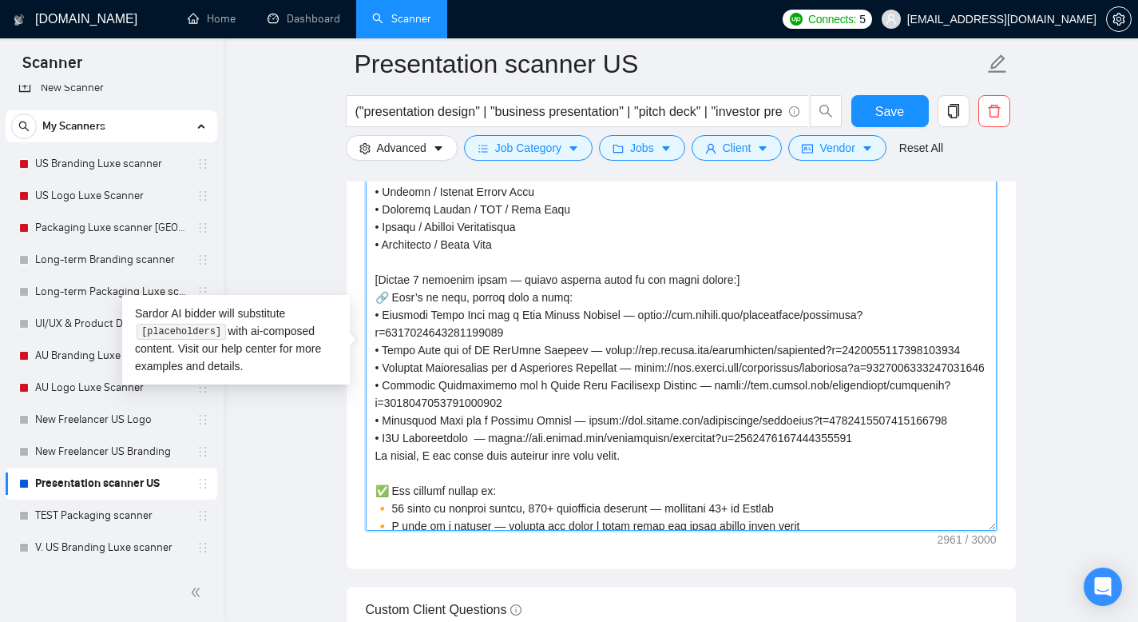
scroll to position [431, 0]
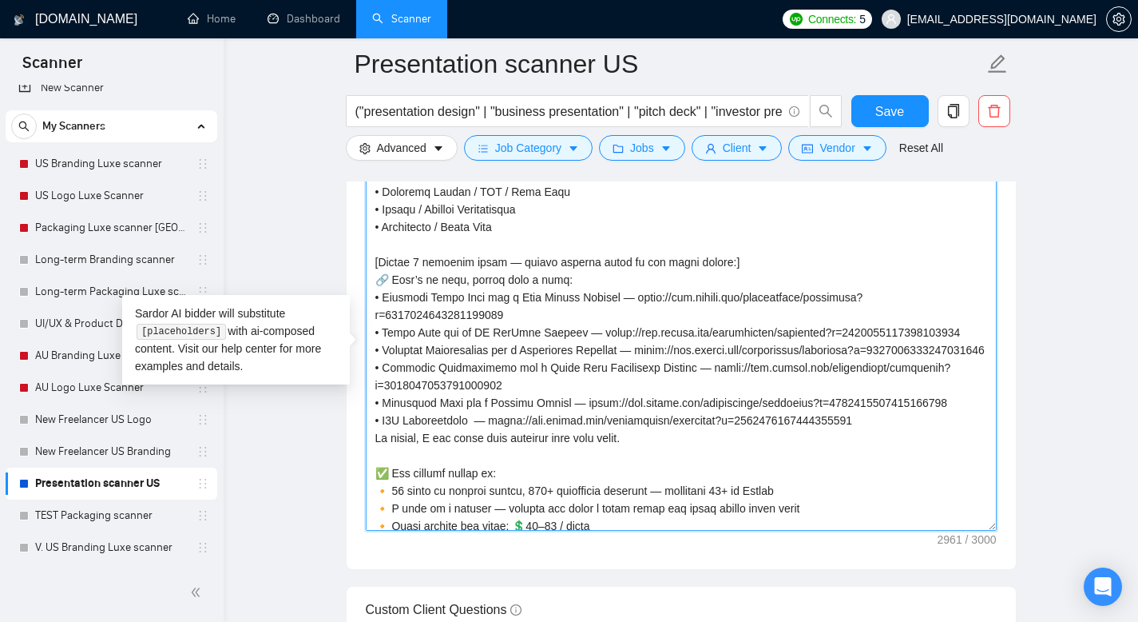
click at [418, 272] on textarea "Cover letter template:" at bounding box center [681, 351] width 631 height 360
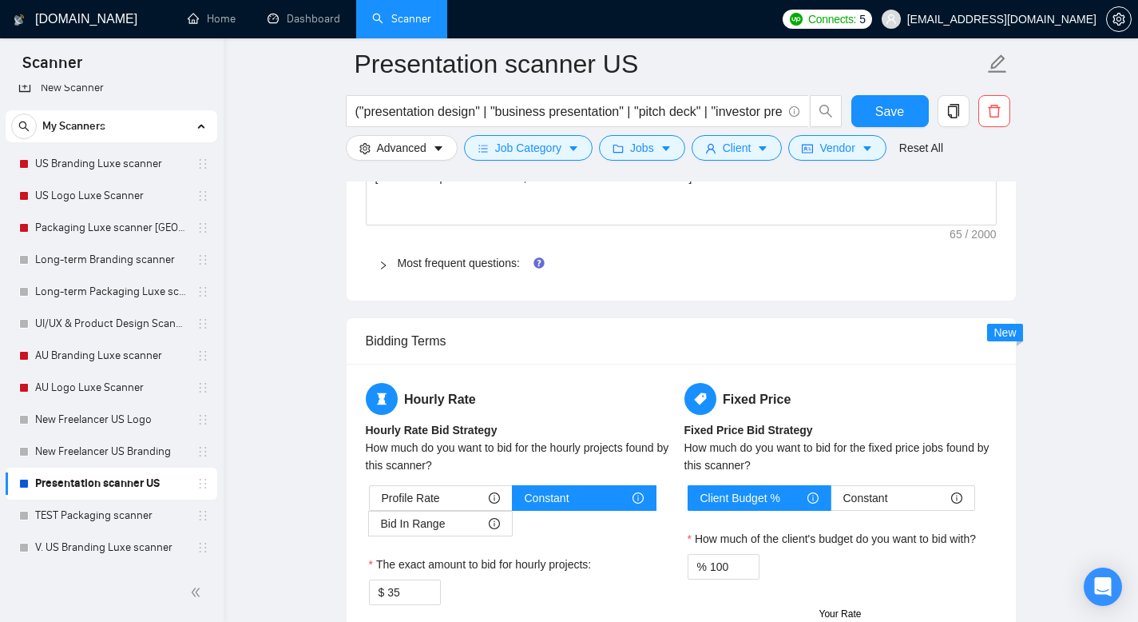
scroll to position [2043, 0]
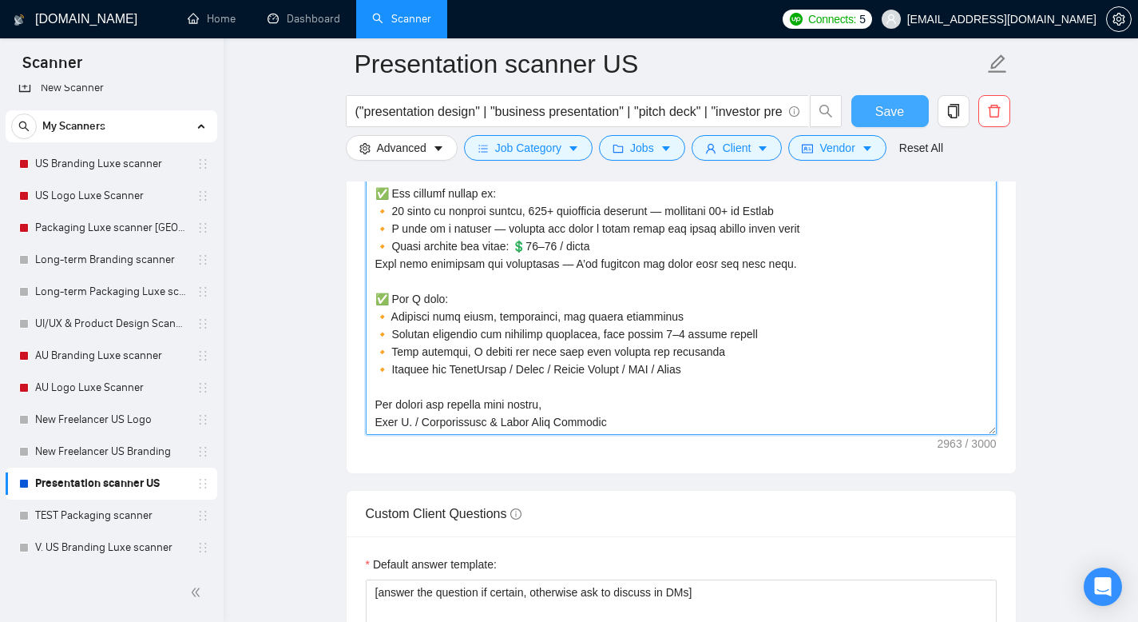
type textarea "👋 Hi! 𝗜 𝗰𝗿𝗲𝗮𝘁𝗲 𝘃𝗶𝘀𝘂𝗮𝗹𝗹𝘆 𝗮𝘁𝘁𝗿𝗮𝗰𝘁𝗶𝘃𝗲 𝗮𝗻𝗱 𝗰𝗹𝗲𝗮𝗿 𝗽𝗿𝗲𝘀𝗲𝗻𝘁𝗮𝘁𝗶𝗼𝗻𝘀 — from 𝗽𝗶𝘁𝗰𝗵 𝗱𝗲𝗰𝗸𝘀 a…"
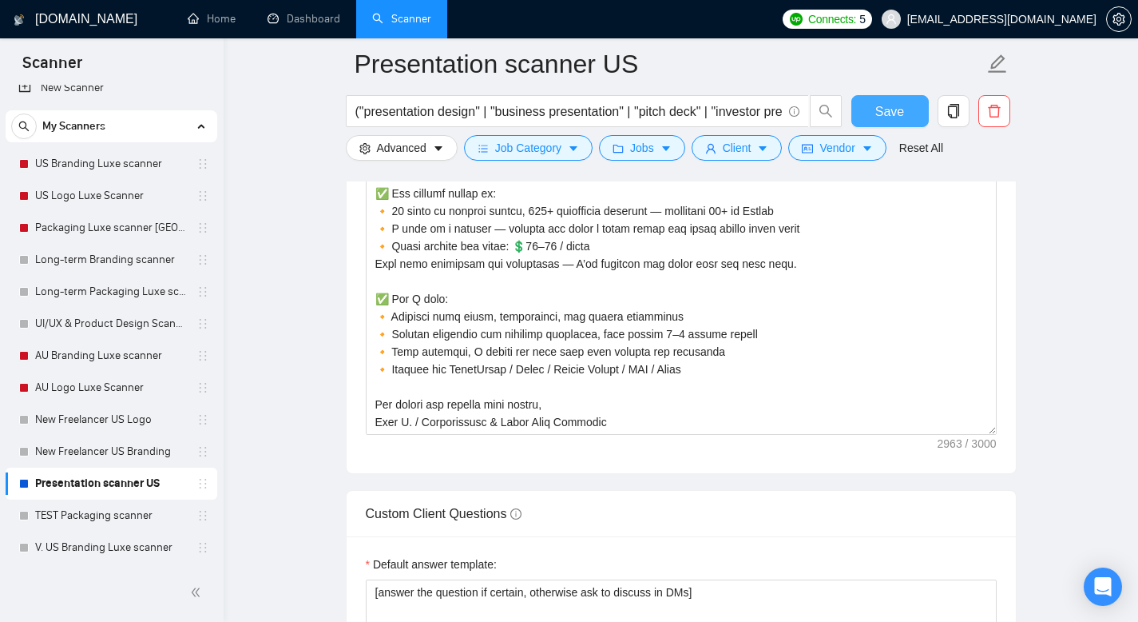
click at [876, 102] on span "Save" at bounding box center [890, 111] width 29 height 20
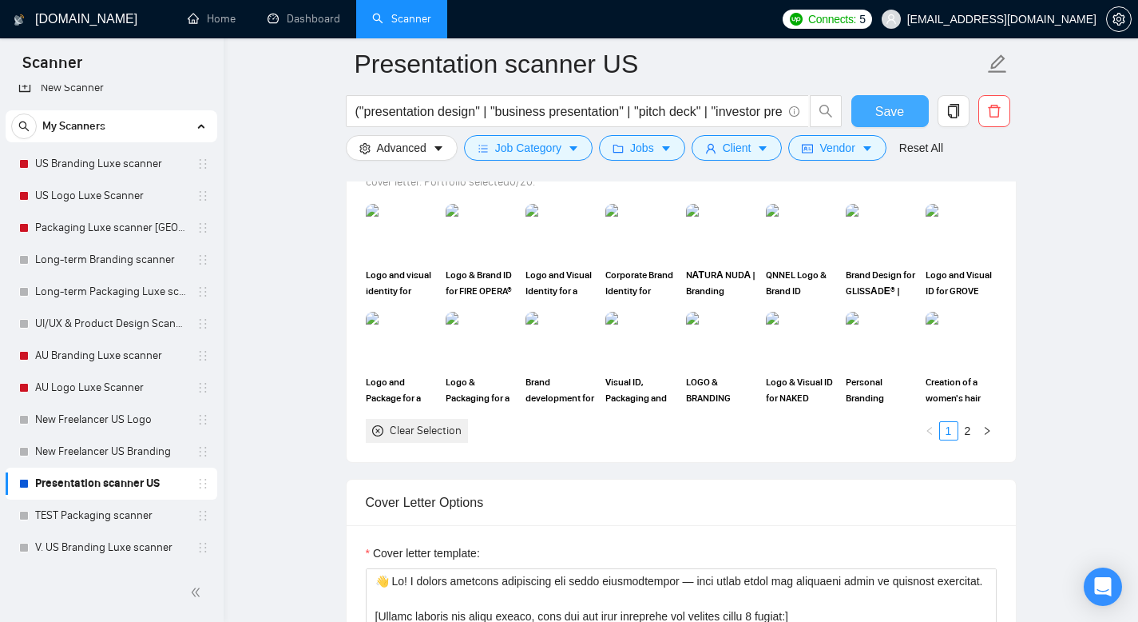
scroll to position [1539, 0]
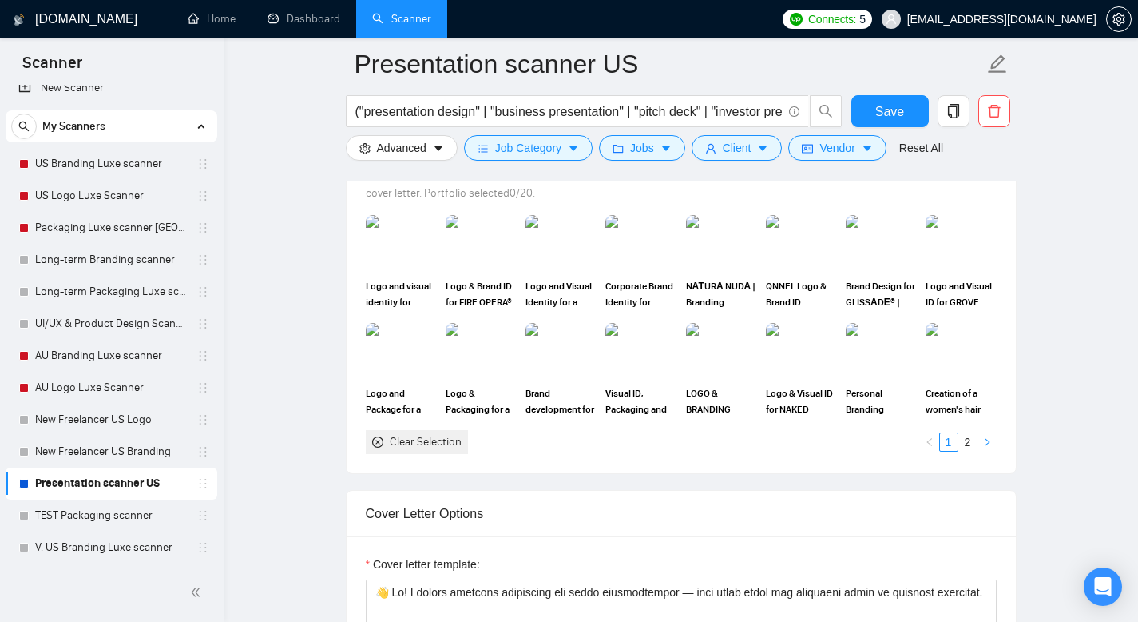
click at [991, 444] on icon "right" at bounding box center [988, 442] width 10 height 10
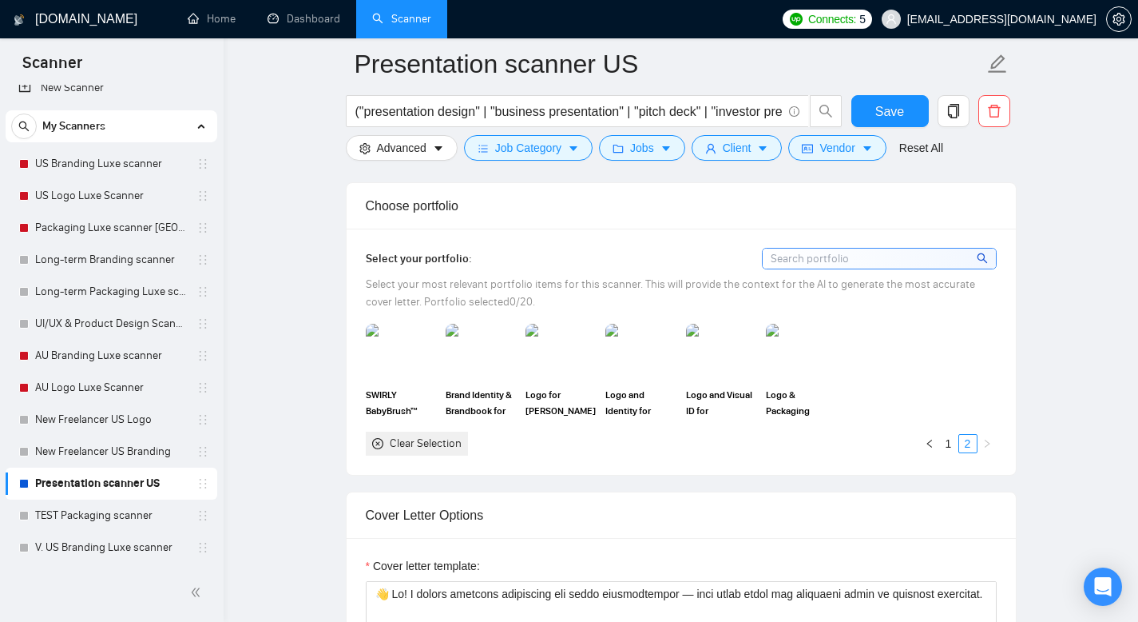
scroll to position [1406, 0]
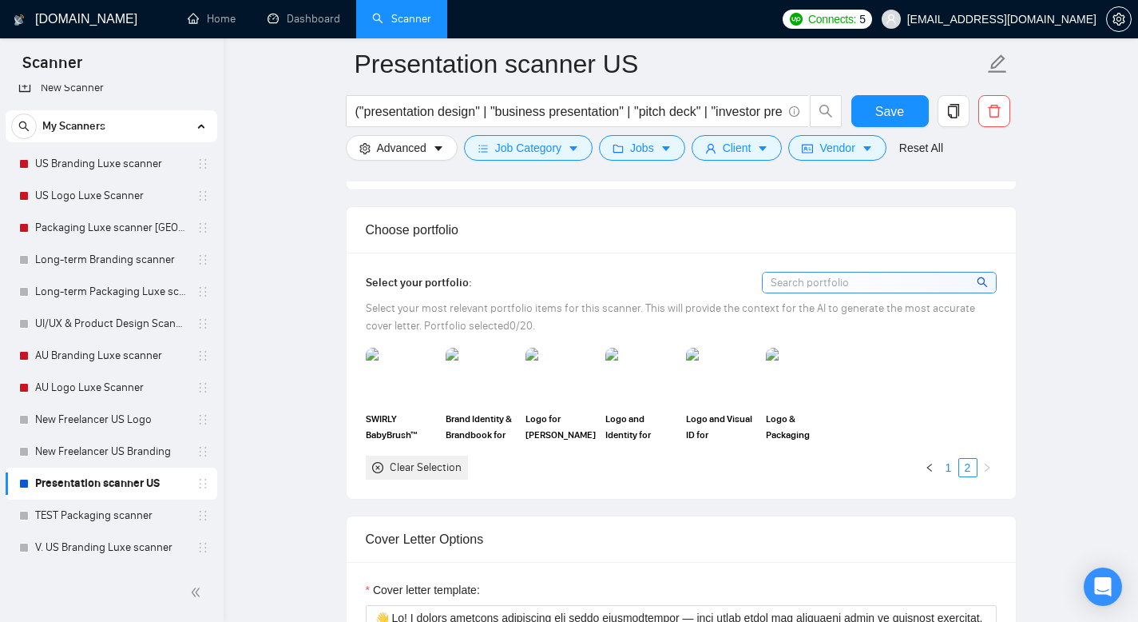
click at [952, 466] on link "1" at bounding box center [949, 468] width 18 height 18
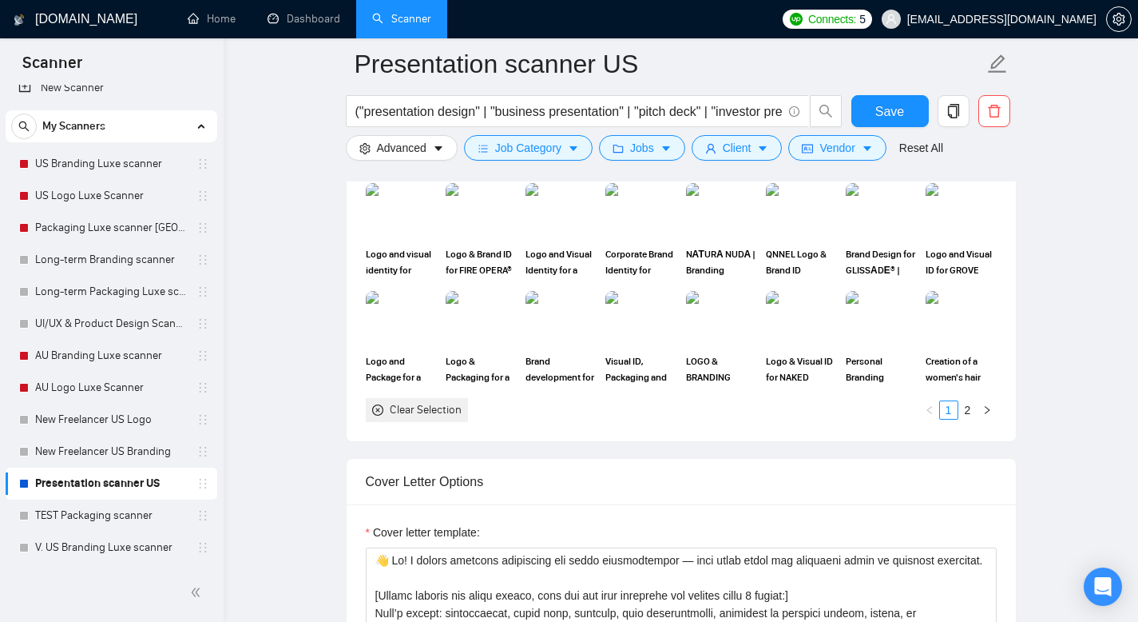
scroll to position [1593, 0]
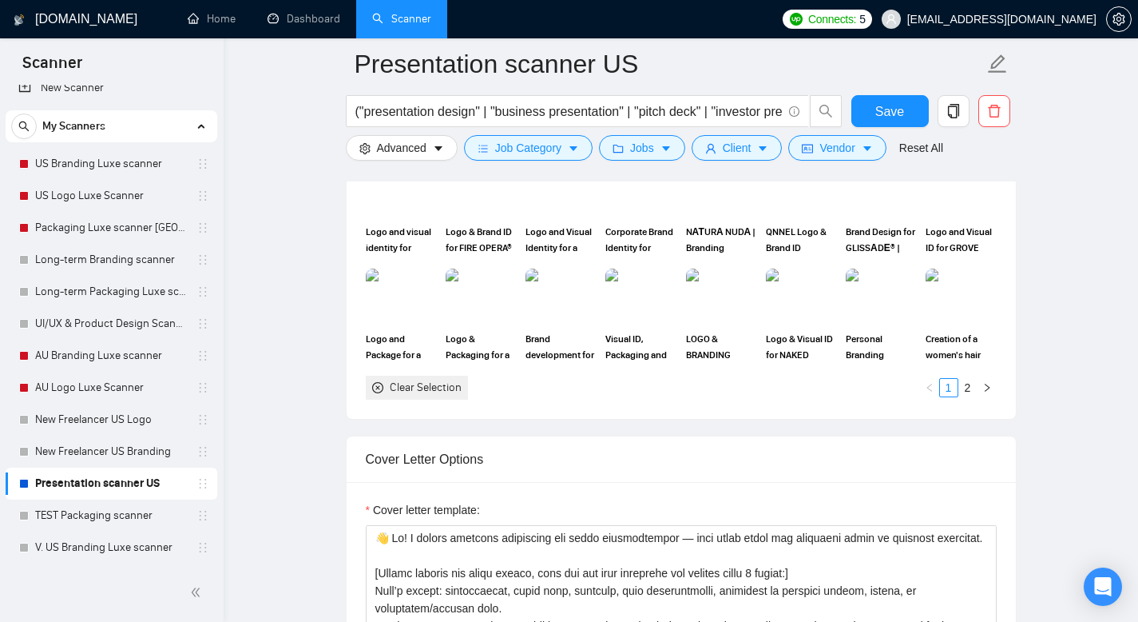
click at [417, 388] on div "Clear Selection" at bounding box center [426, 388] width 72 height 18
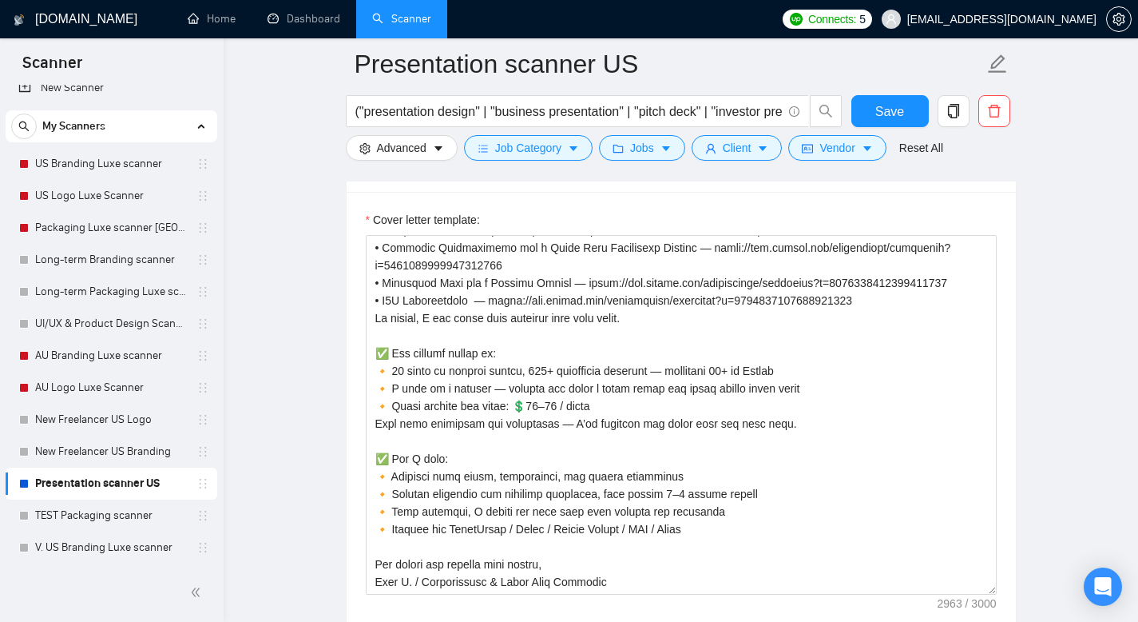
scroll to position [1885, 0]
click at [881, 115] on span "Save" at bounding box center [890, 111] width 29 height 20
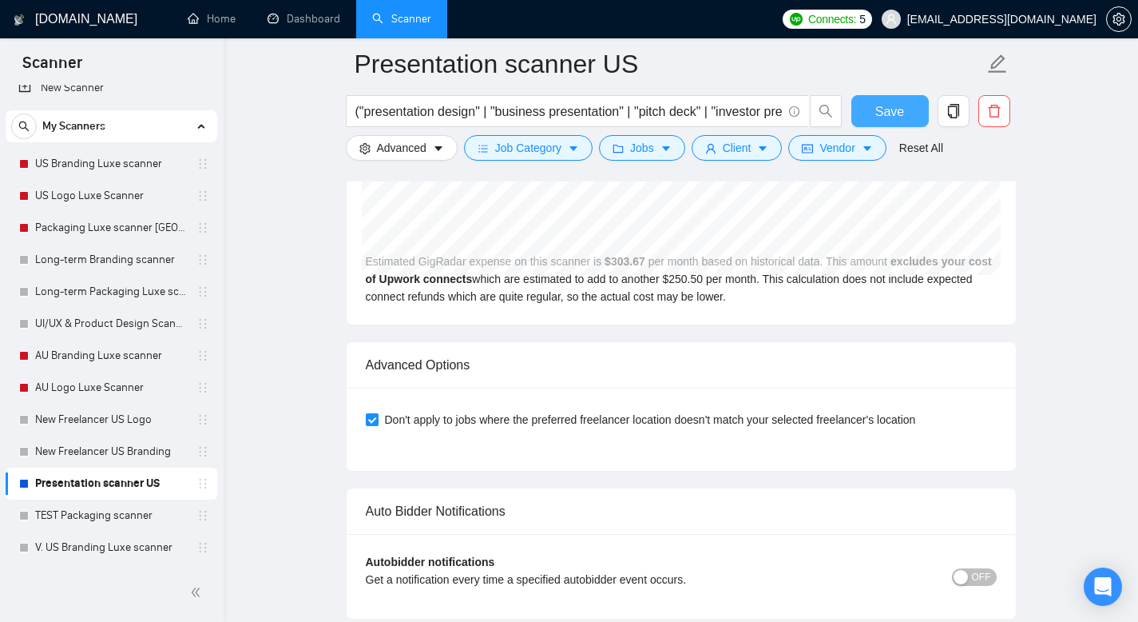
scroll to position [3573, 0]
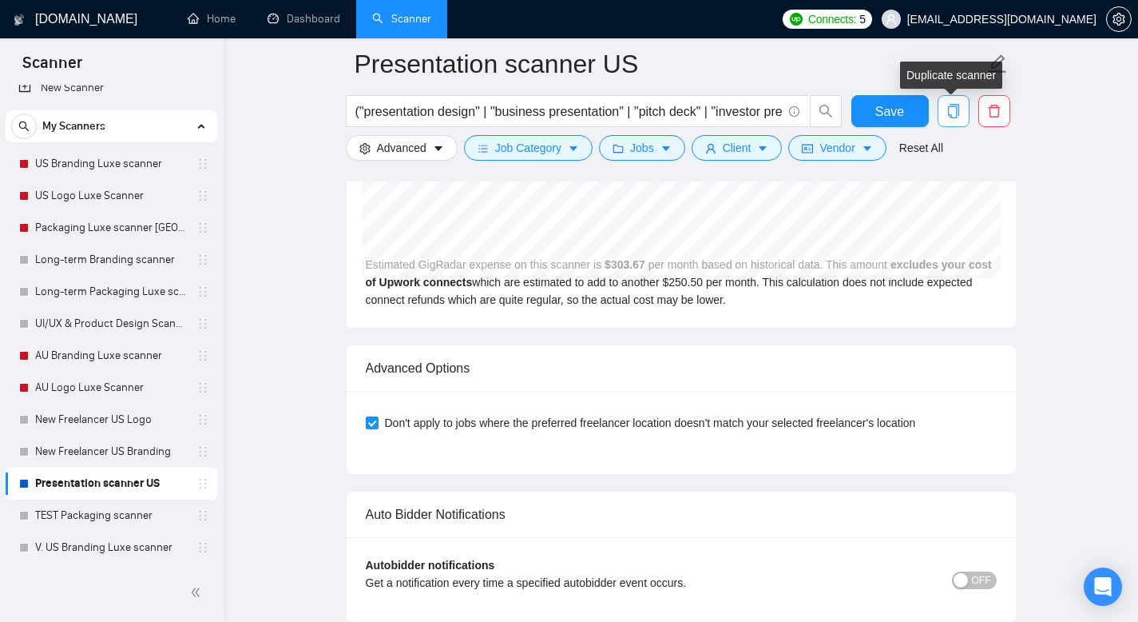
click at [950, 119] on button "button" at bounding box center [954, 111] width 32 height 32
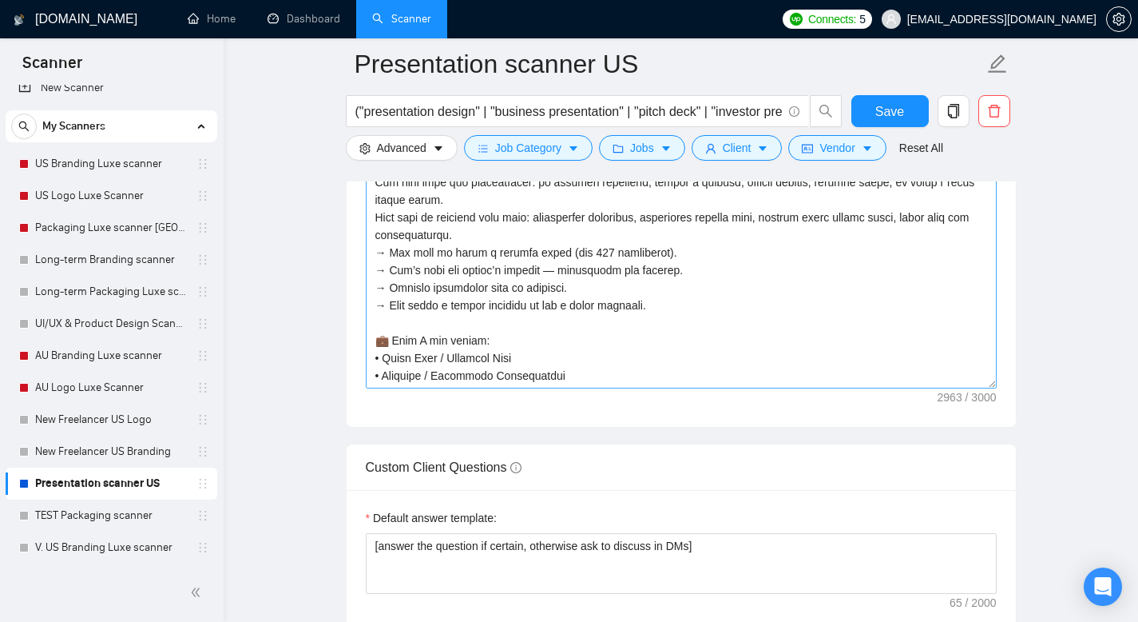
scroll to position [169, 0]
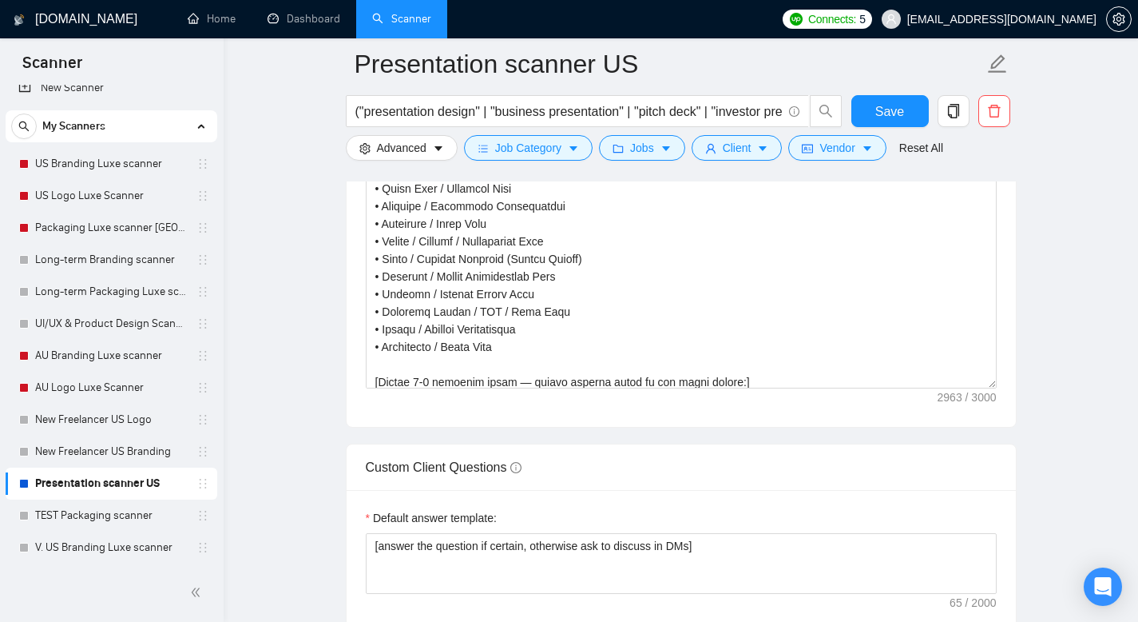
click at [284, 327] on main "Presentation scanner US ("presentation design" | "business presentation" | "pit…" at bounding box center [681, 287] width 864 height 4625
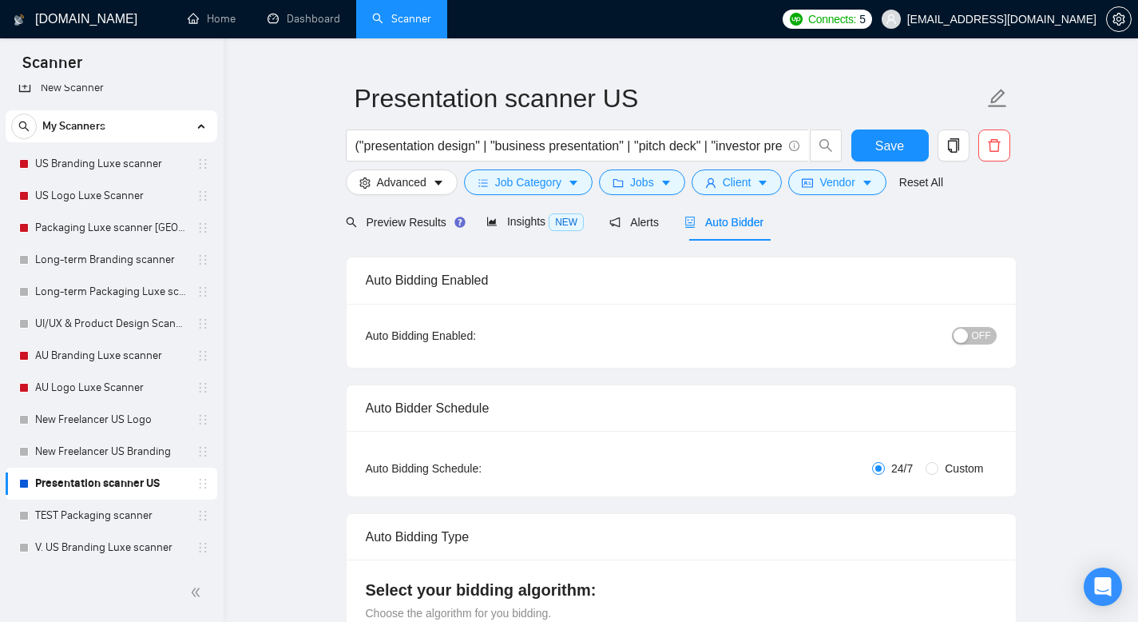
scroll to position [0, 0]
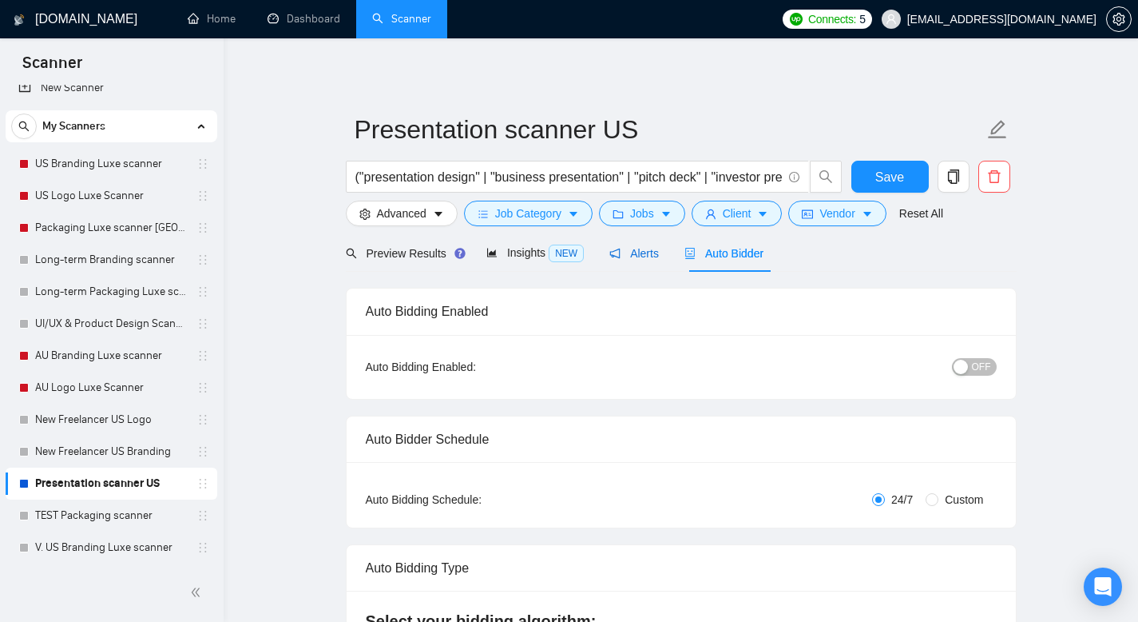
click at [650, 252] on span "Alerts" at bounding box center [635, 253] width 50 height 13
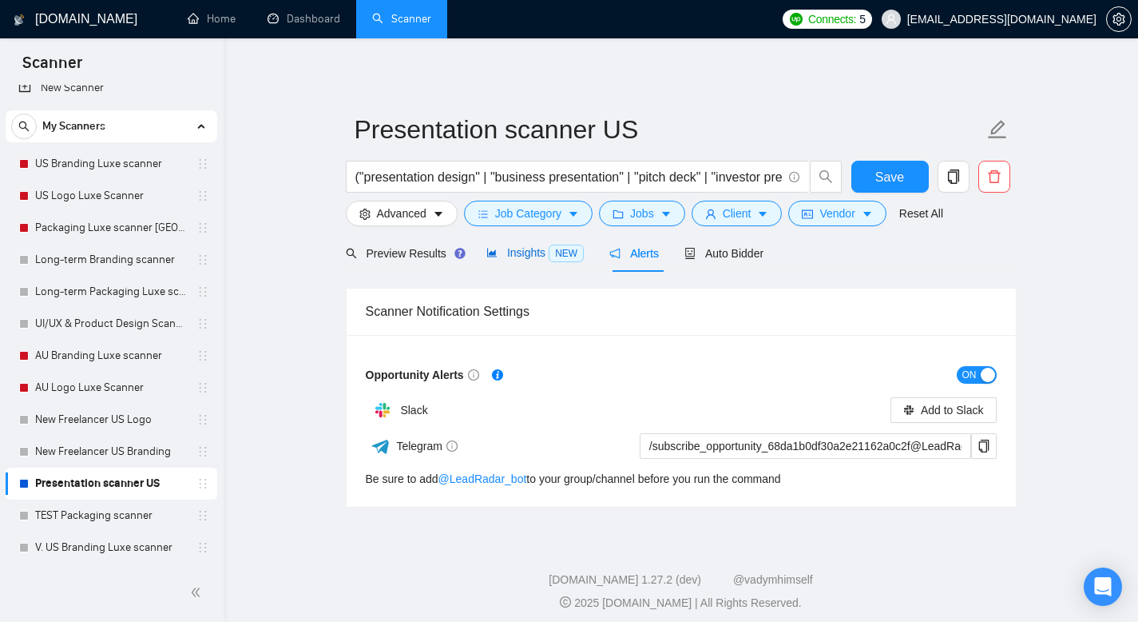
click at [535, 257] on span "Insights NEW" at bounding box center [535, 252] width 97 height 13
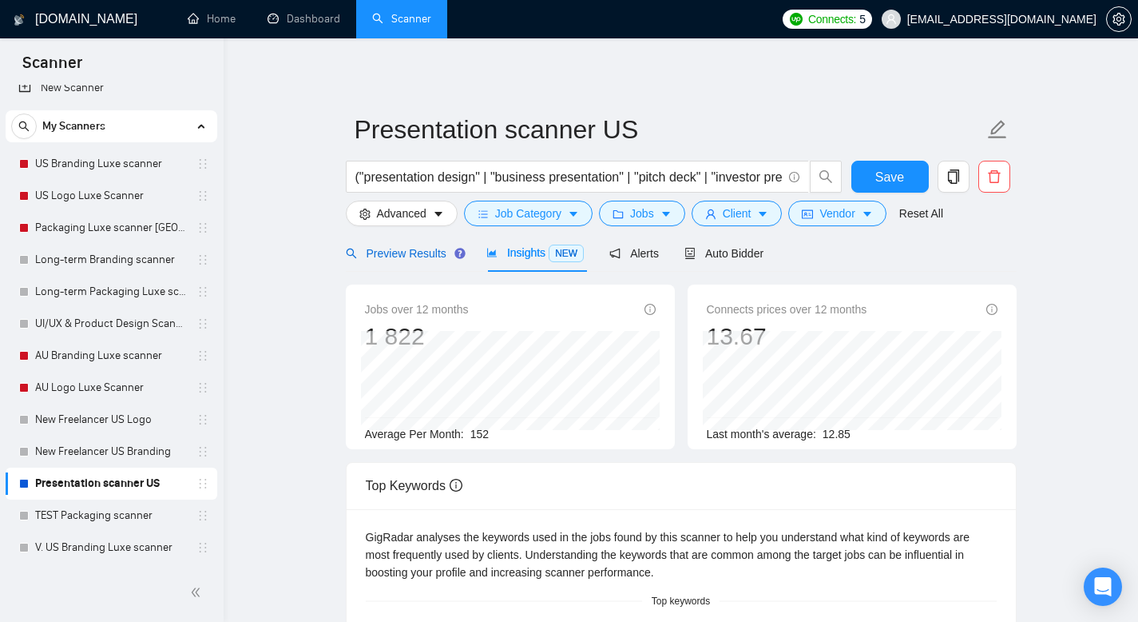
click at [395, 254] on span "Preview Results" at bounding box center [403, 253] width 115 height 13
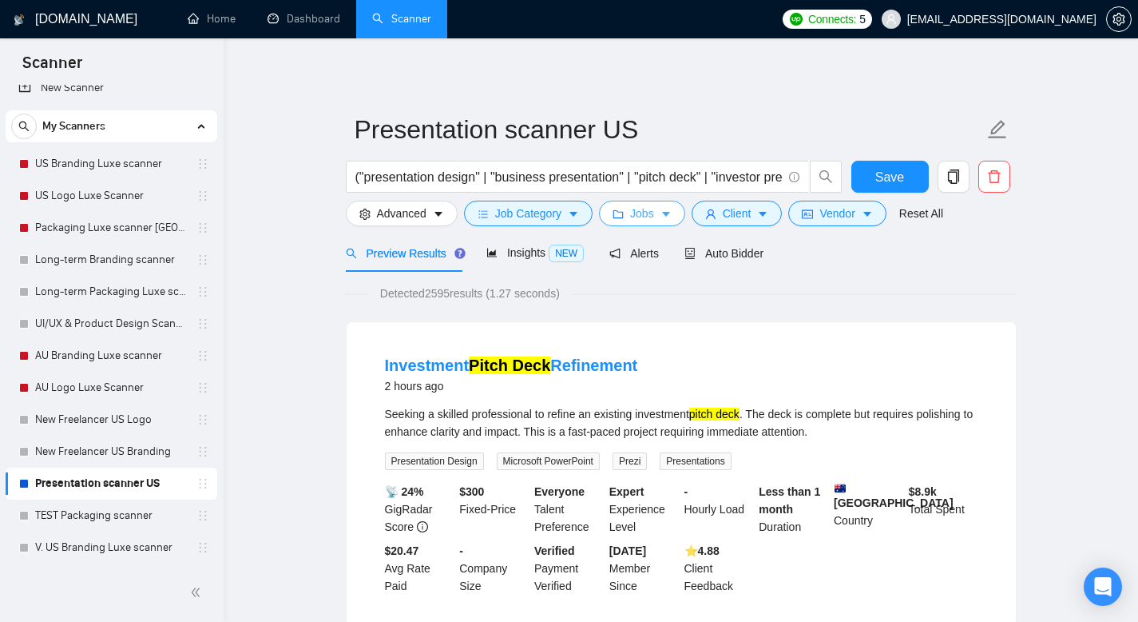
click at [654, 209] on span "Jobs" at bounding box center [642, 214] width 24 height 18
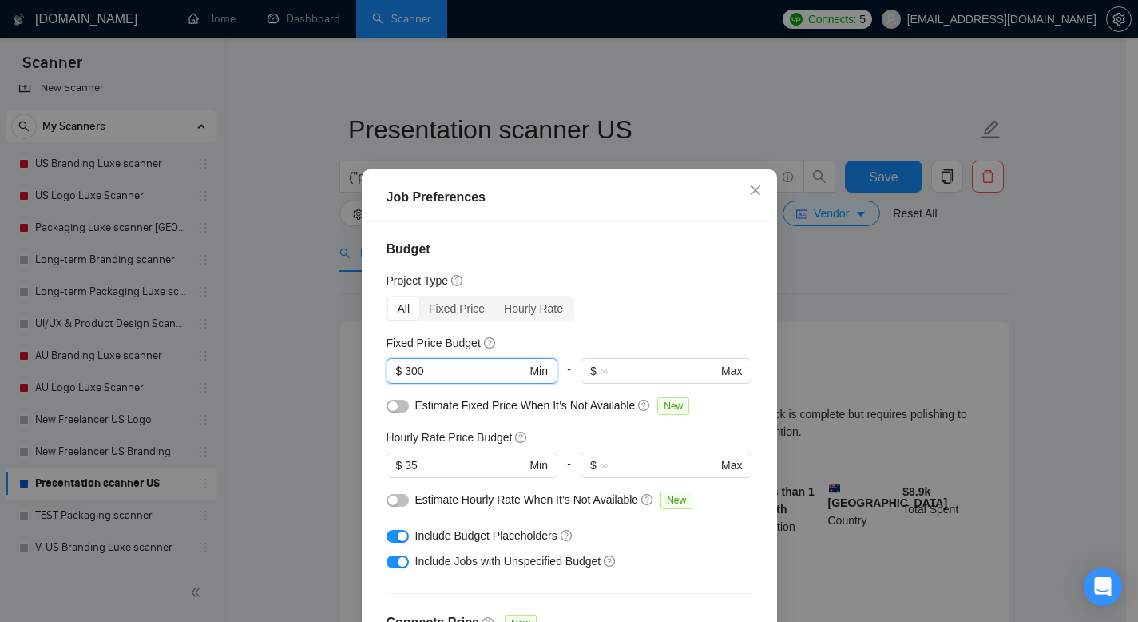
drag, startPoint x: 451, startPoint y: 372, endPoint x: 359, endPoint y: 332, distance: 100.2
click at [367, 345] on div "Budget Project Type All Fixed Price Hourly Rate Fixed Price Budget 300 $ 300 Mi…" at bounding box center [569, 437] width 404 height 435
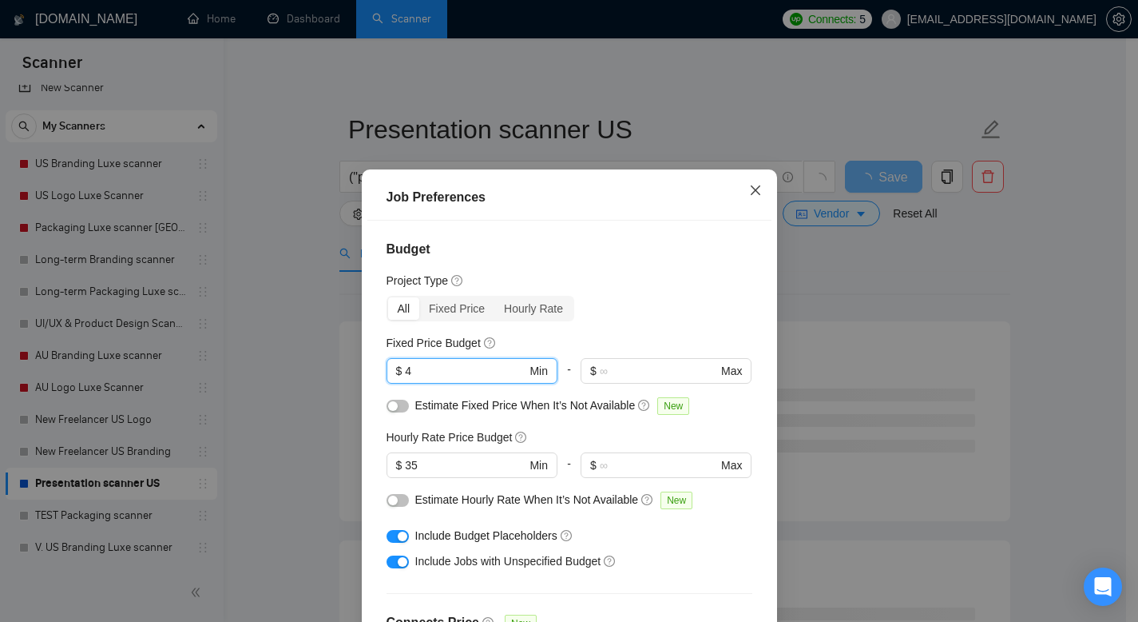
click at [751, 189] on icon "close" at bounding box center [755, 190] width 10 height 10
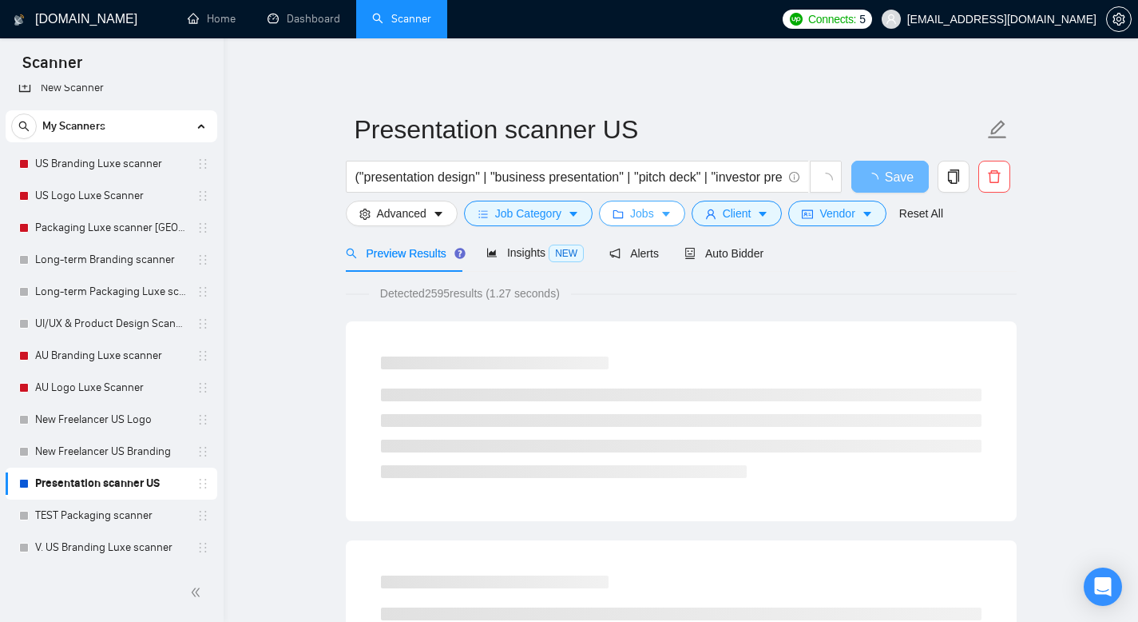
click at [654, 218] on span "Jobs" at bounding box center [642, 214] width 24 height 18
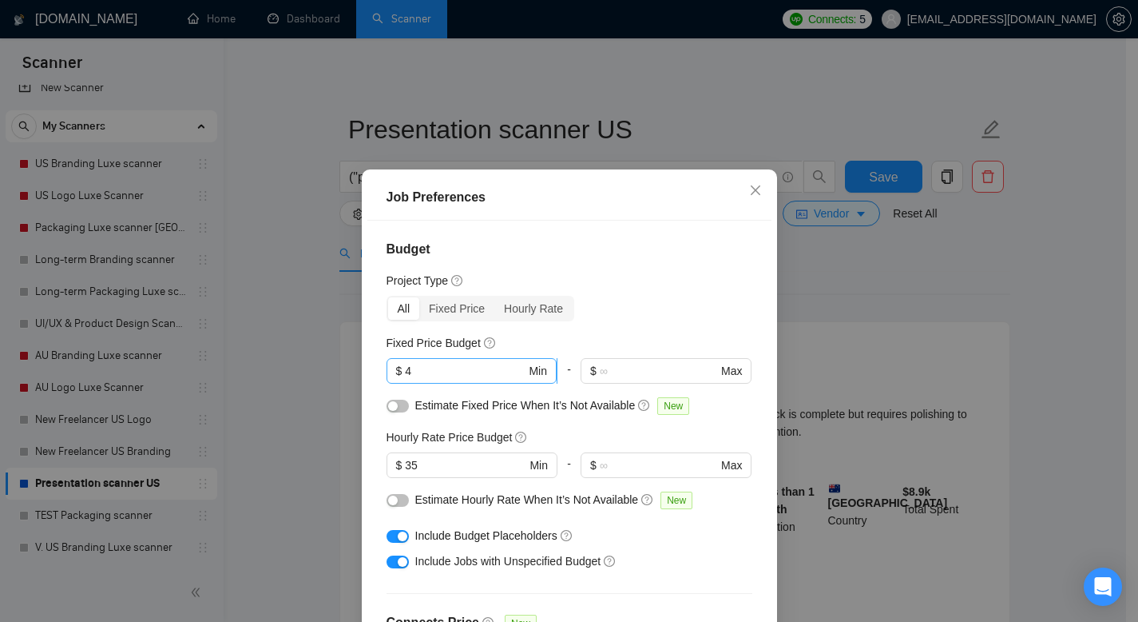
click at [466, 367] on input "4" at bounding box center [465, 371] width 121 height 18
type input "400"
click at [590, 277] on div "Project Type" at bounding box center [570, 281] width 366 height 18
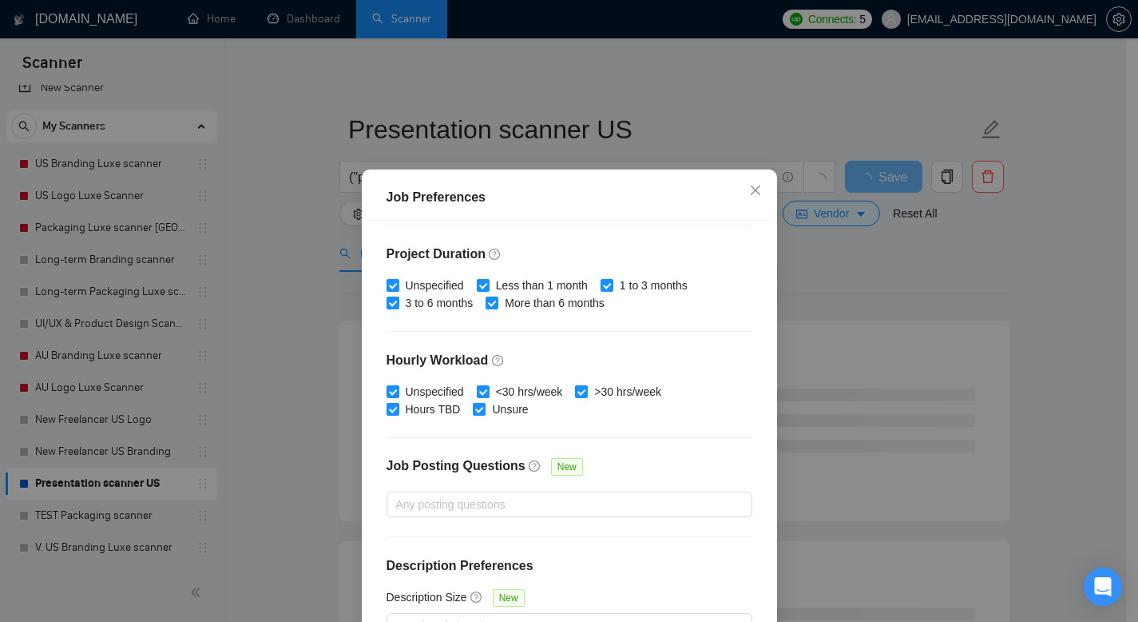
scroll to position [105, 0]
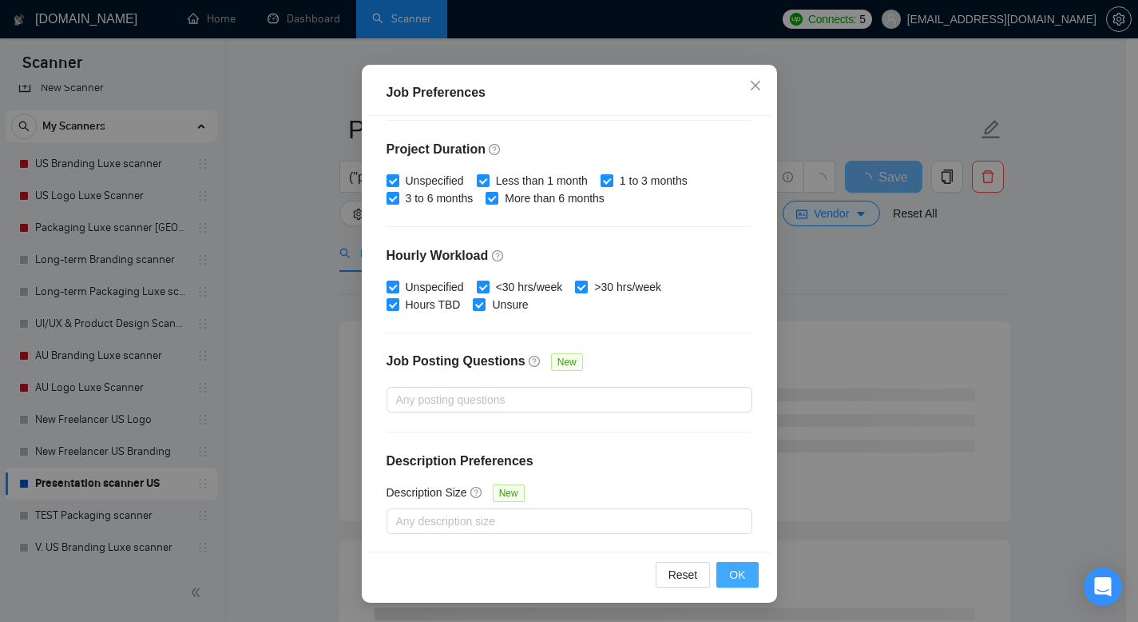
click at [732, 568] on span "OK" at bounding box center [737, 575] width 16 height 18
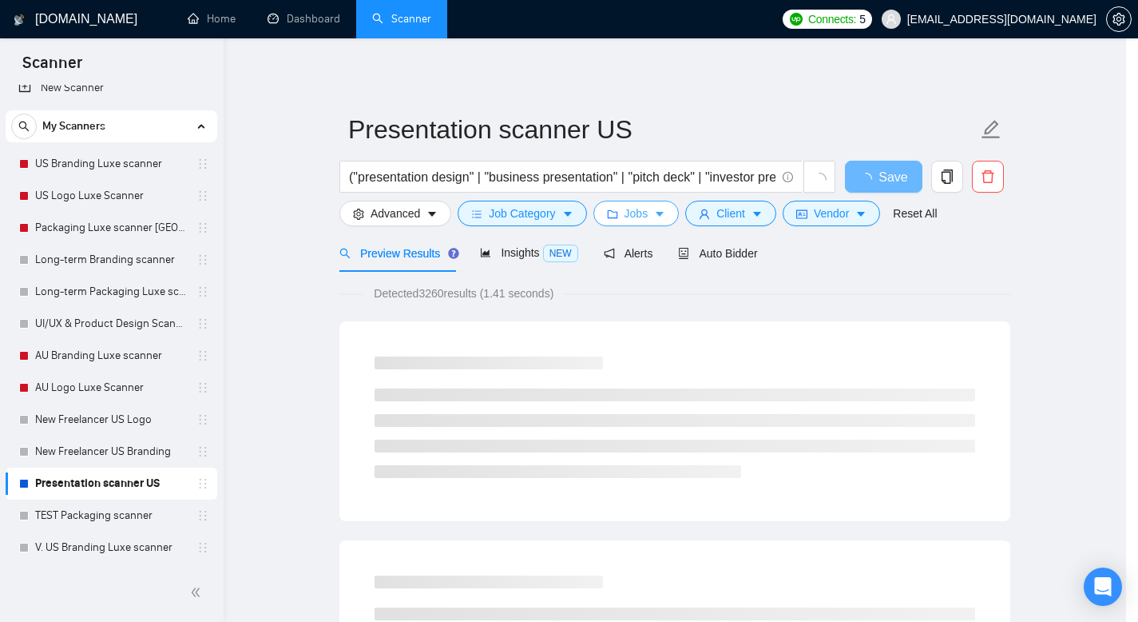
scroll to position [0, 0]
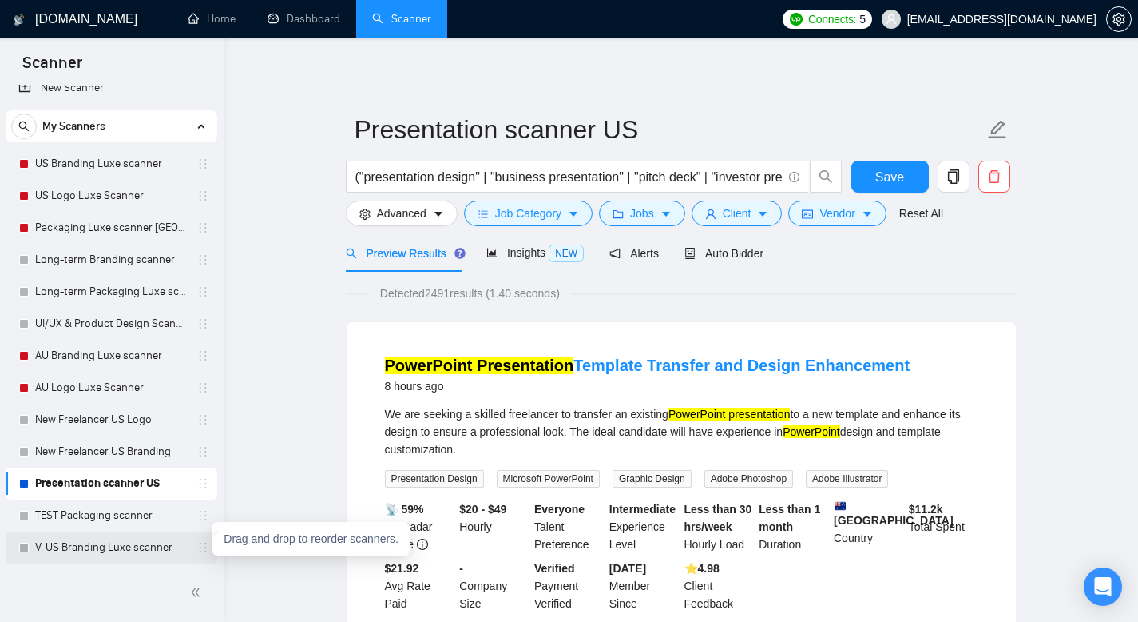
click at [200, 546] on icon "holder" at bounding box center [203, 547] width 13 height 13
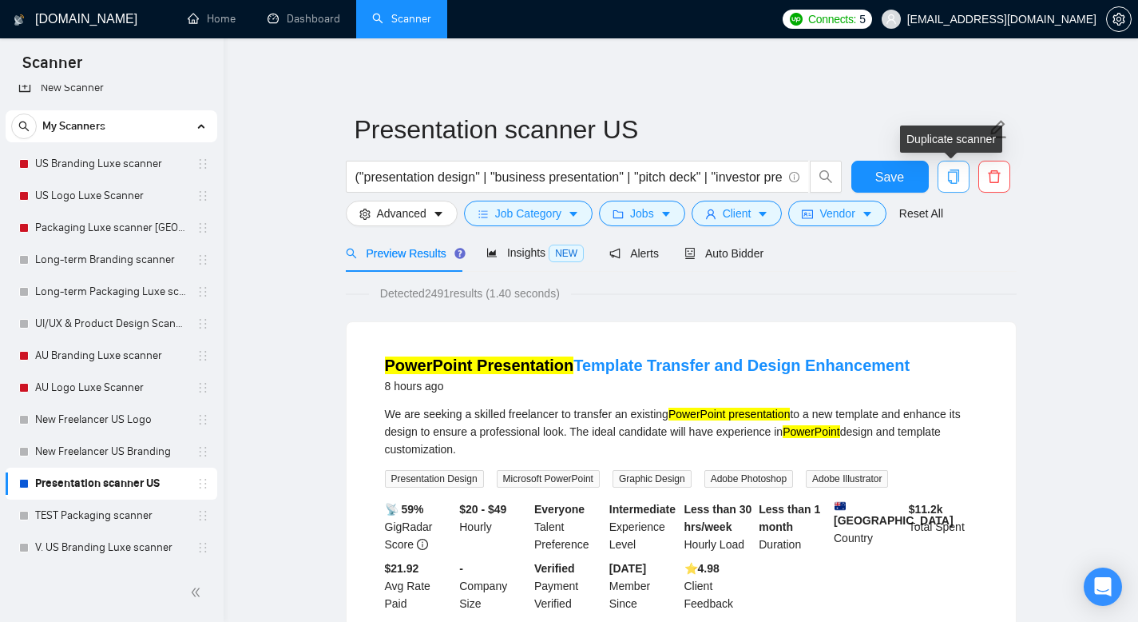
click at [948, 177] on icon "copy" at bounding box center [952, 176] width 11 height 14
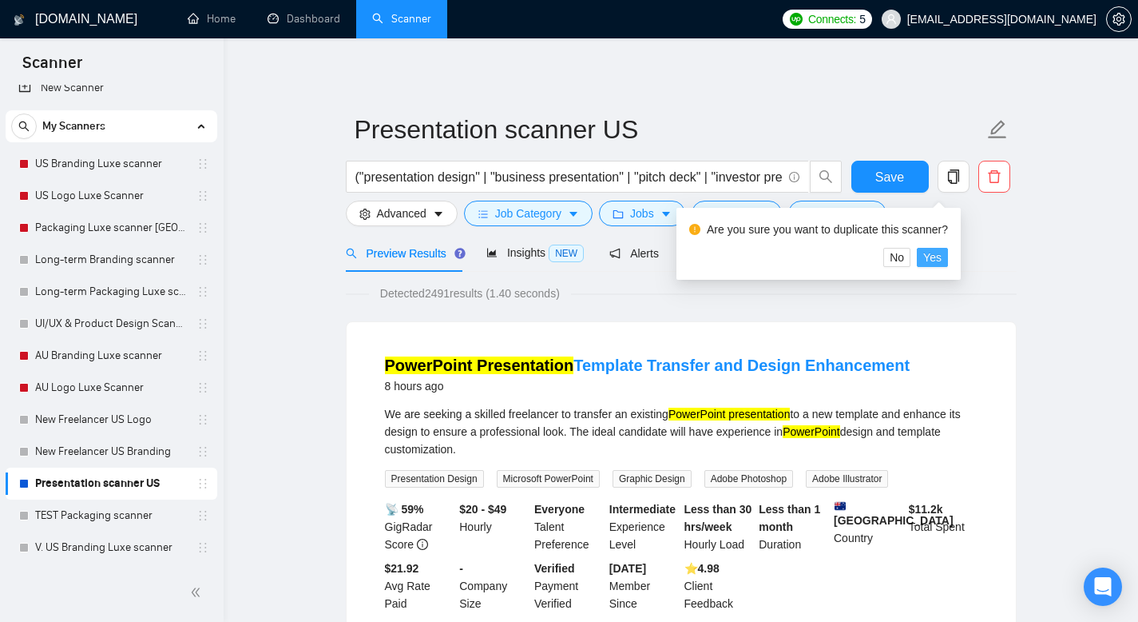
click at [936, 254] on span "Yes" at bounding box center [933, 257] width 18 height 18
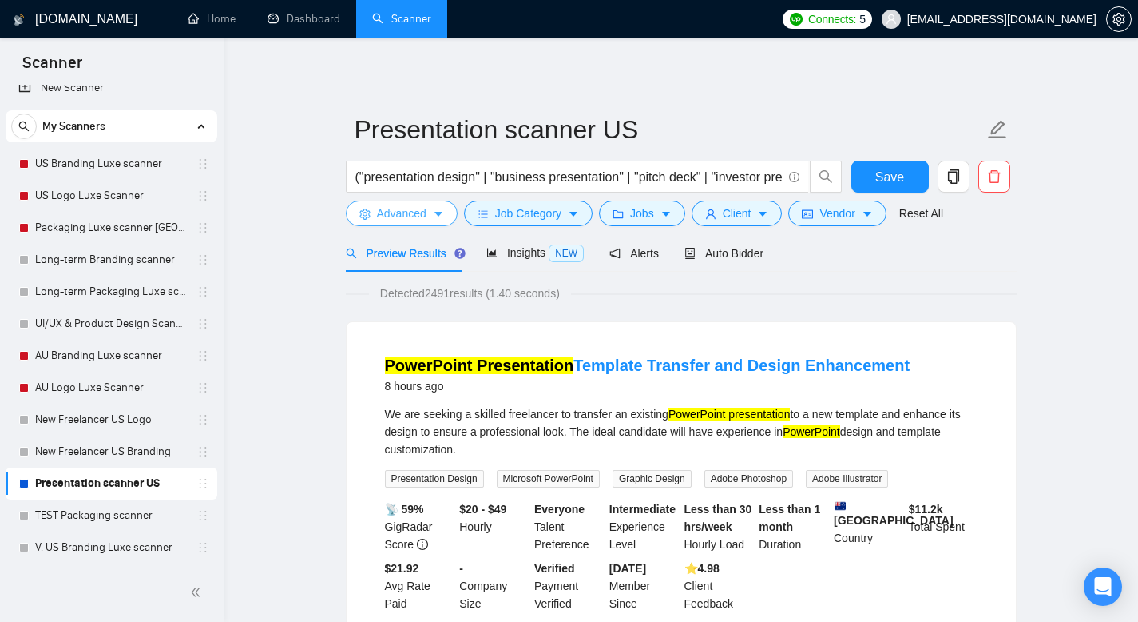
click at [443, 208] on span "caret-down" at bounding box center [438, 214] width 11 height 12
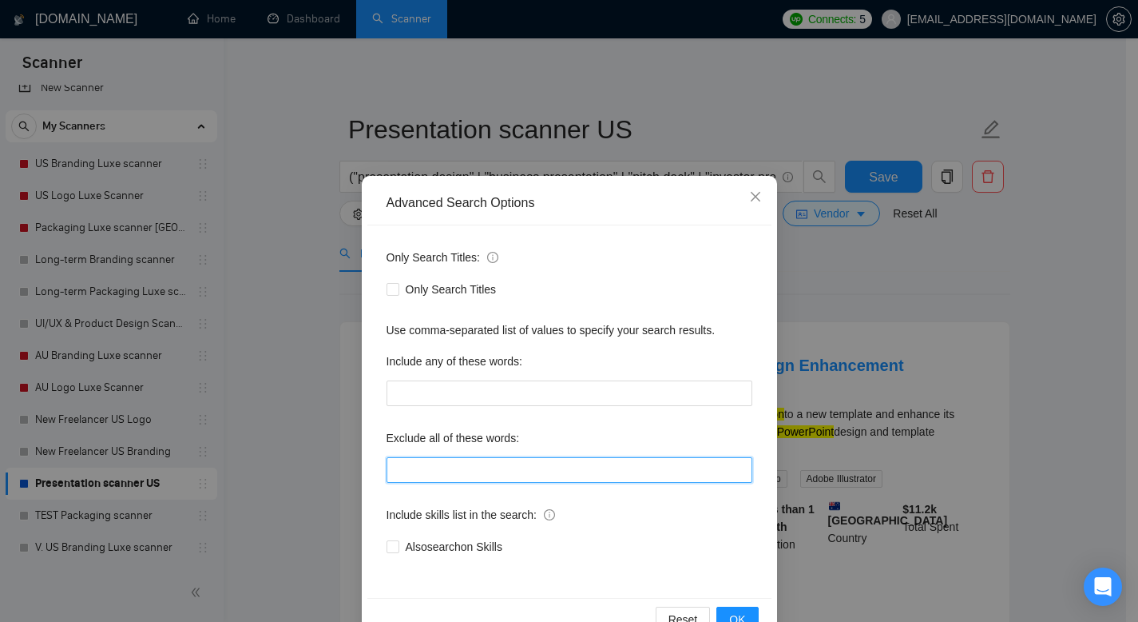
click at [420, 469] on input "text" at bounding box center [570, 470] width 366 height 26
paste input "Keynote Wix Squarespace Shopify WordPress Webflow Framer Fresha Notion"
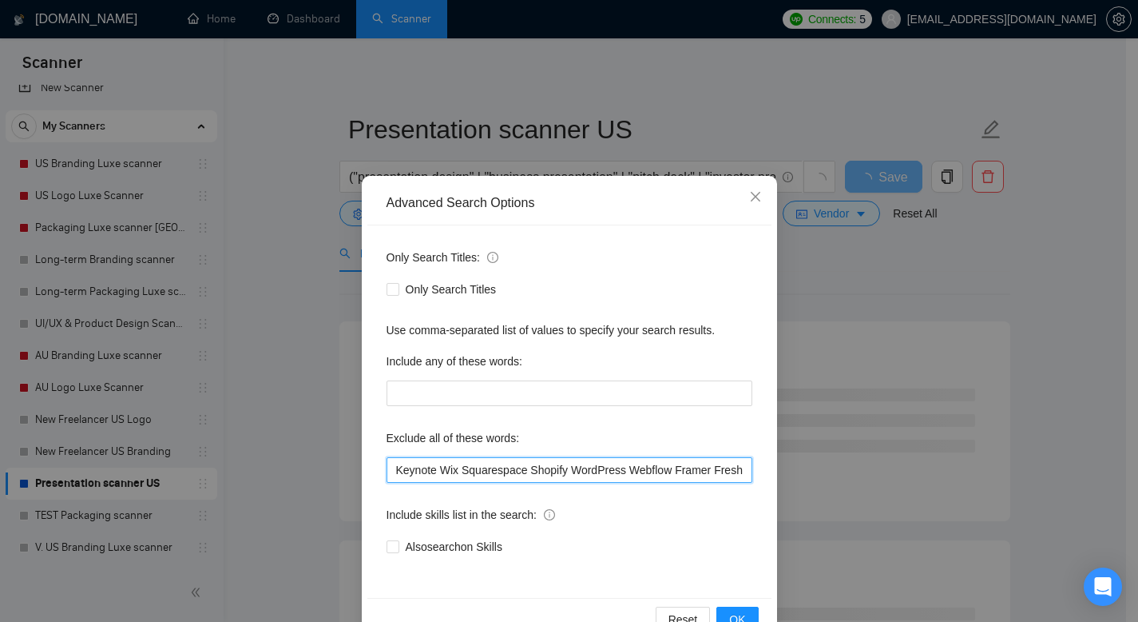
click at [432, 465] on input "Keynote Wix Squarespace Shopify WordPress Webflow Framer Fresha Notion" at bounding box center [570, 470] width 366 height 26
click at [457, 467] on input "Keynote, Wix Squarespace Shopify WordPress Webflow Framer Fresha Notion" at bounding box center [570, 470] width 366 height 26
click at [530, 469] on input "Keynote, Wix, Squarespace Shopify WordPress Webflow Framer Fresha Notion" at bounding box center [570, 470] width 366 height 26
click at [575, 468] on input "Keynote, Wix, Squarespace, Shopify WordPress Webflow Framer Fresha Notion" at bounding box center [570, 470] width 366 height 26
click at [635, 466] on input "Keynote, Wix, Squarespace, Shopify, WordPress Webflow Framer Fresha Notion" at bounding box center [570, 470] width 366 height 26
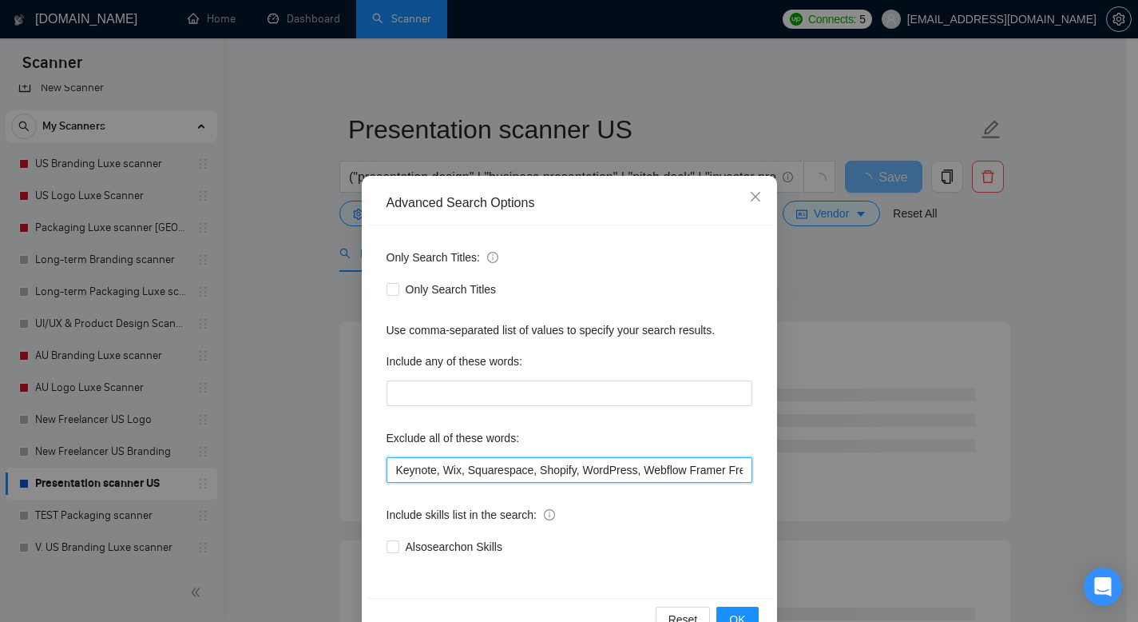
click at [688, 469] on input "Keynote, Wix, Squarespace, Shopify, WordPress, Webflow Framer Fresha Notion" at bounding box center [570, 470] width 366 height 26
click at [729, 467] on input "Keynote, Wix, Squarespace, Shopify, WordPress, Webflow, Framer Fresha Notion" at bounding box center [570, 470] width 366 height 26
click at [701, 468] on input "Keynote, Wix, Squarespace, Shopify, WordPress, Webflow, Framer, Fresha Notion" at bounding box center [570, 470] width 366 height 26
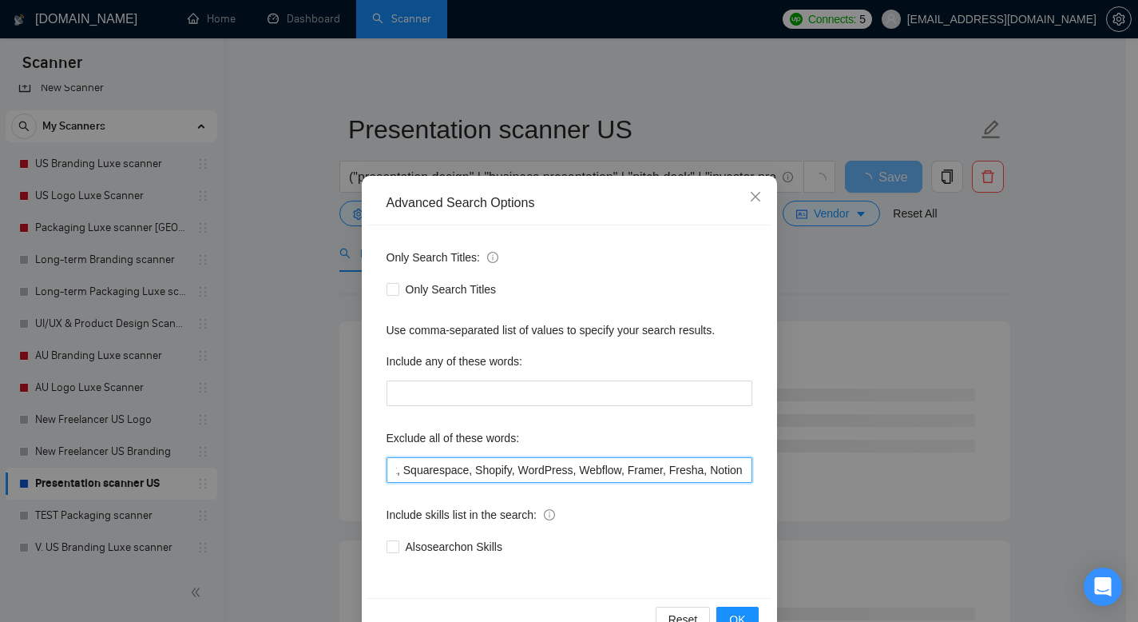
click at [735, 467] on input "Keynote, Wix, Squarespace, Shopify, WordPress, Webflow, Framer, Fresha, Notion" at bounding box center [570, 470] width 366 height 26
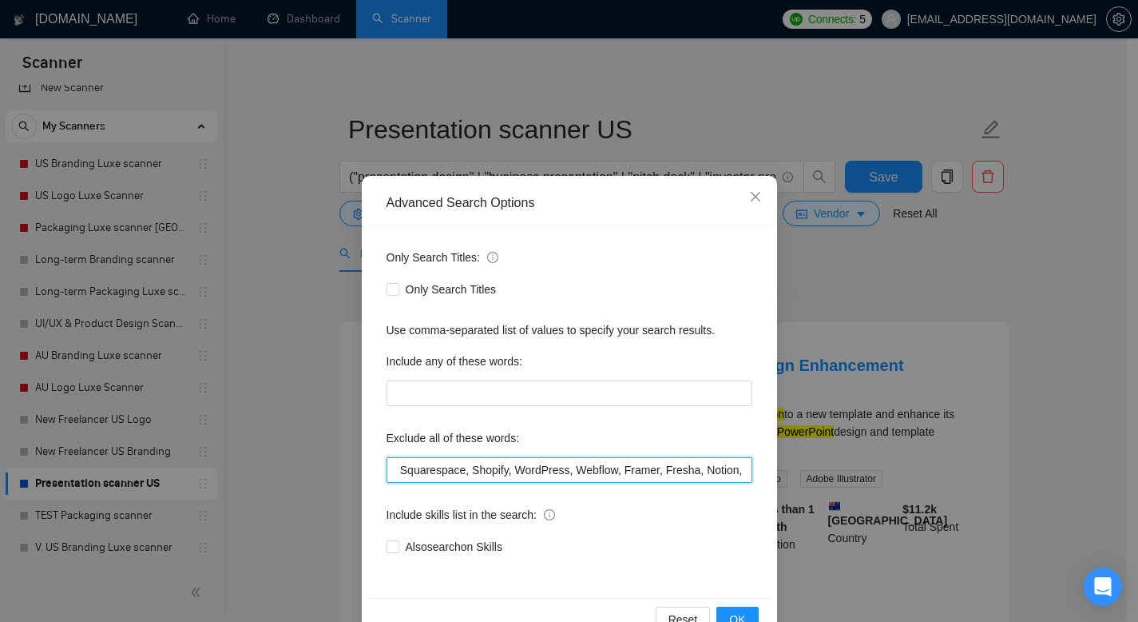
scroll to position [0, 80]
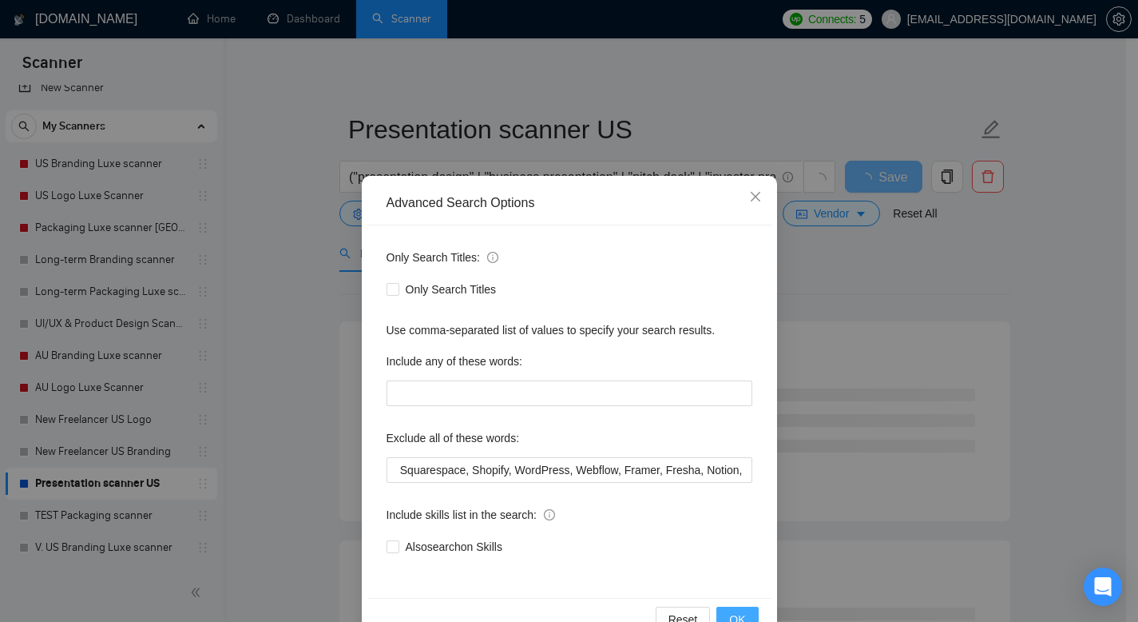
click at [729, 614] on span "OK" at bounding box center [737, 619] width 16 height 18
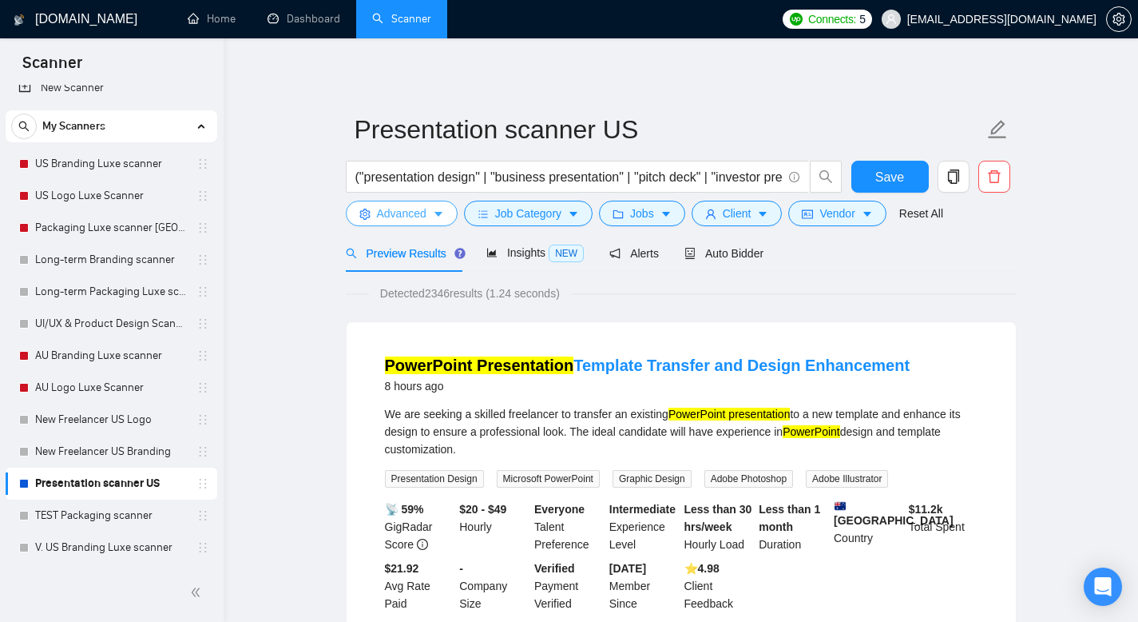
click at [408, 212] on span "Advanced" at bounding box center [402, 214] width 50 height 18
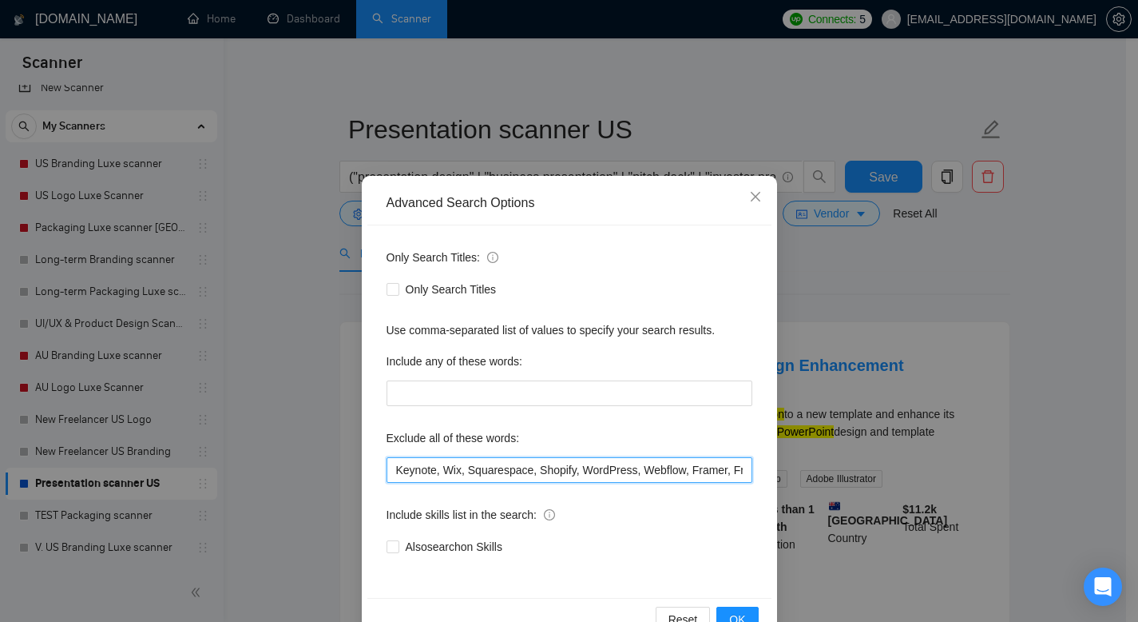
click at [741, 470] on input "Keynote, Wix, Squarespace, Shopify, WordPress, Webflow, Framer, Fresha, Notion," at bounding box center [570, 470] width 366 height 26
click at [734, 470] on input "Keynote, Wix, Squarespace, Shopify, WordPress, Webflow, Framer, Fresha, Notion," at bounding box center [570, 470] width 366 height 26
paste input "Adobe XD Prezi Visme Pitch.com Miro"
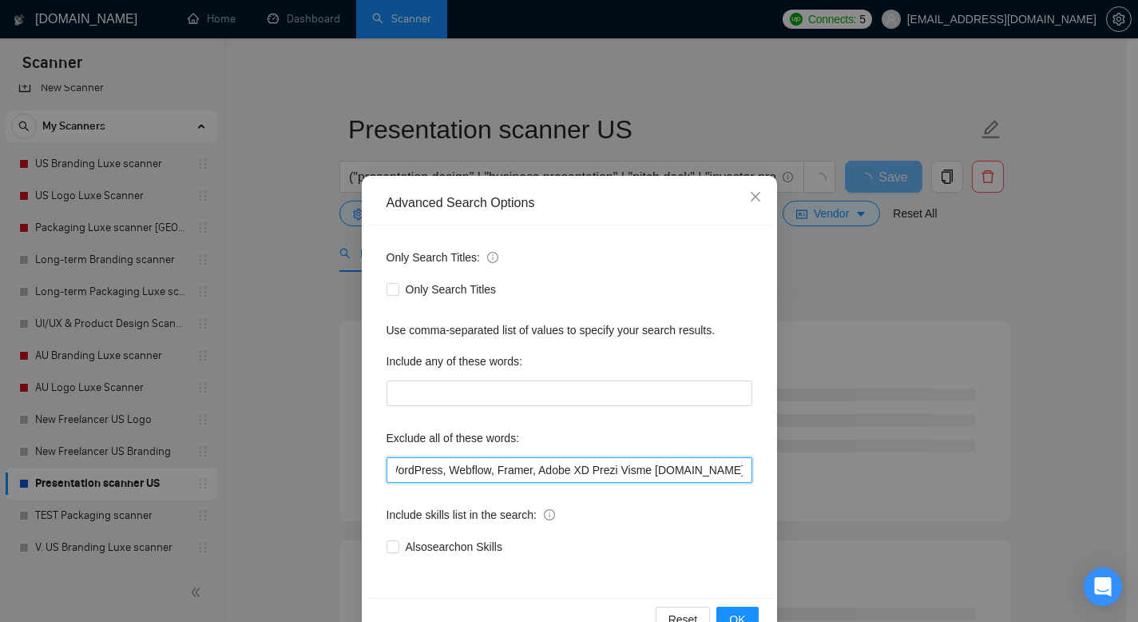
click at [590, 464] on input "Keynote, Wix, Squarespace, Shopify, WordPress, Webflow, Framer, Adobe XD Prezi …" at bounding box center [570, 470] width 366 height 26
click at [622, 465] on input "Keynote, Wix, Squarespace, Shopify, WordPress, Webflow, Framer, Adobe XD, Prezi…" at bounding box center [570, 470] width 366 height 26
click at [625, 468] on input "Keynote, Wix, Squarespace, Shopify, WordPress, Webflow, Framer, Adobe XD, Prezi…" at bounding box center [570, 470] width 366 height 26
click at [661, 466] on input "Keynote, Wix, Squarespace, Shopify, WordPress, Webflow, Framer, Adobe XD, Prezi…" at bounding box center [570, 470] width 366 height 26
click at [717, 467] on input "Keynote, Wix, Squarespace, Shopify, WordPress, Webflow, Framer, Adobe XD, Prezi…" at bounding box center [570, 470] width 366 height 26
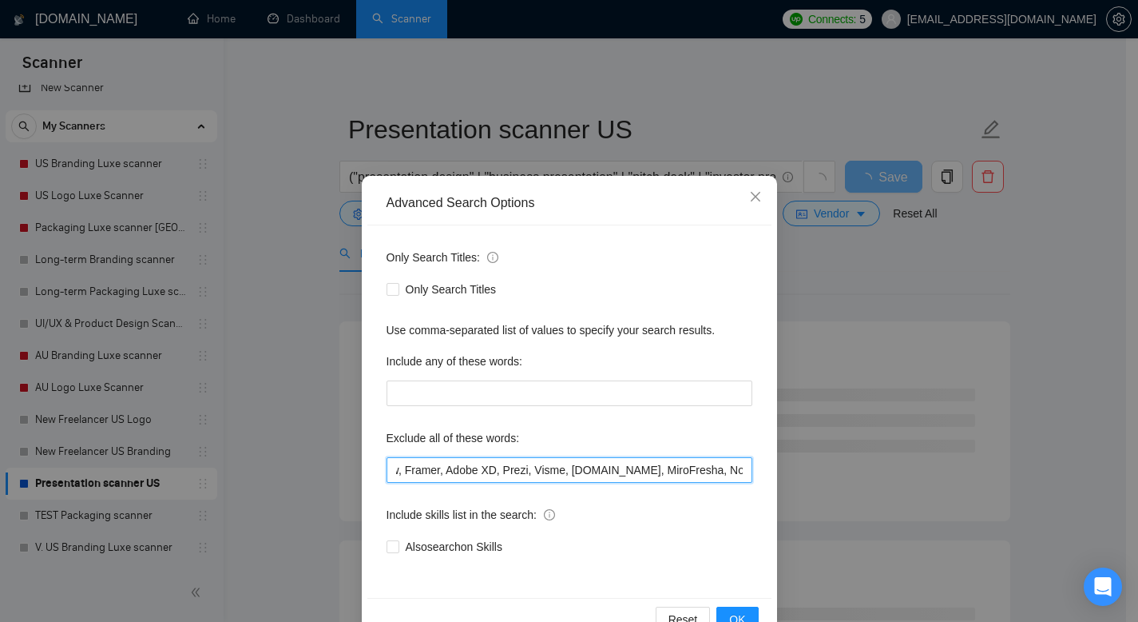
scroll to position [0, 288]
click at [657, 470] on input "Keynote, Wix, Squarespace, Shopify, WordPress, Webflow, Framer, Adobe XD, Prezi…" at bounding box center [570, 470] width 366 height 26
drag, startPoint x: 738, startPoint y: 470, endPoint x: 731, endPoint y: 491, distance: 22.0
click at [738, 473] on input "Keynote, Wix, Squarespace, Shopify, WordPress, Webflow, Framer, Adobe XD, Prezi…" at bounding box center [570, 470] width 366 height 26
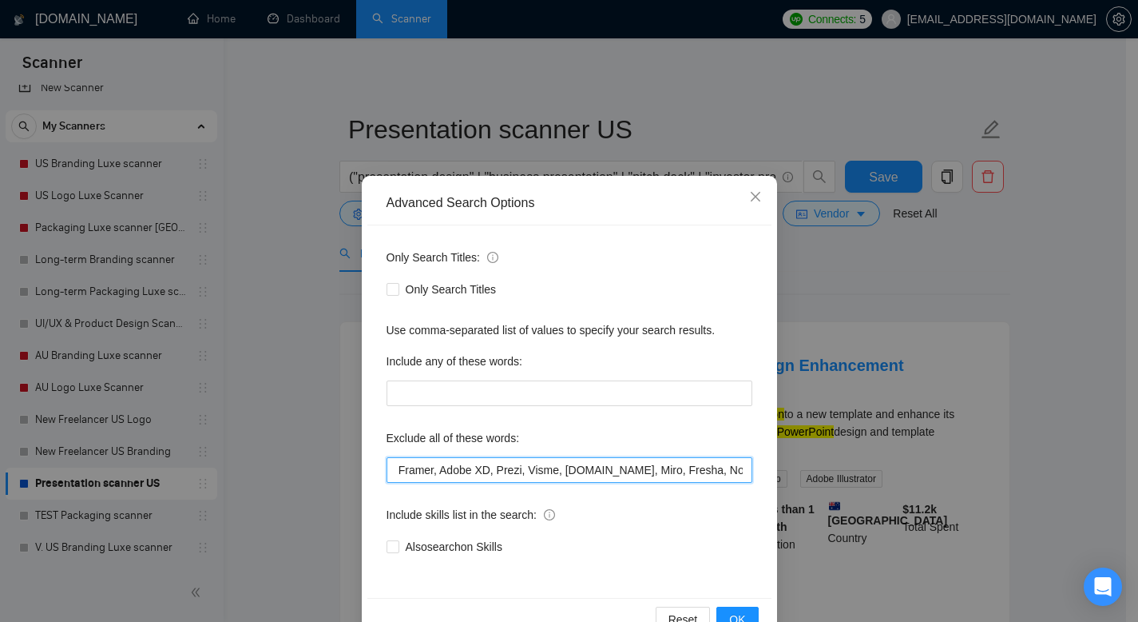
type input "Keynote, Wix, Squarespace, Shopify, WordPress, Webflow, Framer, Adobe XD, Prezi…"
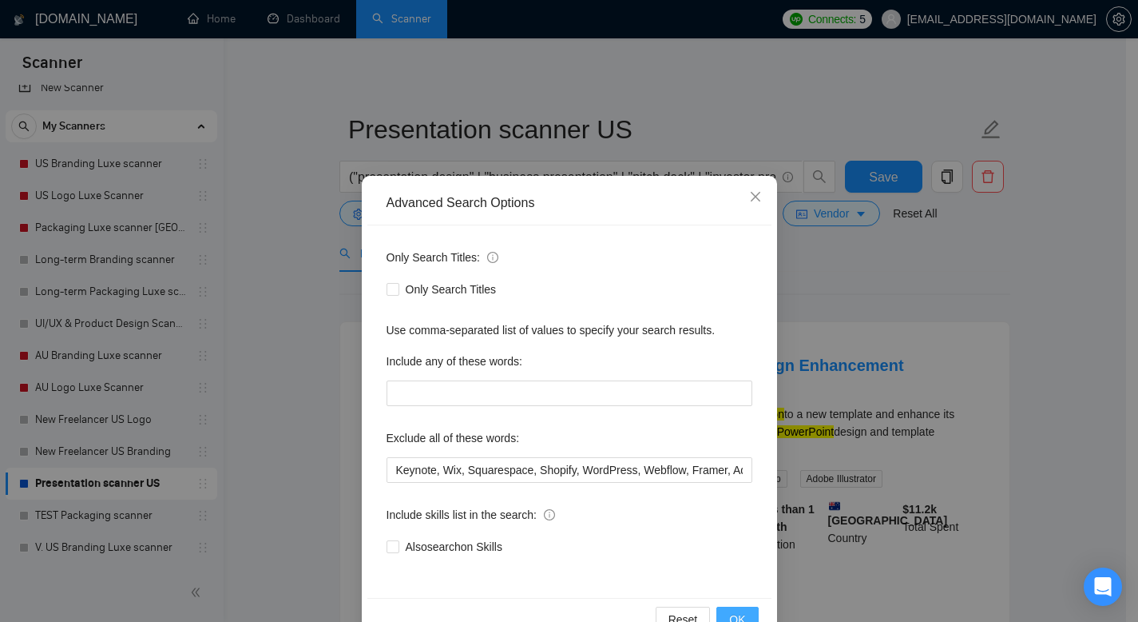
click at [723, 610] on button "OK" at bounding box center [738, 619] width 42 height 26
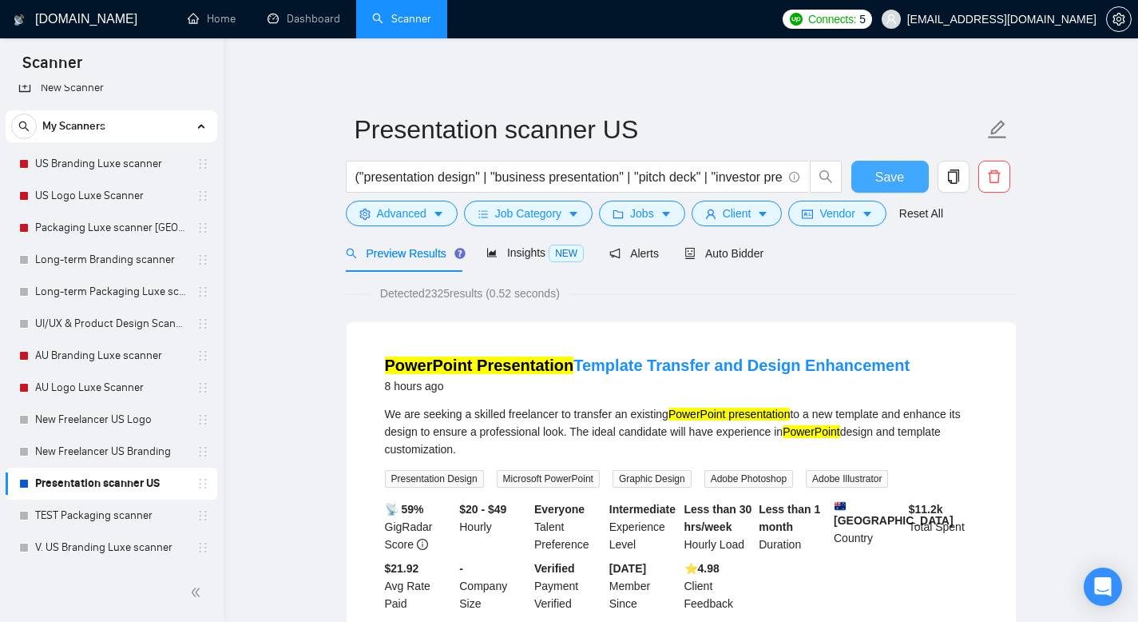
click at [907, 172] on button "Save" at bounding box center [890, 177] width 77 height 32
